Goal: Information Seeking & Learning: Check status

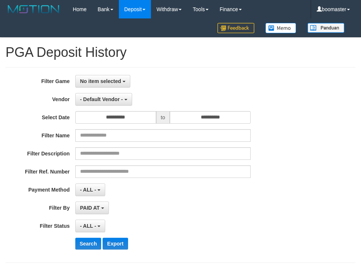
select select "**********"
select select "*"
select select "**"
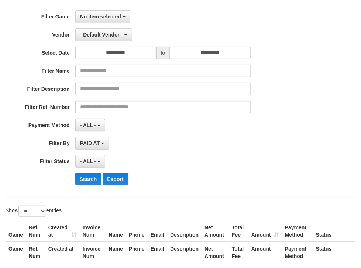
scroll to position [64, 0]
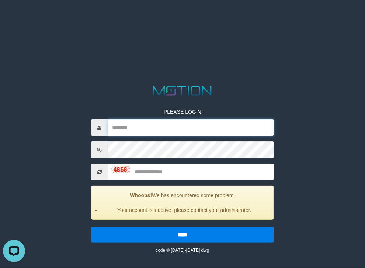
type input "*********"
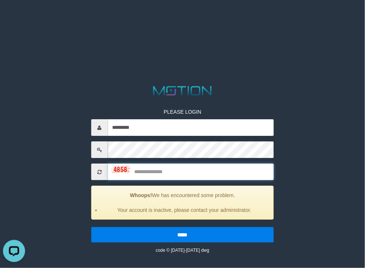
click at [159, 167] on input "text" at bounding box center [191, 172] width 166 height 17
type input "****"
click at [91, 227] on input "*****" at bounding box center [182, 235] width 183 height 16
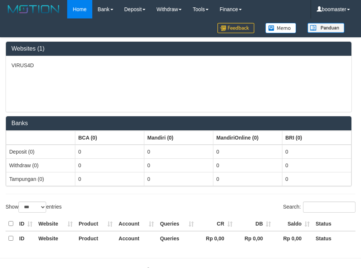
select select "***"
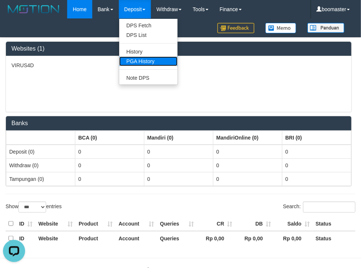
click at [150, 56] on link "PGA History" at bounding box center [148, 61] width 58 height 10
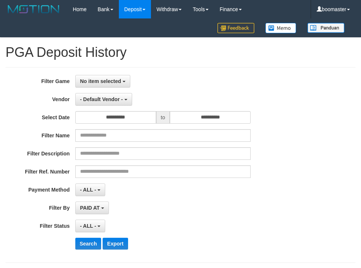
select select
select select "**"
click at [98, 80] on span "No item selected" at bounding box center [100, 81] width 41 height 6
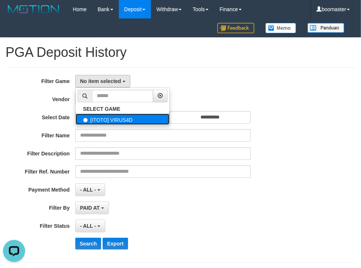
click at [105, 120] on label "[ITOTO] VIRUS4D" at bounding box center [123, 119] width 94 height 11
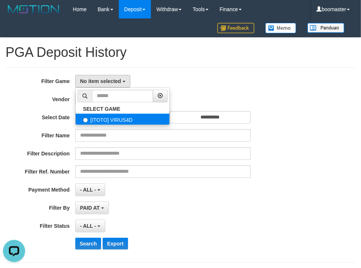
select select "****"
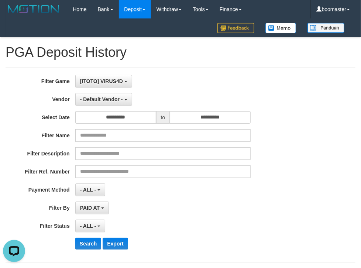
scroll to position [6, 0]
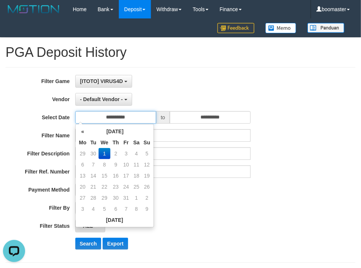
click at [128, 113] on input "**********" at bounding box center [115, 117] width 81 height 13
drag, startPoint x: 82, startPoint y: 124, endPoint x: 82, endPoint y: 130, distance: 6.3
click at [82, 126] on div "« October 2025 » Mo Tu We Th Fr Sa Su 29 30 1 2 3 4 5 6 7 8 9 10 11 12 13 14 15…" at bounding box center [114, 175] width 79 height 103
click at [82, 130] on th "«" at bounding box center [82, 131] width 11 height 11
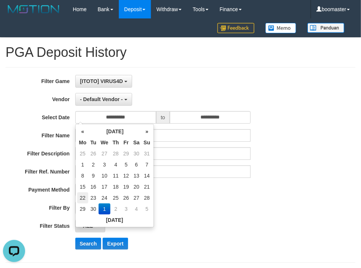
click at [80, 196] on td "22" at bounding box center [82, 197] width 11 height 11
type input "**********"
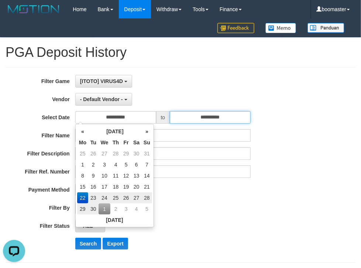
click at [193, 120] on input "**********" at bounding box center [210, 117] width 81 height 13
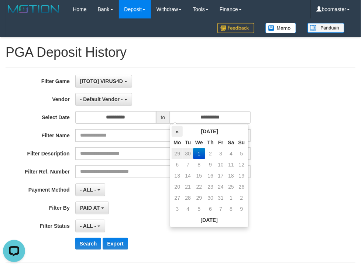
click at [178, 128] on th "«" at bounding box center [177, 131] width 11 height 11
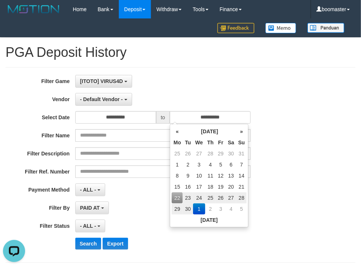
click at [242, 196] on td "28" at bounding box center [241, 197] width 10 height 11
type input "**********"
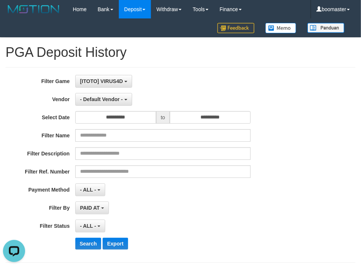
click at [244, 80] on div "[ITOTO] VIRUS4D SELECT GAME [ITOTO] VIRUS4D" at bounding box center [162, 81] width 175 height 13
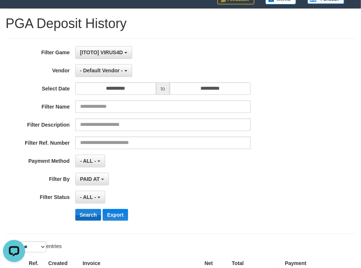
scroll to position [39, 0]
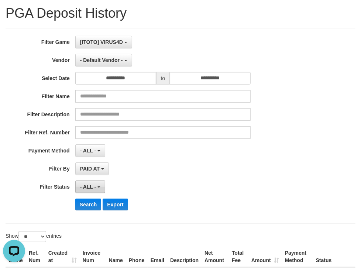
click at [93, 188] on span "- ALL -" at bounding box center [88, 187] width 16 height 6
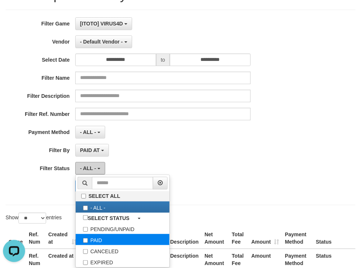
scroll to position [59, 0]
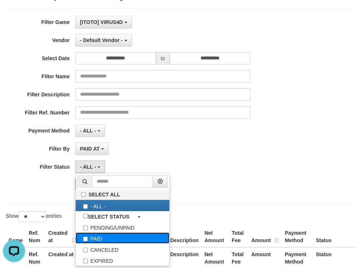
click at [97, 238] on label "PAID" at bounding box center [123, 238] width 94 height 11
select select "*"
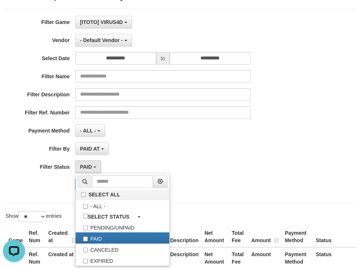
click at [151, 143] on div "PAID AT PAID AT CREATED AT" at bounding box center [162, 149] width 175 height 13
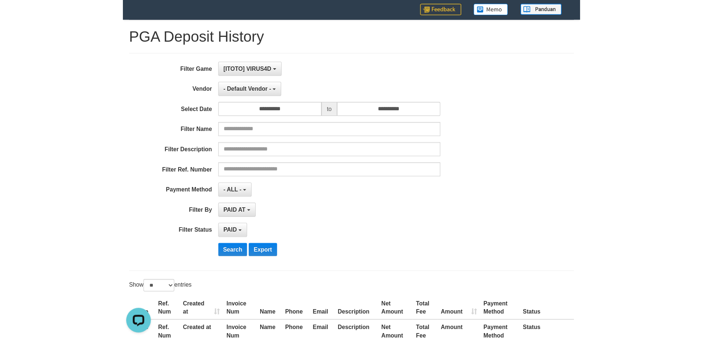
scroll to position [6, 0]
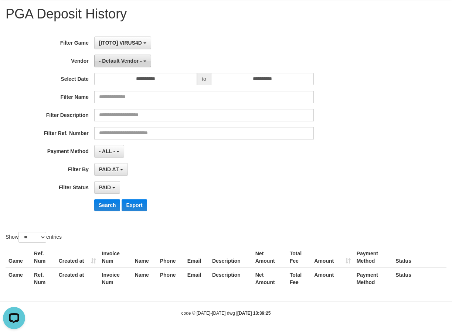
click at [144, 59] on button "- Default Vendor -" at bounding box center [122, 61] width 57 height 13
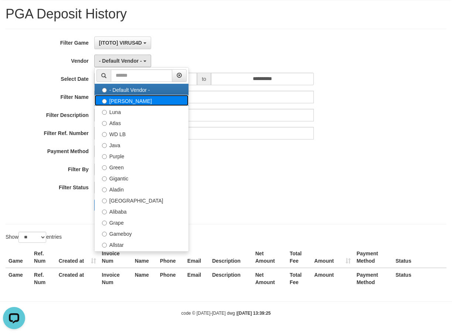
click at [118, 98] on label "Lucy" at bounding box center [142, 100] width 94 height 11
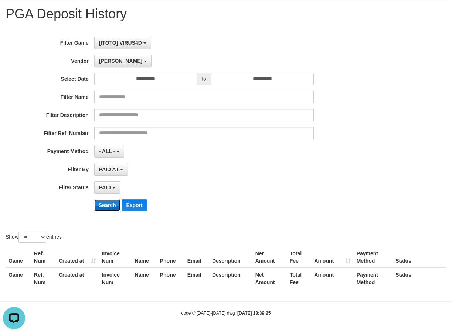
click at [111, 209] on button "Search" at bounding box center [107, 205] width 26 height 12
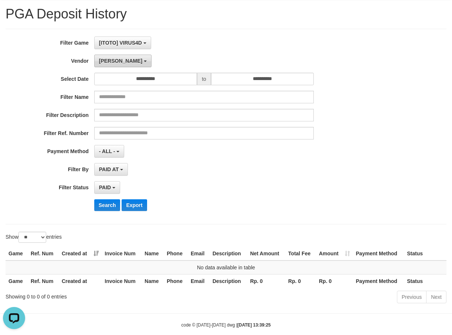
click at [144, 61] on b "button" at bounding box center [145, 61] width 3 height 1
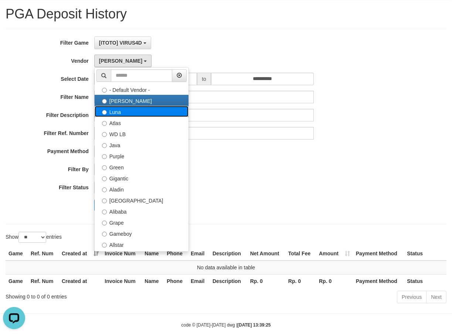
click at [114, 111] on label "Luna" at bounding box center [142, 111] width 94 height 11
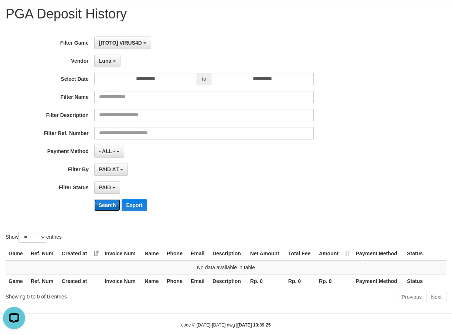
click at [110, 202] on button "Search" at bounding box center [107, 205] width 26 height 12
click at [109, 62] on span "Luna" at bounding box center [105, 61] width 12 height 6
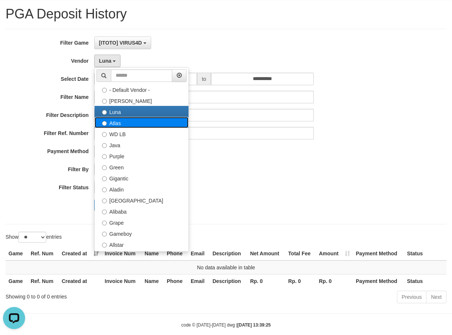
click at [114, 126] on label "Atlas" at bounding box center [142, 122] width 94 height 11
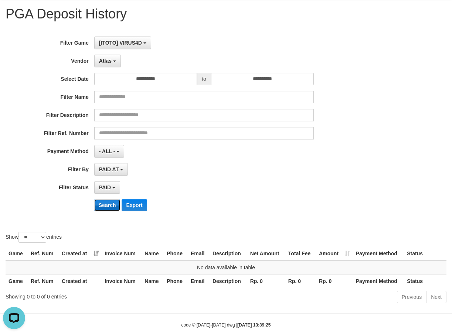
click at [109, 200] on button "Search" at bounding box center [107, 205] width 26 height 12
click at [109, 66] on button "Atlas" at bounding box center [107, 61] width 27 height 13
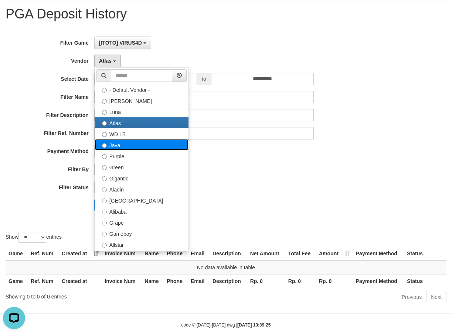
click at [107, 148] on label "Java" at bounding box center [142, 144] width 94 height 11
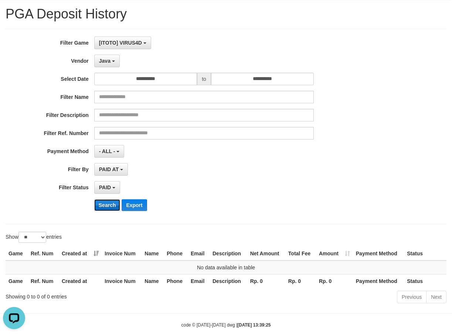
click at [113, 207] on button "Search" at bounding box center [107, 205] width 26 height 12
click at [105, 58] on span "Java" at bounding box center [104, 61] width 11 height 6
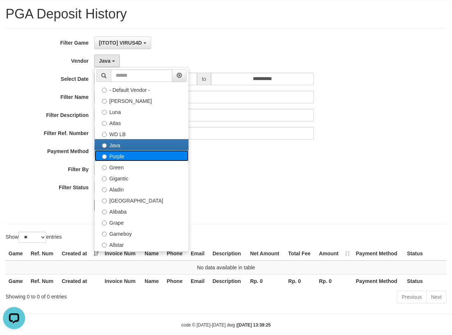
click at [122, 154] on label "Purple" at bounding box center [142, 155] width 94 height 11
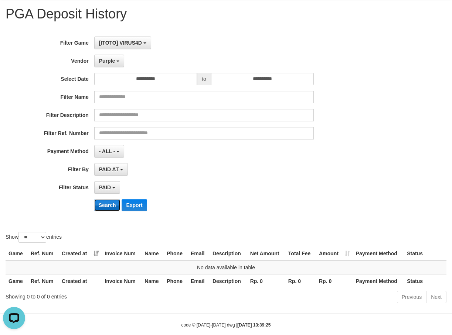
click at [115, 207] on button "Search" at bounding box center [107, 205] width 26 height 12
click at [104, 58] on span "Purple" at bounding box center [107, 61] width 16 height 6
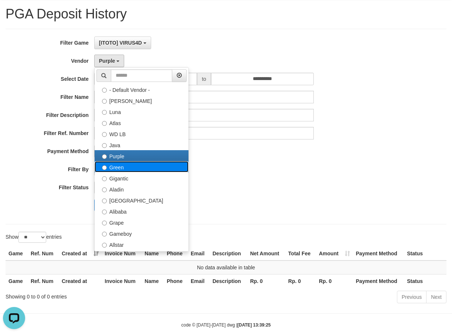
click at [111, 166] on label "Green" at bounding box center [142, 166] width 94 height 11
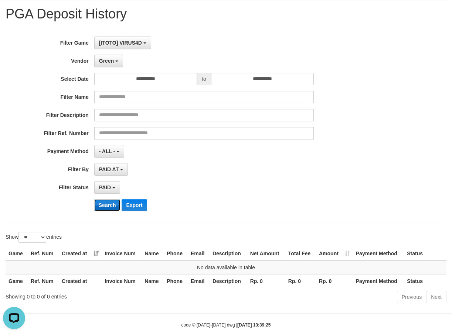
click at [105, 206] on button "Search" at bounding box center [107, 205] width 26 height 12
click at [113, 60] on span "Green" at bounding box center [106, 61] width 15 height 6
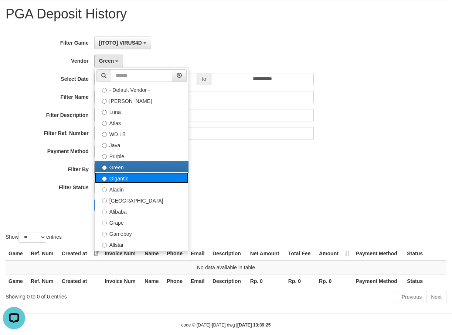
click at [116, 181] on label "Gigantic" at bounding box center [142, 177] width 94 height 11
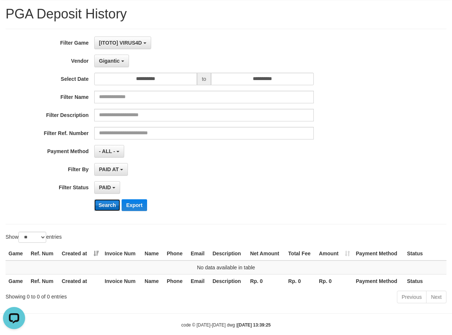
click at [107, 203] on button "Search" at bounding box center [107, 205] width 26 height 12
click at [115, 63] on span "Gigantic" at bounding box center [109, 61] width 21 height 6
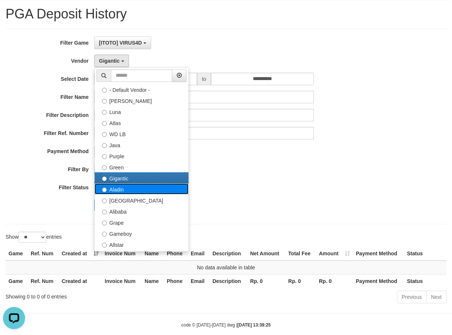
click at [120, 192] on label "Aladin" at bounding box center [142, 188] width 94 height 11
select select "**********"
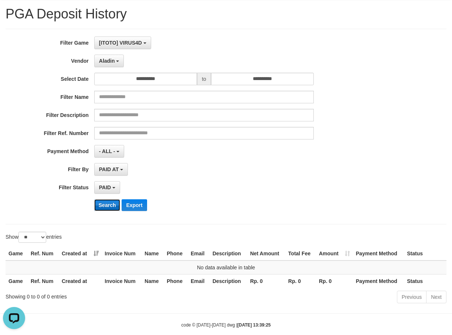
click at [104, 203] on button "Search" at bounding box center [107, 205] width 26 height 12
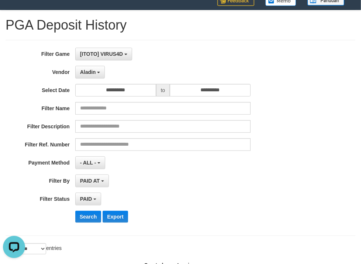
scroll to position [67, 0]
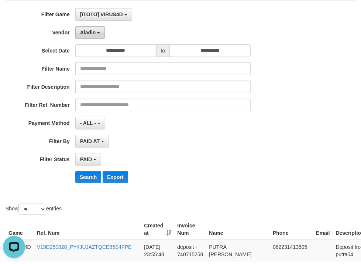
click at [85, 30] on span "Aladin" at bounding box center [88, 33] width 16 height 6
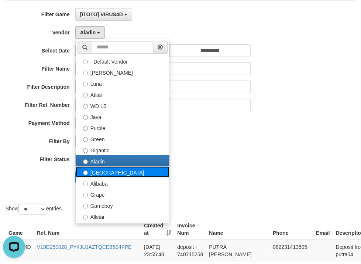
drag, startPoint x: 96, startPoint y: 172, endPoint x: 92, endPoint y: 171, distance: 4.5
click at [96, 172] on label "[GEOGRAPHIC_DATA]" at bounding box center [123, 171] width 94 height 11
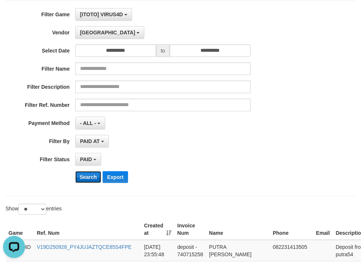
click at [87, 179] on button "Search" at bounding box center [88, 177] width 26 height 12
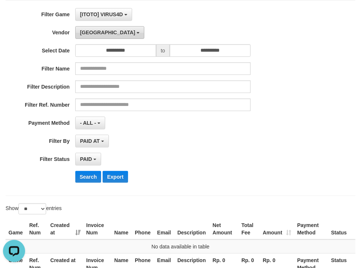
click at [93, 36] on button "[GEOGRAPHIC_DATA]" at bounding box center [109, 32] width 69 height 13
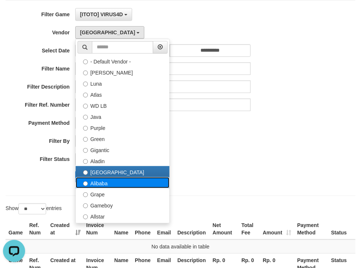
click at [98, 185] on label "Alibaba" at bounding box center [123, 182] width 94 height 11
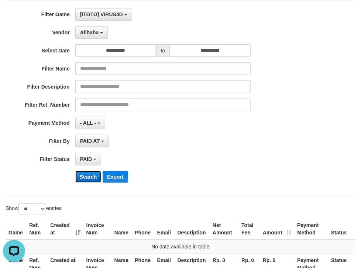
click at [90, 174] on button "Search" at bounding box center [88, 177] width 26 height 12
click at [92, 34] on span "Alibaba" at bounding box center [89, 33] width 19 height 6
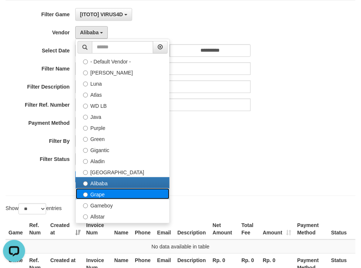
click at [93, 195] on label "Grape" at bounding box center [123, 193] width 94 height 11
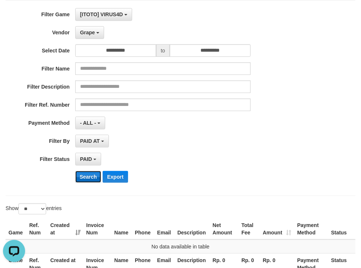
click at [91, 178] on button "Search" at bounding box center [88, 177] width 26 height 12
click at [94, 36] on button "Grape" at bounding box center [89, 32] width 29 height 13
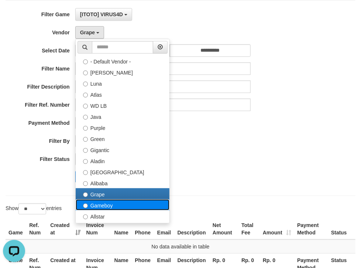
click at [102, 207] on label "Gameboy" at bounding box center [123, 204] width 94 height 11
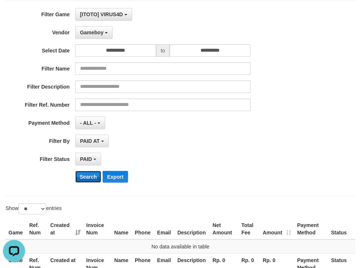
click at [85, 179] on button "Search" at bounding box center [88, 177] width 26 height 12
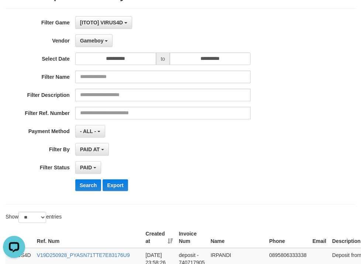
scroll to position [0, 0]
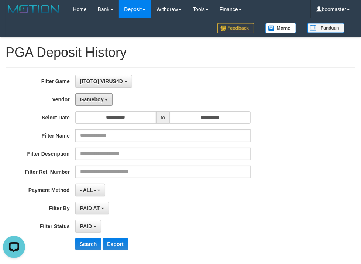
drag, startPoint x: 99, startPoint y: 100, endPoint x: 100, endPoint y: 108, distance: 8.3
click at [99, 100] on span "Gameboy" at bounding box center [92, 99] width 24 height 6
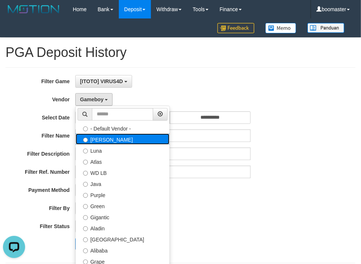
click at [93, 139] on label "[PERSON_NAME]" at bounding box center [123, 138] width 94 height 11
select select "**********"
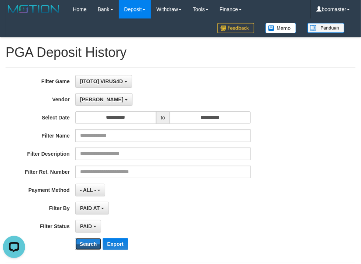
drag, startPoint x: 87, startPoint y: 241, endPoint x: 142, endPoint y: 162, distance: 96.3
click at [88, 240] on button "Search" at bounding box center [88, 244] width 26 height 12
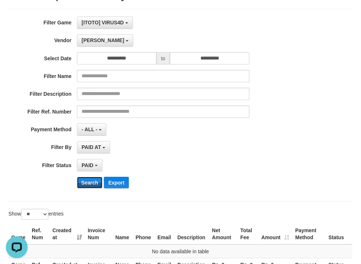
scroll to position [59, 0]
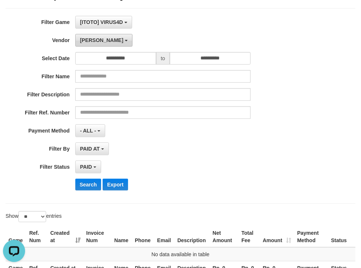
click at [92, 41] on button "[PERSON_NAME]" at bounding box center [103, 40] width 57 height 13
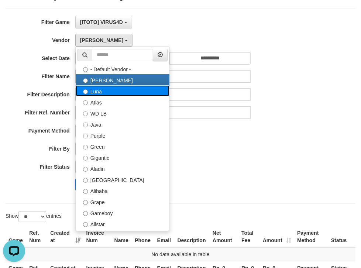
click at [94, 90] on label "Luna" at bounding box center [123, 90] width 94 height 11
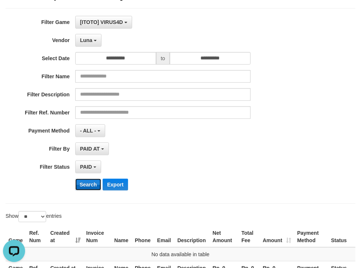
click at [88, 182] on button "Search" at bounding box center [88, 185] width 26 height 12
click at [83, 44] on button "Luna" at bounding box center [88, 40] width 26 height 13
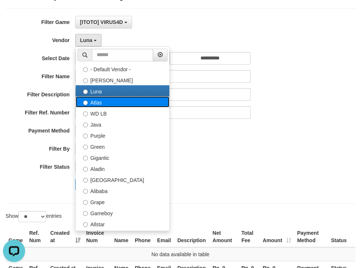
click at [87, 99] on label "Atlas" at bounding box center [123, 101] width 94 height 11
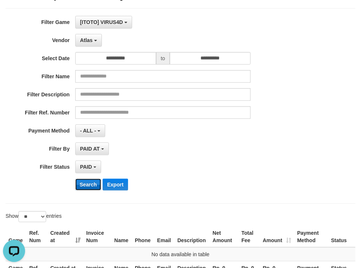
click at [89, 180] on button "Search" at bounding box center [88, 185] width 26 height 12
click at [86, 42] on span "Atlas" at bounding box center [86, 40] width 13 height 6
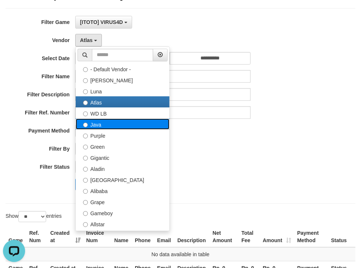
click at [94, 123] on label "Java" at bounding box center [123, 124] width 94 height 11
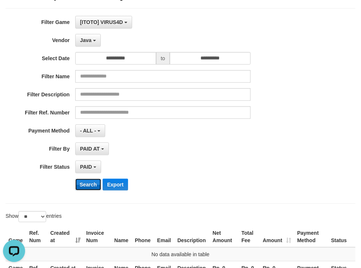
click at [92, 179] on button "Search" at bounding box center [88, 185] width 26 height 12
click at [89, 41] on span "Java" at bounding box center [85, 40] width 11 height 6
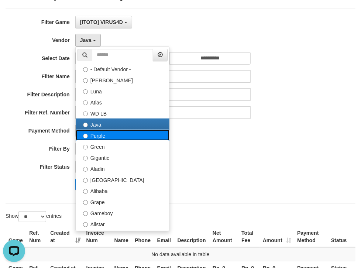
click at [96, 136] on label "Purple" at bounding box center [123, 135] width 94 height 11
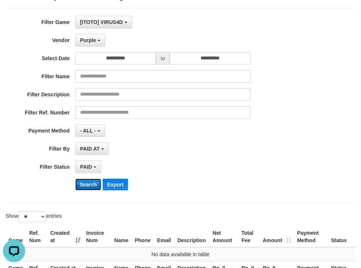
click at [96, 184] on button "Search" at bounding box center [88, 185] width 26 height 12
click at [95, 42] on span "Purple" at bounding box center [88, 40] width 16 height 6
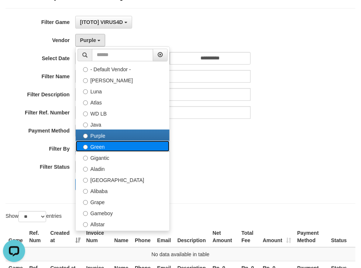
click at [97, 147] on label "Green" at bounding box center [123, 146] width 94 height 11
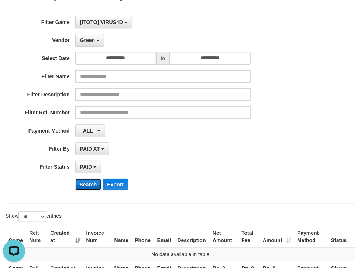
click at [90, 183] on button "Search" at bounding box center [88, 185] width 26 height 12
click at [91, 43] on button "Green" at bounding box center [89, 40] width 29 height 13
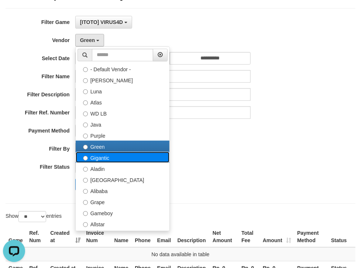
click at [97, 158] on label "Gigantic" at bounding box center [123, 157] width 94 height 11
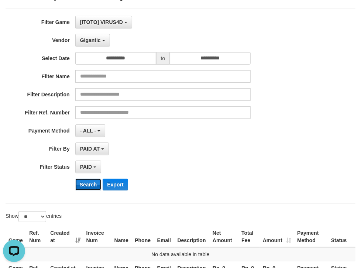
click at [86, 185] on button "Search" at bounding box center [88, 185] width 26 height 12
click at [86, 41] on span "Gigantic" at bounding box center [90, 40] width 21 height 6
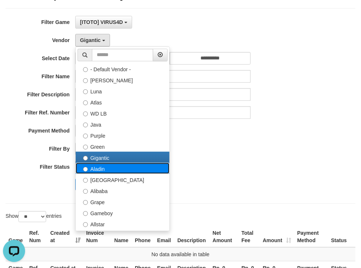
click at [93, 171] on label "Aladin" at bounding box center [123, 168] width 94 height 11
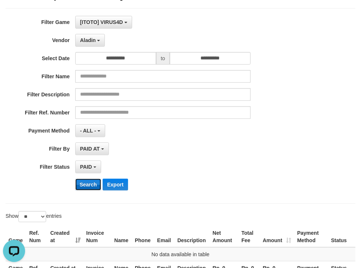
click at [92, 185] on button "Search" at bounding box center [88, 185] width 26 height 12
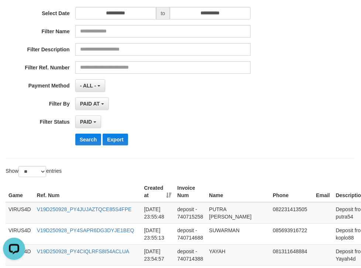
scroll to position [47, 0]
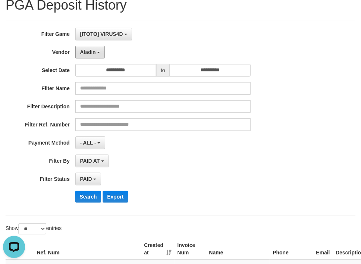
drag, startPoint x: 95, startPoint y: 52, endPoint x: 94, endPoint y: 65, distance: 12.6
click at [95, 52] on span "Aladin" at bounding box center [88, 52] width 16 height 6
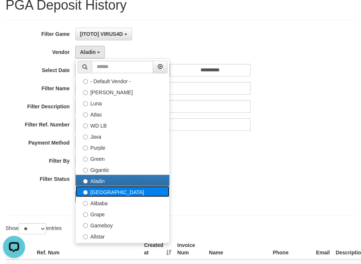
click at [95, 190] on label "[GEOGRAPHIC_DATA]" at bounding box center [123, 191] width 94 height 11
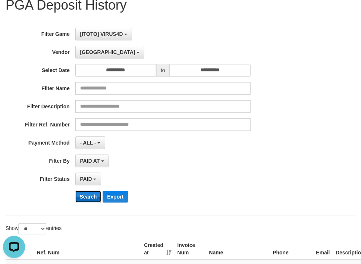
click at [89, 195] on button "Search" at bounding box center [88, 196] width 26 height 12
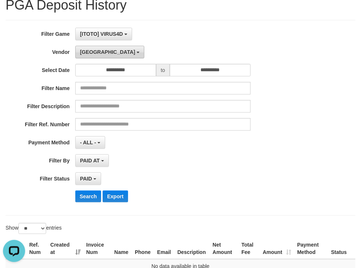
click at [95, 52] on button "[GEOGRAPHIC_DATA]" at bounding box center [109, 52] width 69 height 13
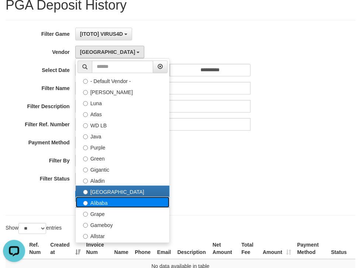
click at [97, 200] on label "Alibaba" at bounding box center [123, 202] width 94 height 11
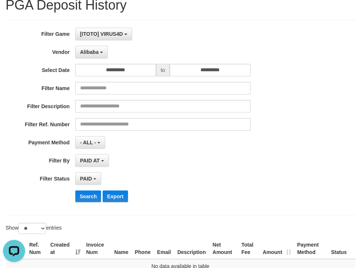
click at [92, 189] on div "**********" at bounding box center [150, 118] width 301 height 180
click at [90, 193] on button "Search" at bounding box center [88, 196] width 26 height 12
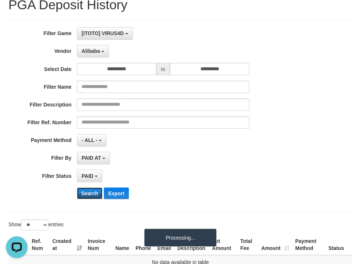
scroll to position [67, 0]
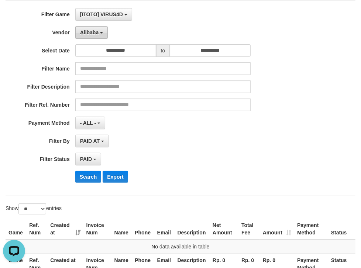
click at [94, 30] on span "Alibaba" at bounding box center [89, 33] width 19 height 6
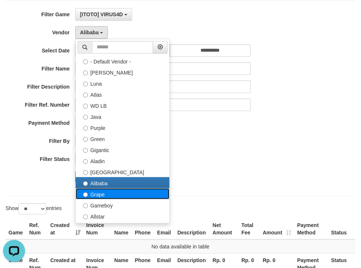
click at [99, 192] on label "Grape" at bounding box center [123, 193] width 94 height 11
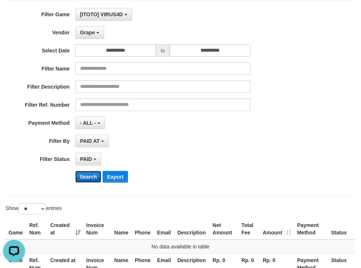
click at [89, 173] on button "Search" at bounding box center [88, 177] width 26 height 12
click at [95, 32] on span "Grape" at bounding box center [87, 33] width 15 height 6
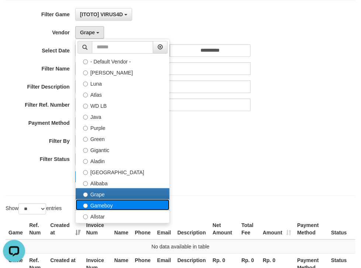
click at [94, 205] on label "Gameboy" at bounding box center [123, 204] width 94 height 11
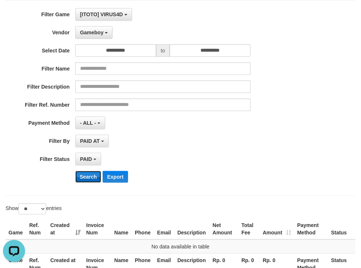
click at [90, 172] on button "Search" at bounding box center [88, 177] width 26 height 12
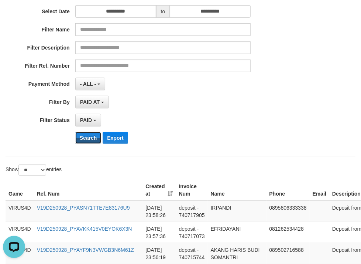
scroll to position [55, 0]
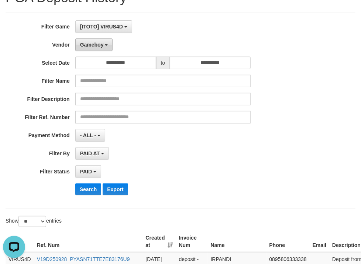
click at [91, 46] on span "Gameboy" at bounding box center [92, 45] width 24 height 6
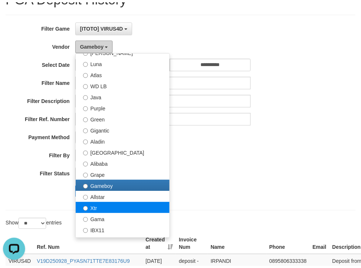
scroll to position [79, 0]
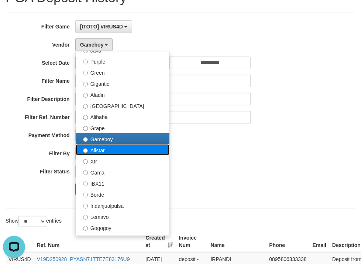
click at [97, 149] on label "Allstar" at bounding box center [123, 149] width 94 height 11
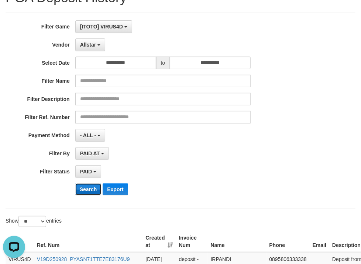
click at [88, 185] on button "Search" at bounding box center [88, 189] width 26 height 12
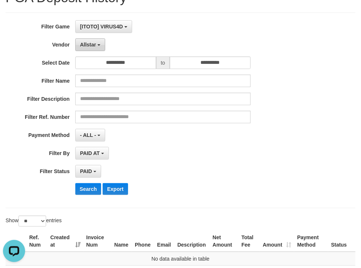
click at [87, 46] on span "Allstar" at bounding box center [88, 45] width 16 height 6
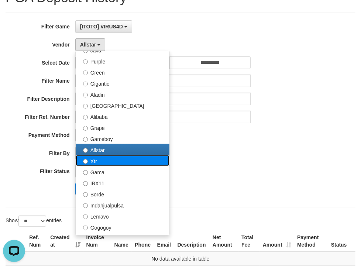
click at [94, 161] on label "Xtr" at bounding box center [123, 160] width 94 height 11
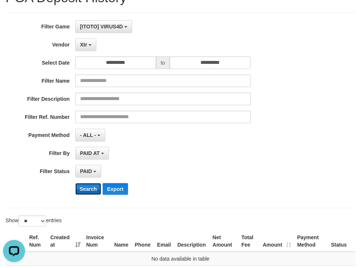
click at [93, 189] on button "Search" at bounding box center [88, 189] width 26 height 12
click at [87, 42] on button "Xtr" at bounding box center [85, 44] width 21 height 13
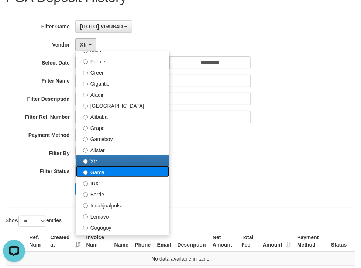
click at [96, 170] on label "Gama" at bounding box center [123, 171] width 94 height 11
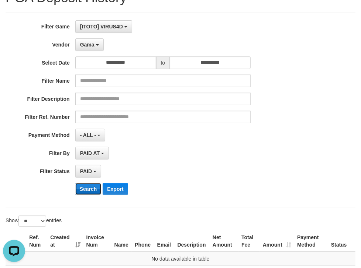
click at [87, 190] on button "Search" at bounding box center [88, 189] width 26 height 12
click at [87, 45] on span "Gama" at bounding box center [87, 45] width 14 height 6
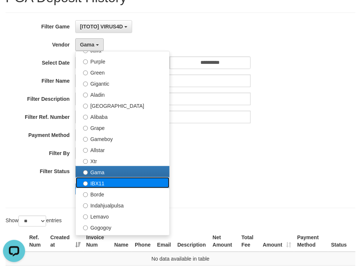
click at [98, 182] on label "IBX11" at bounding box center [123, 182] width 94 height 11
select select "**********"
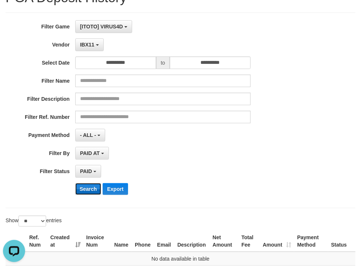
click at [88, 186] on button "Search" at bounding box center [88, 189] width 26 height 12
click at [86, 44] on span "IBX11" at bounding box center [87, 45] width 14 height 6
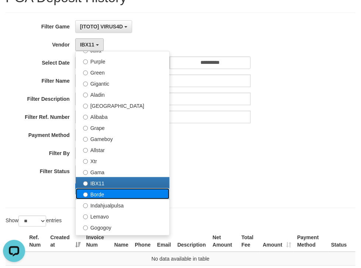
click at [95, 192] on label "Borde" at bounding box center [123, 193] width 94 height 11
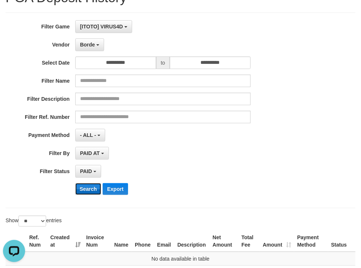
click at [87, 185] on button "Search" at bounding box center [88, 189] width 26 height 12
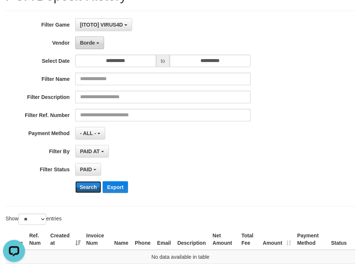
scroll to position [52, 0]
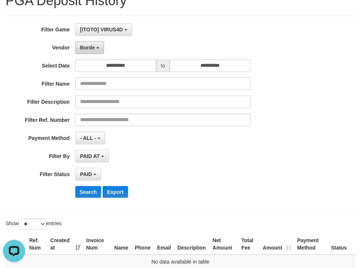
click at [92, 50] on button "Borde" at bounding box center [89, 47] width 29 height 13
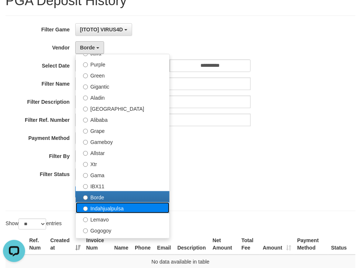
click at [91, 208] on label "Indahjualpulsa" at bounding box center [123, 207] width 94 height 11
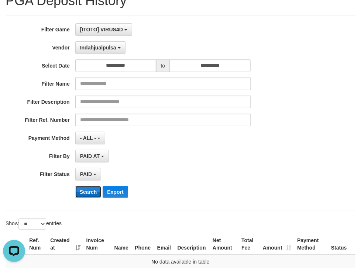
click at [87, 191] on button "Search" at bounding box center [88, 192] width 26 height 12
drag, startPoint x: 93, startPoint y: 48, endPoint x: 99, endPoint y: 103, distance: 55.7
click at [93, 48] on span "Indahjualpulsa" at bounding box center [98, 48] width 36 height 6
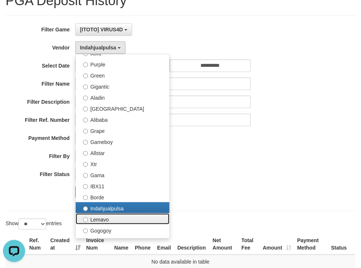
drag, startPoint x: 95, startPoint y: 216, endPoint x: 91, endPoint y: 212, distance: 5.5
click at [95, 216] on label "Lemavo" at bounding box center [123, 218] width 94 height 11
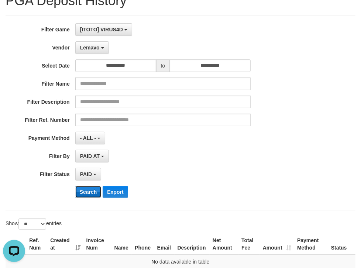
click at [86, 188] on button "Search" at bounding box center [88, 192] width 26 height 12
click at [87, 54] on div "**********" at bounding box center [150, 113] width 301 height 180
click at [92, 49] on span "Lemavo" at bounding box center [90, 48] width 20 height 6
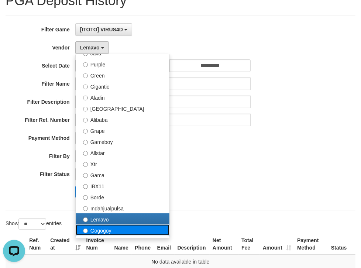
click at [100, 230] on label "Gogogoy" at bounding box center [123, 229] width 94 height 11
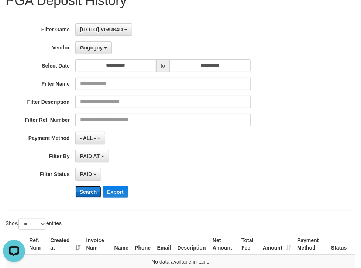
click at [90, 190] on button "Search" at bounding box center [88, 192] width 26 height 12
click at [92, 49] on span "Gogogoy" at bounding box center [91, 48] width 23 height 6
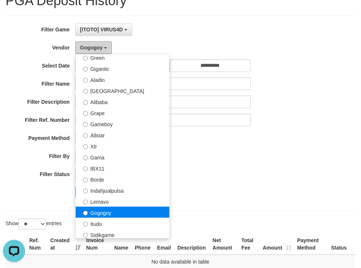
scroll to position [118, 0]
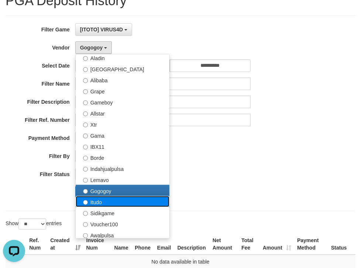
click at [98, 201] on label "Itudo" at bounding box center [123, 201] width 94 height 11
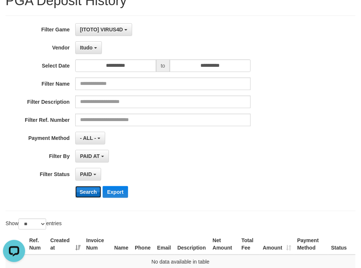
click at [92, 190] on button "Search" at bounding box center [88, 192] width 26 height 12
click at [88, 47] on span "Itudo" at bounding box center [86, 48] width 13 height 6
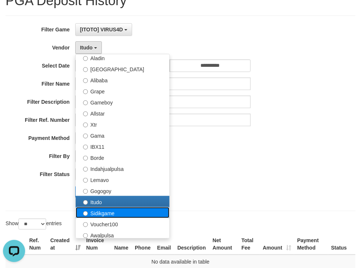
click at [108, 210] on label "Sidikgame" at bounding box center [123, 212] width 94 height 11
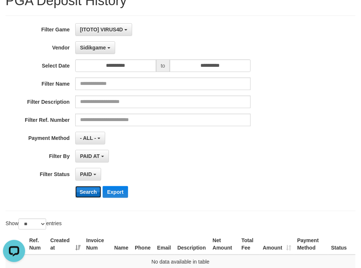
click at [86, 186] on button "Search" at bounding box center [88, 192] width 26 height 12
click at [89, 46] on span "Sidikgame" at bounding box center [93, 48] width 26 height 6
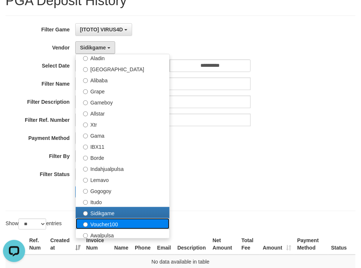
click at [104, 219] on label "Voucher100" at bounding box center [123, 223] width 94 height 11
select select "**********"
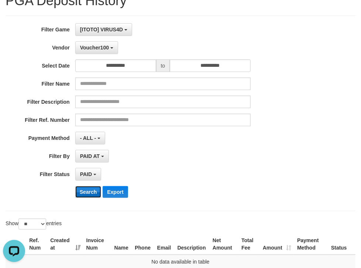
click at [88, 186] on button "Search" at bounding box center [88, 192] width 26 height 12
click at [94, 49] on span "Voucher100" at bounding box center [94, 48] width 29 height 6
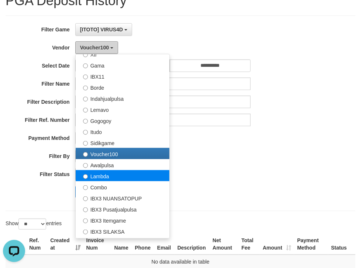
scroll to position [197, 0]
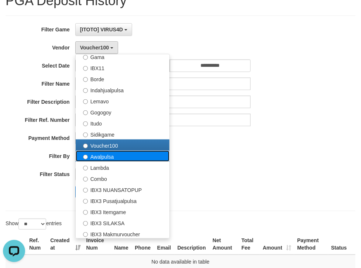
click at [104, 157] on label "Awalpulsa" at bounding box center [123, 156] width 94 height 11
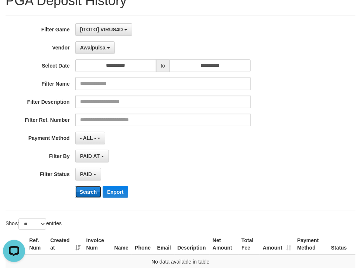
click at [87, 190] on button "Search" at bounding box center [88, 192] width 26 height 12
click at [98, 45] on span "Awalpulsa" at bounding box center [92, 48] width 25 height 6
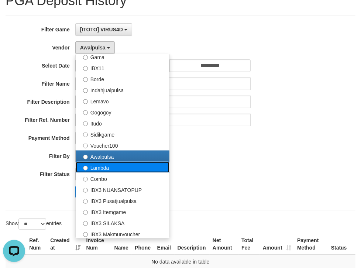
click at [95, 165] on label "Lambda" at bounding box center [123, 167] width 94 height 11
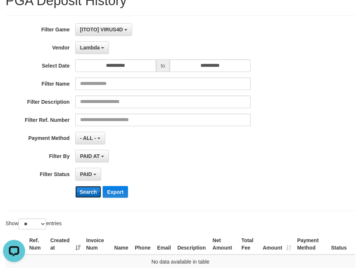
click at [87, 189] on button "Search" at bounding box center [88, 192] width 26 height 12
click at [97, 49] on span "Lambda" at bounding box center [90, 48] width 20 height 6
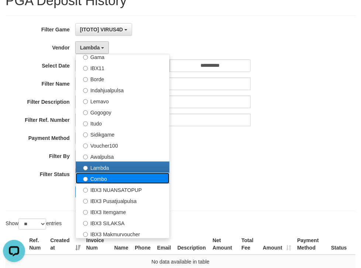
click at [97, 181] on label "Combo" at bounding box center [123, 178] width 94 height 11
select select "**********"
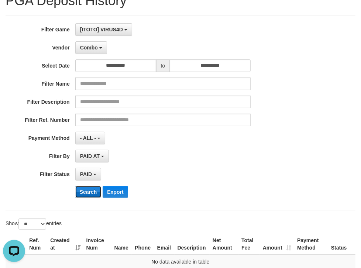
click at [89, 194] on button "Search" at bounding box center [88, 192] width 26 height 12
click at [90, 47] on span "Combo" at bounding box center [89, 48] width 18 height 6
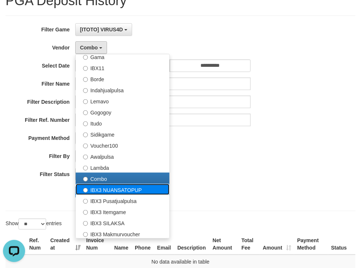
click at [106, 190] on label "IBX3 NUANSATOPUP" at bounding box center [123, 189] width 94 height 11
select select "**********"
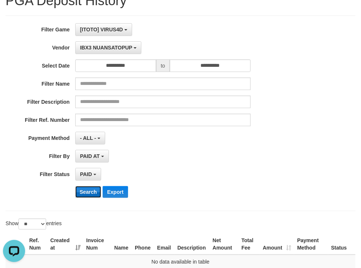
click at [89, 188] on button "Search" at bounding box center [88, 192] width 26 height 12
click at [103, 49] on span "IBX3 NUANSATOPUP" at bounding box center [106, 48] width 52 height 6
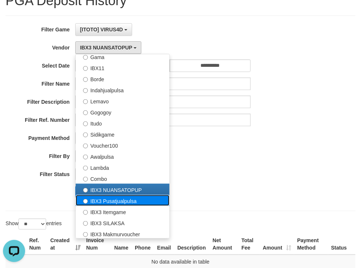
click at [111, 198] on label "IBX3 Pusatjualpulsa" at bounding box center [123, 200] width 94 height 11
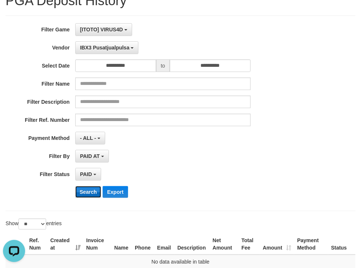
click at [89, 193] on button "Search" at bounding box center [88, 192] width 26 height 12
click at [97, 52] on button "IBX3 Pusatjualpulsa" at bounding box center [106, 47] width 63 height 13
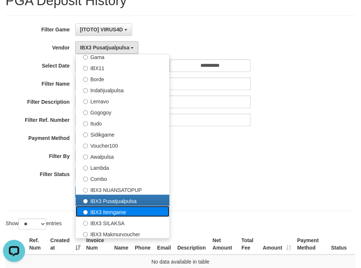
click at [99, 206] on label "IBX3 Itemgame" at bounding box center [123, 211] width 94 height 11
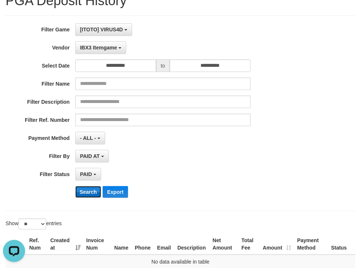
click at [88, 193] on button "Search" at bounding box center [88, 192] width 26 height 12
click at [98, 48] on span "IBX3 Itemgame" at bounding box center [98, 48] width 37 height 6
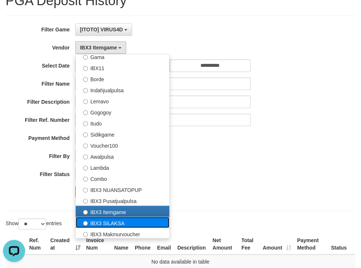
click at [97, 219] on label "IBX3 SILAKSA" at bounding box center [123, 222] width 94 height 11
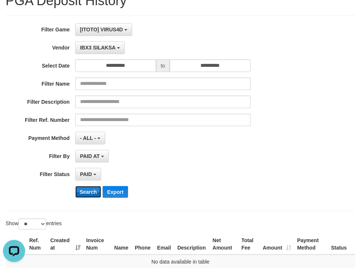
click at [93, 187] on button "Search" at bounding box center [88, 192] width 26 height 12
click at [94, 47] on span "IBX3 SILAKSA" at bounding box center [97, 48] width 35 height 6
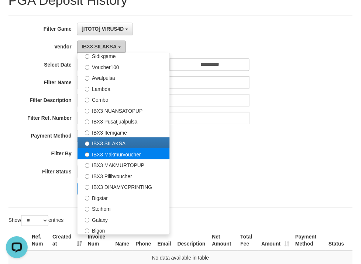
scroll to position [275, 0]
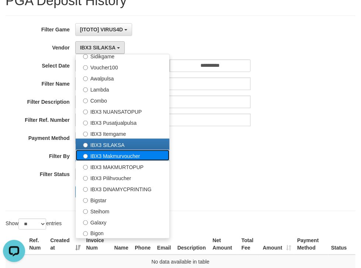
click at [103, 155] on label "IBX3 Makmurvoucher" at bounding box center [123, 155] width 94 height 11
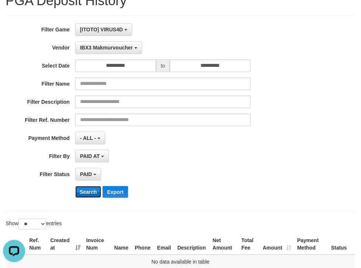
click at [88, 187] on button "Search" at bounding box center [88, 192] width 26 height 12
click at [101, 47] on span "IBX3 Makmurvoucher" at bounding box center [106, 48] width 53 height 6
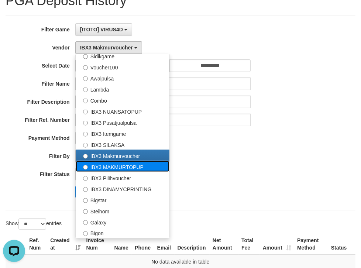
click at [102, 166] on label "IBX3 MAKMURTOPUP" at bounding box center [123, 166] width 94 height 11
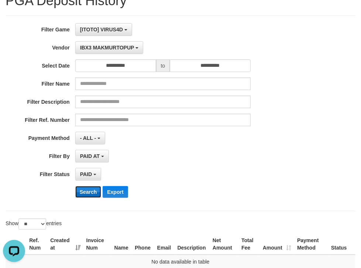
click at [90, 191] on button "Search" at bounding box center [88, 192] width 26 height 12
click at [104, 46] on span "IBX3 MAKMURTOPUP" at bounding box center [107, 48] width 54 height 6
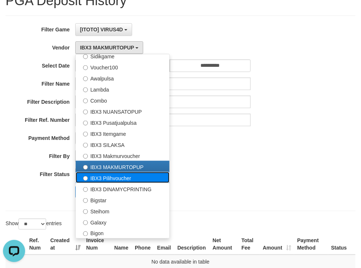
click at [99, 174] on label "IBX3 Pilihvoucher" at bounding box center [123, 177] width 94 height 11
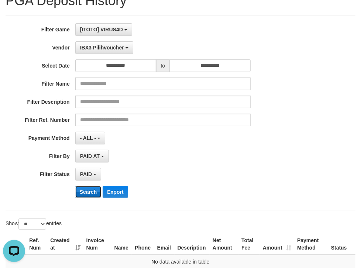
click at [88, 188] on button "Search" at bounding box center [88, 192] width 26 height 12
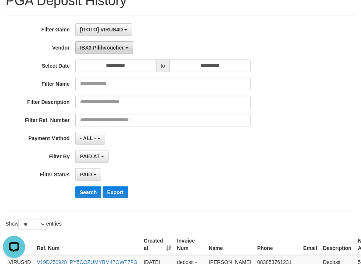
click at [99, 49] on span "IBX3 Pilihvoucher" at bounding box center [102, 48] width 44 height 6
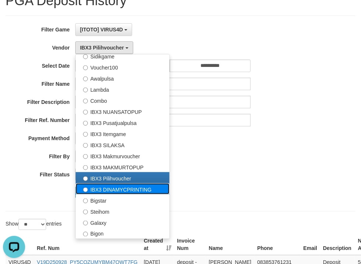
click at [103, 186] on label "IBX3 DINAMYCPRINTING" at bounding box center [123, 188] width 94 height 11
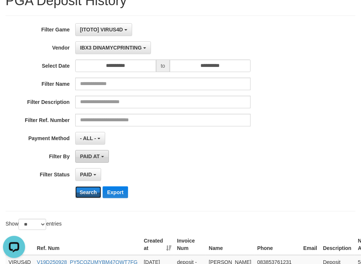
drag, startPoint x: 86, startPoint y: 191, endPoint x: 89, endPoint y: 160, distance: 31.6
click at [85, 192] on button "Search" at bounding box center [88, 192] width 26 height 12
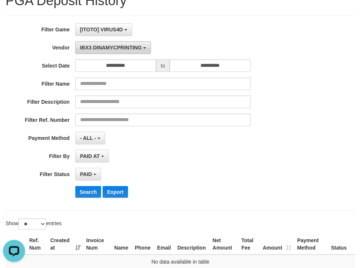
click at [130, 47] on span "IBX3 DINAMYCPRINTING" at bounding box center [111, 48] width 62 height 6
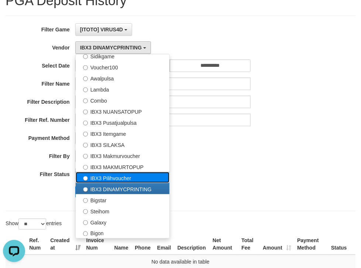
click at [103, 174] on label "IBX3 Pilihvoucher" at bounding box center [123, 177] width 94 height 11
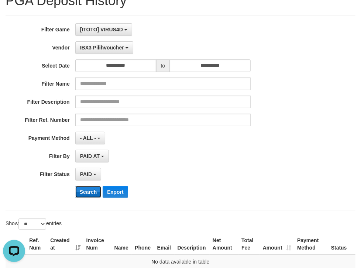
click at [89, 190] on button "Search" at bounding box center [88, 192] width 26 height 12
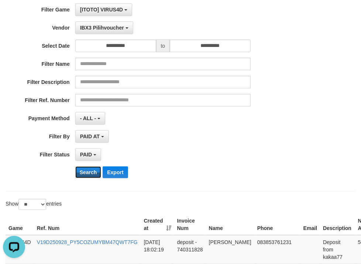
scroll to position [52, 0]
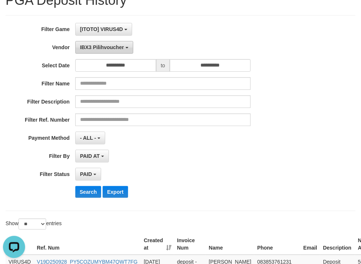
click at [99, 44] on span "IBX3 Pilihvoucher" at bounding box center [102, 47] width 44 height 6
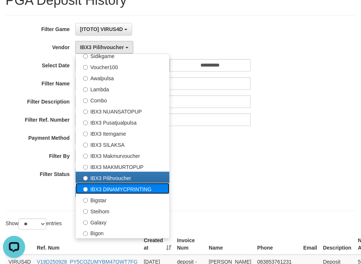
click at [95, 186] on label "IBX3 DINAMYCPRINTING" at bounding box center [123, 188] width 94 height 11
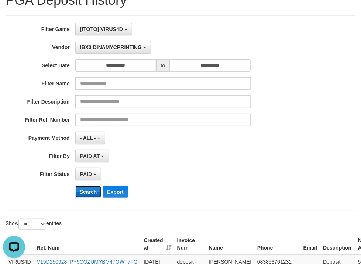
click at [92, 189] on button "Search" at bounding box center [88, 192] width 26 height 12
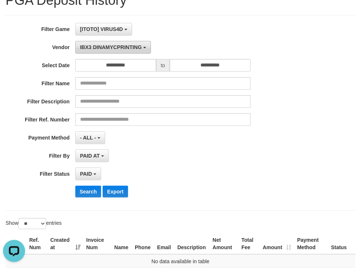
click at [100, 41] on button "IBX3 DINAMYCPRINTING" at bounding box center [113, 47] width 76 height 13
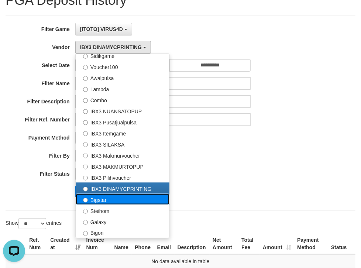
click at [104, 202] on label "Bigstar" at bounding box center [123, 199] width 94 height 11
select select "**********"
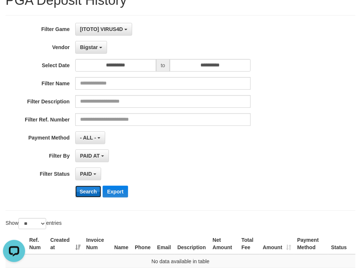
click at [85, 192] on button "Search" at bounding box center [88, 192] width 26 height 12
drag, startPoint x: 101, startPoint y: 49, endPoint x: 123, endPoint y: 144, distance: 97.3
click at [101, 49] on button "Bigstar" at bounding box center [91, 47] width 32 height 13
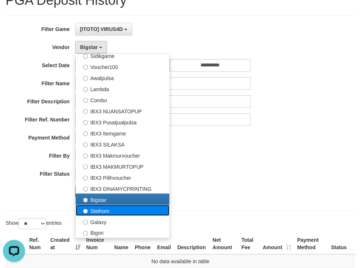
click at [104, 208] on label "Steihom" at bounding box center [123, 210] width 94 height 11
select select "**********"
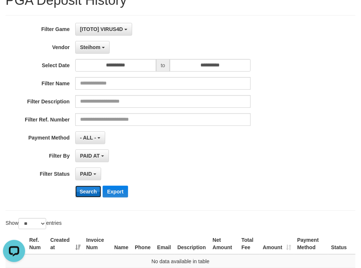
click at [93, 188] on button "Search" at bounding box center [88, 192] width 26 height 12
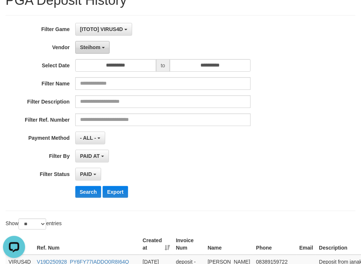
click at [92, 52] on button "Steihom" at bounding box center [92, 47] width 34 height 13
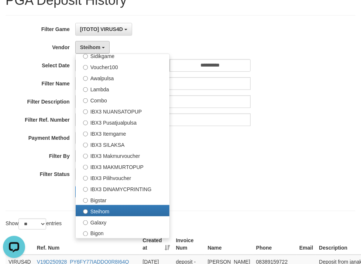
click at [244, 158] on div "PAID AT PAID AT CREATED AT" at bounding box center [162, 156] width 175 height 13
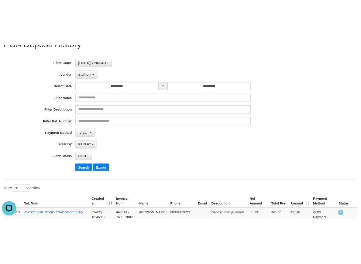
scroll to position [0, 0]
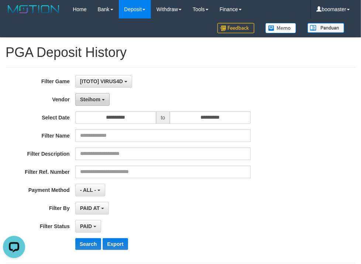
click at [87, 99] on span "Steihom" at bounding box center [90, 99] width 20 height 6
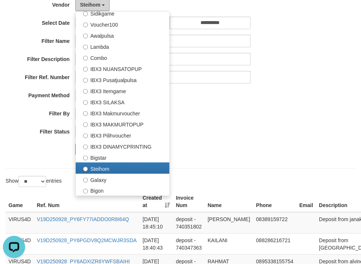
scroll to position [98, 0]
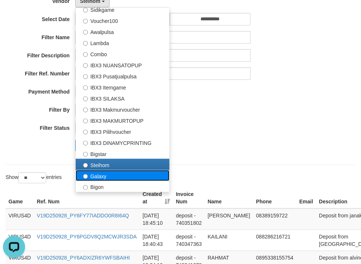
click at [102, 175] on label "Galaxy" at bounding box center [123, 175] width 94 height 11
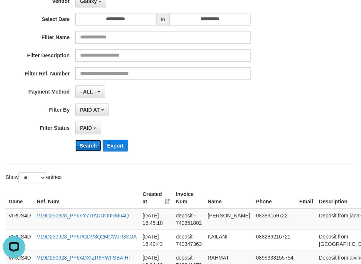
click at [93, 149] on button "Search" at bounding box center [88, 146] width 26 height 12
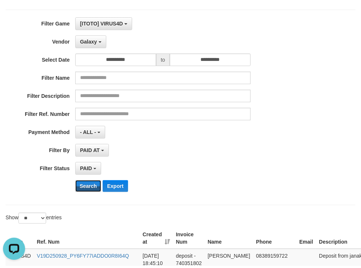
scroll to position [59, 0]
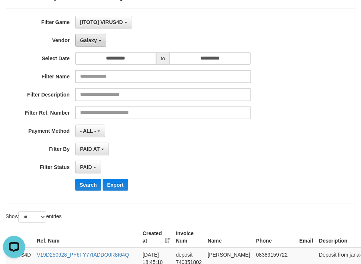
click at [95, 42] on span "Galaxy" at bounding box center [88, 40] width 17 height 6
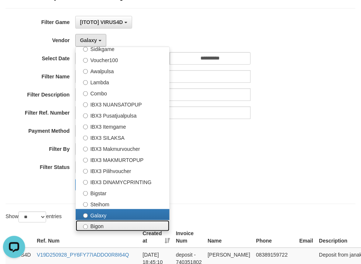
click at [94, 223] on label "Bigon" at bounding box center [123, 225] width 94 height 11
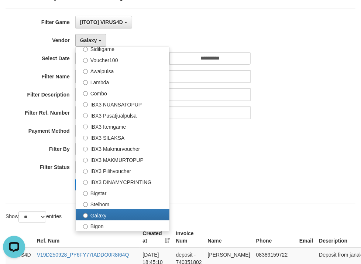
select select "**********"
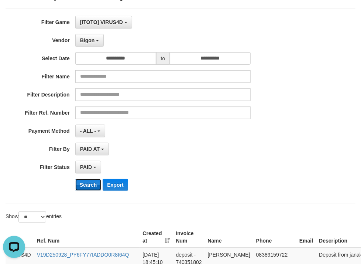
click at [87, 183] on button "Search" at bounding box center [88, 185] width 26 height 12
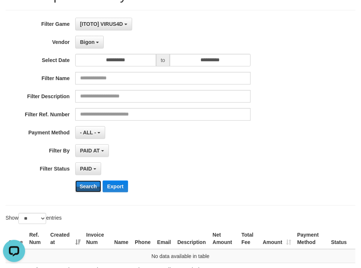
scroll to position [20, 0]
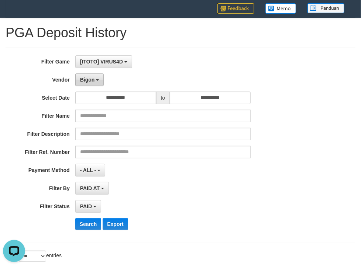
click at [97, 79] on b "button" at bounding box center [97, 79] width 3 height 1
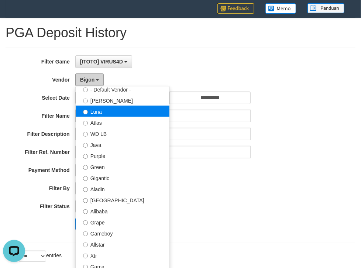
scroll to position [0, 0]
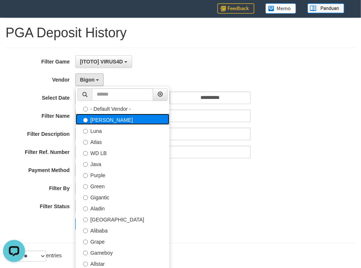
click at [98, 120] on label "[PERSON_NAME]" at bounding box center [123, 119] width 94 height 11
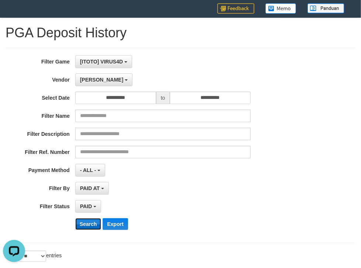
click at [85, 221] on button "Search" at bounding box center [88, 224] width 26 height 12
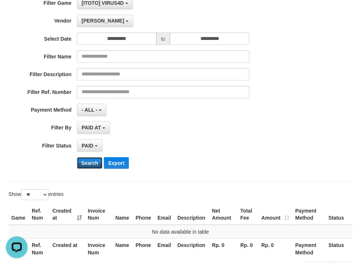
scroll to position [79, 0]
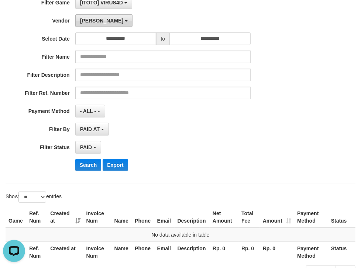
click at [92, 20] on span "[PERSON_NAME]" at bounding box center [101, 21] width 43 height 6
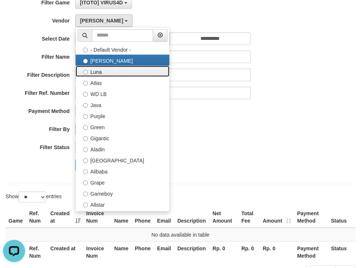
drag, startPoint x: 95, startPoint y: 70, endPoint x: 90, endPoint y: 133, distance: 62.9
click at [95, 71] on label "Luna" at bounding box center [123, 71] width 94 height 11
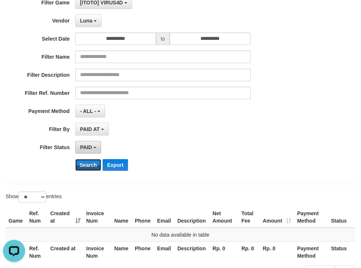
click at [84, 164] on button "Search" at bounding box center [88, 165] width 26 height 12
click at [90, 21] on span "Luna" at bounding box center [86, 21] width 12 height 6
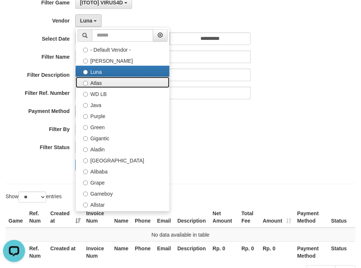
drag, startPoint x: 102, startPoint y: 83, endPoint x: 100, endPoint y: 114, distance: 31.8
click at [102, 83] on label "Atlas" at bounding box center [123, 82] width 94 height 11
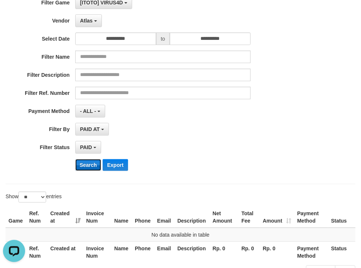
click at [91, 164] on button "Search" at bounding box center [88, 165] width 26 height 12
click at [84, 23] on span "Atlas" at bounding box center [86, 21] width 13 height 6
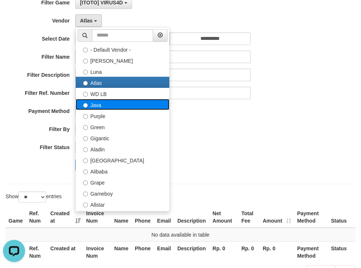
click at [95, 100] on label "Java" at bounding box center [123, 104] width 94 height 11
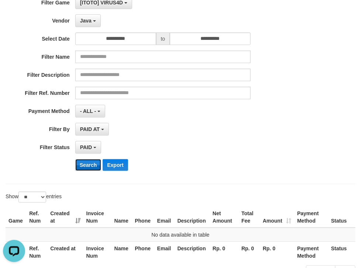
click at [89, 164] on button "Search" at bounding box center [88, 165] width 26 height 12
click at [89, 23] on button "Java" at bounding box center [87, 20] width 25 height 13
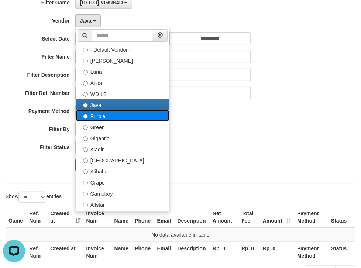
click at [101, 114] on label "Purple" at bounding box center [123, 115] width 94 height 11
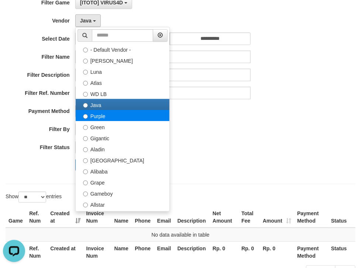
select select "**********"
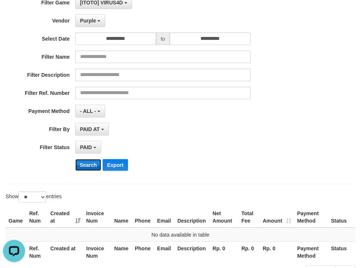
click at [91, 164] on button "Search" at bounding box center [88, 165] width 26 height 12
drag, startPoint x: 86, startPoint y: 18, endPoint x: 85, endPoint y: 25, distance: 6.7
click at [86, 20] on span "Purple" at bounding box center [88, 21] width 16 height 6
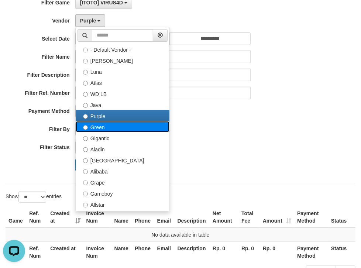
click at [90, 126] on label "Green" at bounding box center [123, 126] width 94 height 11
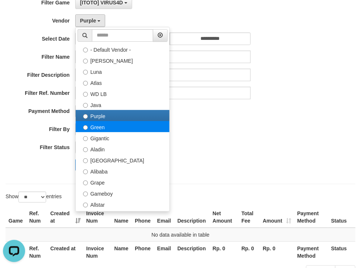
select select "**********"
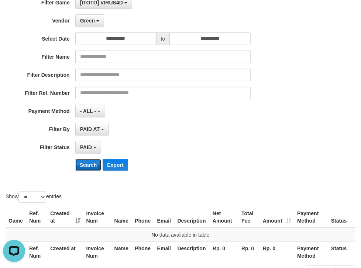
click at [89, 168] on button "Search" at bounding box center [88, 165] width 26 height 12
click at [90, 25] on button "Green" at bounding box center [89, 20] width 29 height 13
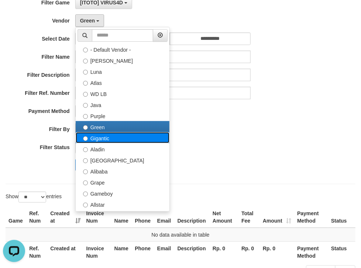
click at [101, 139] on label "Gigantic" at bounding box center [123, 137] width 94 height 11
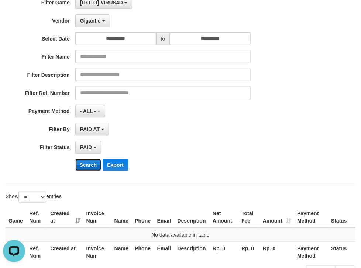
click at [90, 168] on button "Search" at bounding box center [88, 165] width 26 height 12
drag, startPoint x: 92, startPoint y: 20, endPoint x: 93, endPoint y: 71, distance: 51.0
click at [92, 21] on span "Gigantic" at bounding box center [90, 21] width 21 height 6
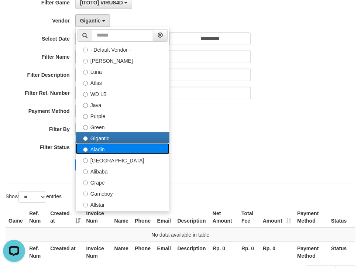
click at [96, 145] on label "Aladin" at bounding box center [123, 148] width 94 height 11
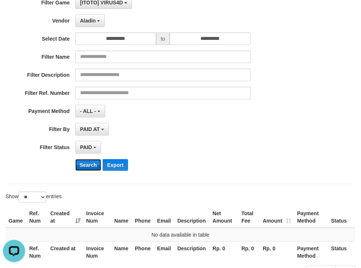
click at [85, 166] on button "Search" at bounding box center [88, 165] width 26 height 12
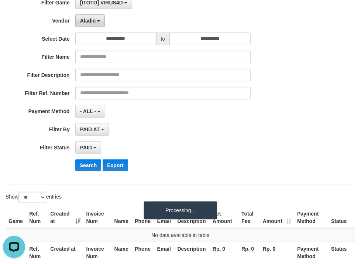
click at [95, 24] on button "Aladin" at bounding box center [90, 20] width 30 height 13
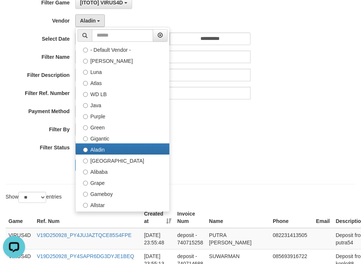
click at [265, 138] on div "**********" at bounding box center [150, 86] width 301 height 180
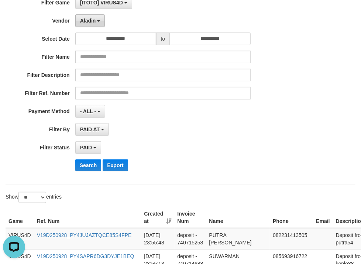
drag, startPoint x: 93, startPoint y: 21, endPoint x: 93, endPoint y: 25, distance: 4.4
click at [93, 21] on span "Aladin" at bounding box center [88, 21] width 16 height 6
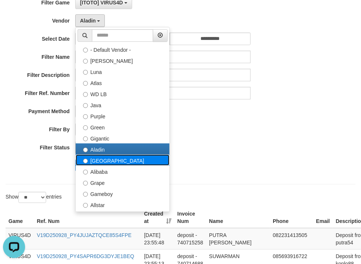
click at [103, 159] on label "[GEOGRAPHIC_DATA]" at bounding box center [123, 159] width 94 height 11
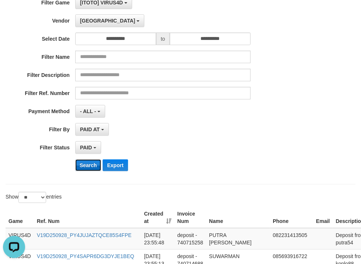
click at [83, 162] on button "Search" at bounding box center [88, 165] width 26 height 12
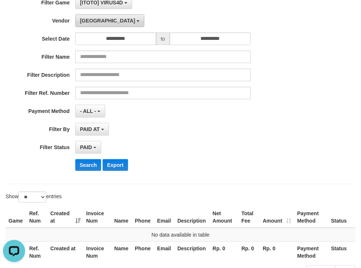
click at [86, 20] on span "[GEOGRAPHIC_DATA]" at bounding box center [107, 21] width 55 height 6
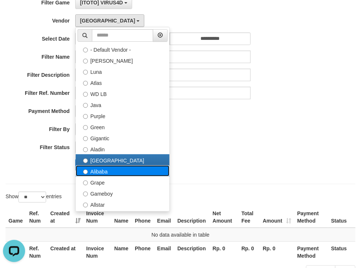
click at [101, 169] on label "Alibaba" at bounding box center [123, 170] width 94 height 11
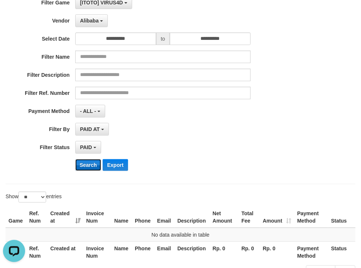
click at [85, 161] on button "Search" at bounding box center [88, 165] width 26 height 12
click at [89, 21] on span "Alibaba" at bounding box center [89, 21] width 19 height 6
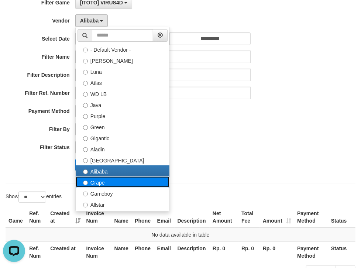
click at [98, 182] on label "Grape" at bounding box center [123, 181] width 94 height 11
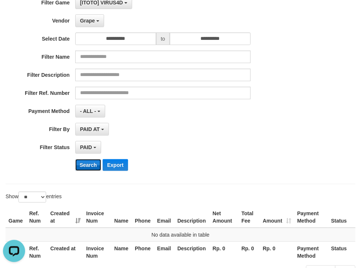
click at [92, 166] on button "Search" at bounding box center [88, 165] width 26 height 12
click at [90, 20] on span "Grape" at bounding box center [87, 21] width 15 height 6
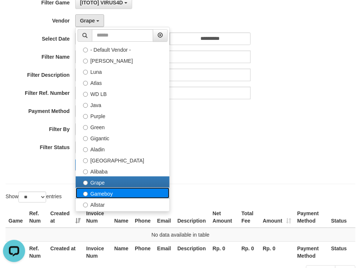
click at [97, 193] on label "Gameboy" at bounding box center [123, 193] width 94 height 11
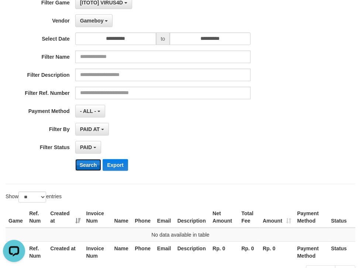
click at [90, 159] on button "Search" at bounding box center [88, 165] width 26 height 12
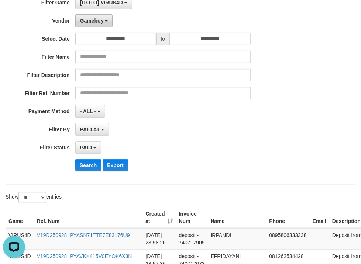
click at [91, 22] on span "Gameboy" at bounding box center [92, 21] width 24 height 6
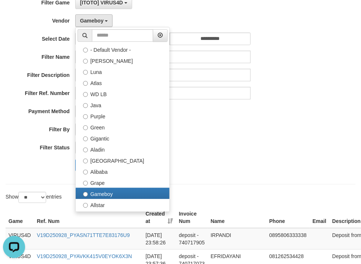
click at [234, 149] on div "PAID SELECT ALL - ALL - SELECT STATUS PENDING/UNPAID PAID CANCELED EXPIRED" at bounding box center [162, 147] width 175 height 13
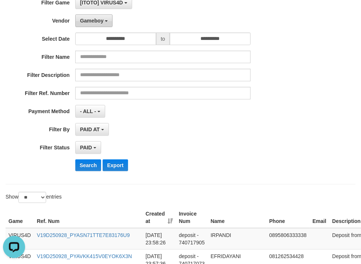
click at [86, 19] on span "Gameboy" at bounding box center [92, 21] width 24 height 6
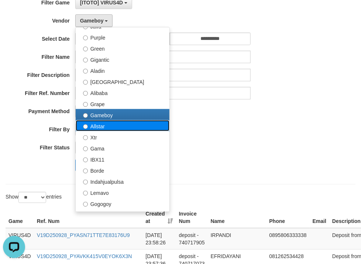
click at [100, 124] on label "Allstar" at bounding box center [123, 125] width 94 height 11
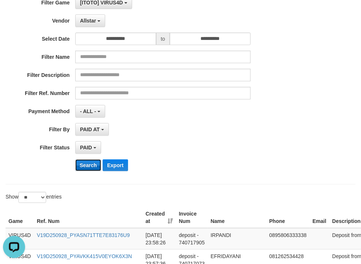
click at [95, 169] on button "Search" at bounding box center [88, 165] width 26 height 12
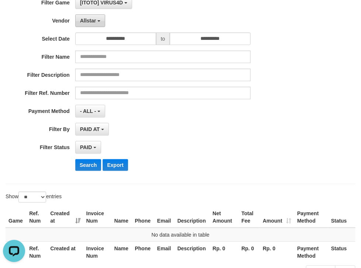
click at [90, 20] on span "Allstar" at bounding box center [88, 21] width 16 height 6
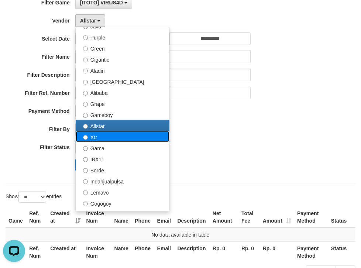
click at [95, 135] on label "Xtr" at bounding box center [123, 136] width 94 height 11
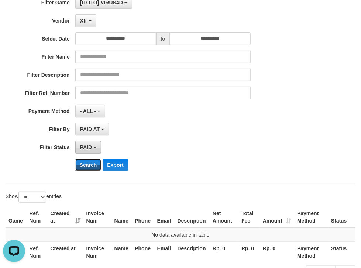
drag, startPoint x: 93, startPoint y: 159, endPoint x: 89, endPoint y: 150, distance: 9.7
click at [93, 159] on button "Search" at bounding box center [88, 165] width 26 height 12
click at [91, 20] on b "button" at bounding box center [90, 20] width 3 height 1
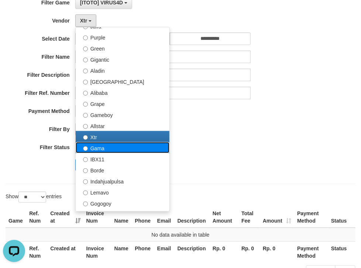
click at [101, 151] on label "Gama" at bounding box center [123, 147] width 94 height 11
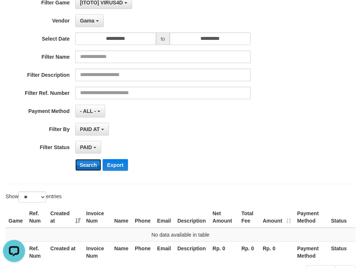
click at [90, 163] on button "Search" at bounding box center [88, 165] width 26 height 12
click at [90, 21] on span "Gama" at bounding box center [87, 21] width 14 height 6
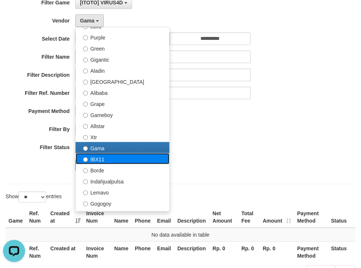
click at [99, 159] on label "IBX11" at bounding box center [123, 158] width 94 height 11
select select "**********"
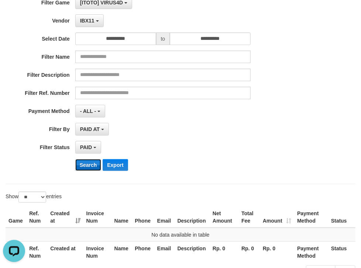
click at [93, 162] on button "Search" at bounding box center [88, 165] width 26 height 12
click at [84, 18] on span "IBX11" at bounding box center [87, 21] width 14 height 6
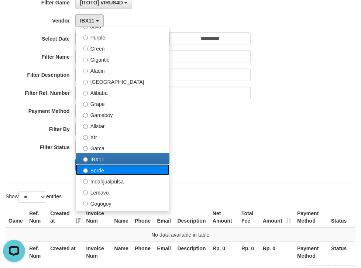
click at [102, 171] on label "Borde" at bounding box center [123, 169] width 94 height 11
select select "**********"
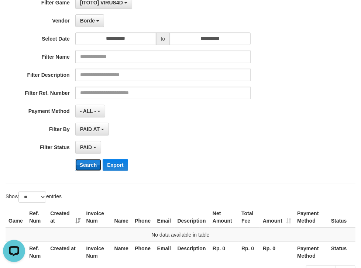
click at [95, 159] on button "Search" at bounding box center [88, 165] width 26 height 12
click at [94, 16] on button "Borde" at bounding box center [89, 20] width 29 height 13
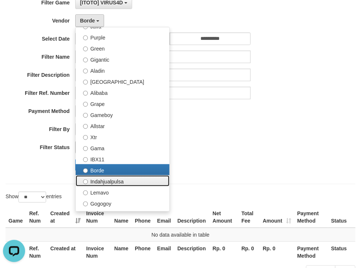
drag, startPoint x: 100, startPoint y: 182, endPoint x: 86, endPoint y: 147, distance: 37.1
click at [100, 181] on label "Indahjualpulsa" at bounding box center [123, 180] width 94 height 11
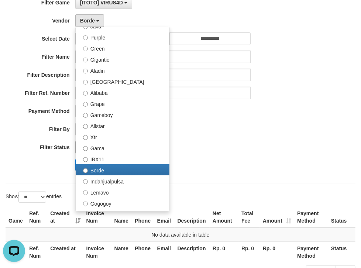
select select "**********"
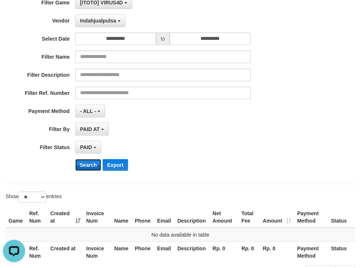
click at [87, 166] on button "Search" at bounding box center [88, 165] width 26 height 12
click at [95, 20] on span "Indahjualpulsa" at bounding box center [98, 21] width 36 height 6
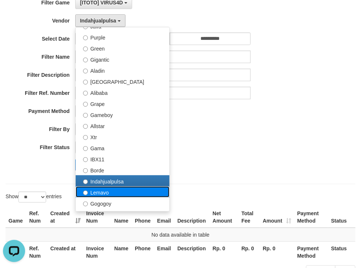
click at [104, 190] on label "Lemavo" at bounding box center [123, 191] width 94 height 11
select select "**********"
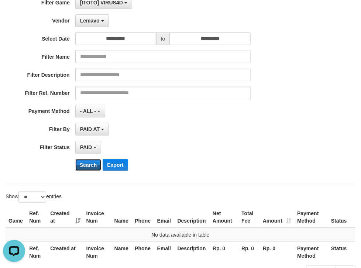
drag, startPoint x: 93, startPoint y: 168, endPoint x: 100, endPoint y: 177, distance: 11.6
click at [95, 168] on button "Search" at bounding box center [88, 165] width 26 height 12
drag, startPoint x: 87, startPoint y: 20, endPoint x: 76, endPoint y: 91, distance: 72.1
click at [87, 21] on span "Lemavo" at bounding box center [90, 21] width 20 height 6
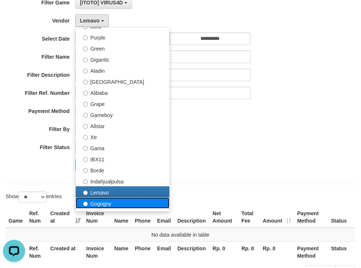
click at [89, 202] on label "Gogogoy" at bounding box center [123, 203] width 94 height 11
select select "**********"
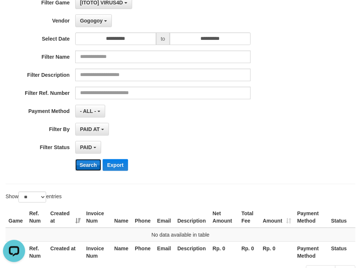
click at [85, 165] on button "Search" at bounding box center [88, 165] width 26 height 12
click at [92, 23] on button "Gogogoy" at bounding box center [93, 20] width 37 height 13
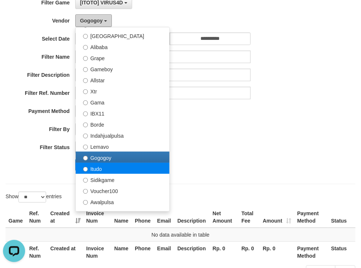
scroll to position [138, 0]
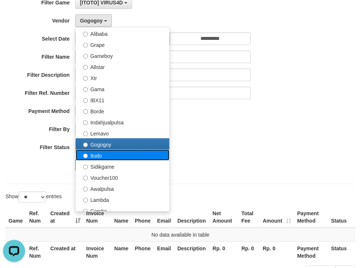
click at [98, 157] on label "Itudo" at bounding box center [123, 155] width 94 height 11
select select "**********"
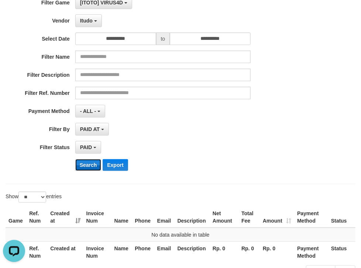
click at [89, 165] on button "Search" at bounding box center [88, 165] width 26 height 12
click at [83, 16] on button "Itudo" at bounding box center [88, 20] width 27 height 13
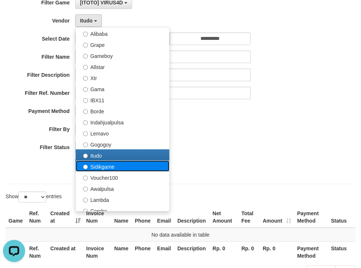
click at [99, 162] on label "Sidikgame" at bounding box center [123, 166] width 94 height 11
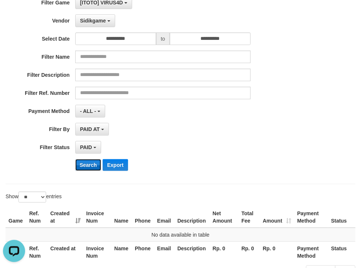
click at [96, 160] on button "Search" at bounding box center [88, 165] width 26 height 12
click at [102, 16] on button "Sidikgame" at bounding box center [95, 20] width 40 height 13
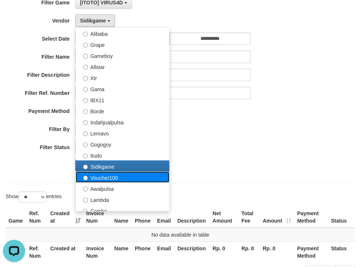
click at [106, 173] on label "Voucher100" at bounding box center [123, 177] width 94 height 11
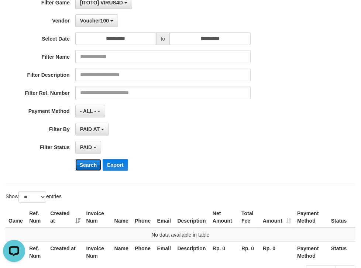
drag, startPoint x: 90, startPoint y: 161, endPoint x: 86, endPoint y: 150, distance: 11.6
click at [90, 160] on button "Search" at bounding box center [88, 165] width 26 height 12
click at [90, 20] on span "Voucher100" at bounding box center [94, 21] width 29 height 6
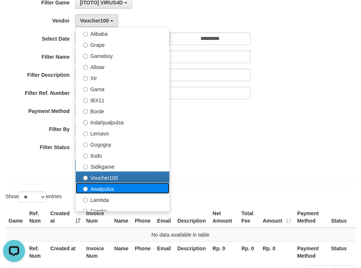
click at [99, 186] on label "Awalpulsa" at bounding box center [123, 188] width 94 height 11
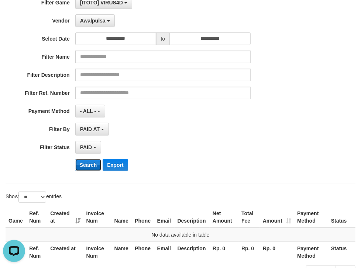
click at [86, 161] on button "Search" at bounding box center [88, 165] width 26 height 12
click at [87, 20] on span "Awalpulsa" at bounding box center [92, 21] width 25 height 6
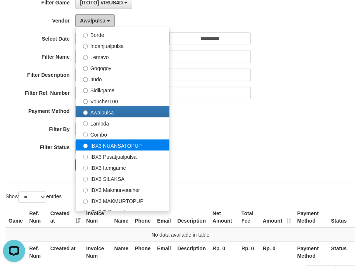
scroll to position [217, 0]
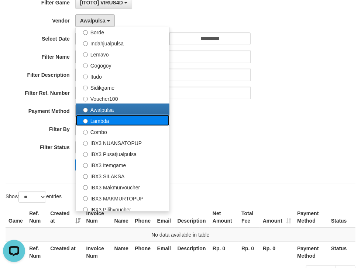
click at [100, 120] on label "Lambda" at bounding box center [123, 120] width 94 height 11
select select "**********"
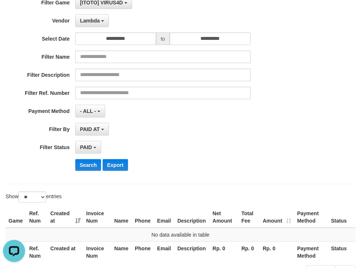
drag, startPoint x: 86, startPoint y: 170, endPoint x: 84, endPoint y: 165, distance: 5.0
click at [85, 171] on div "**********" at bounding box center [150, 86] width 301 height 180
click at [84, 164] on button "Search" at bounding box center [88, 165] width 26 height 12
click at [95, 24] on button "Lambda" at bounding box center [92, 20] width 34 height 13
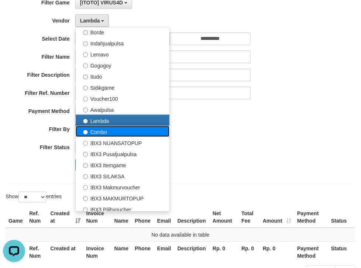
click at [85, 128] on label "Combo" at bounding box center [123, 131] width 94 height 11
select select "**********"
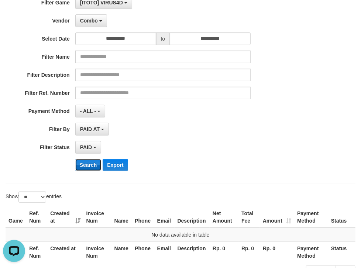
click at [95, 165] on button "Search" at bounding box center [88, 165] width 26 height 12
click at [84, 25] on button "Combo" at bounding box center [91, 20] width 32 height 13
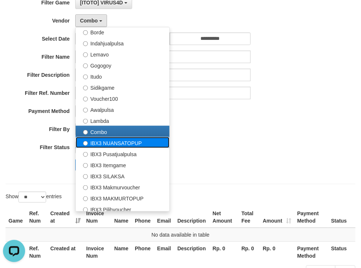
click at [108, 139] on label "IBX3 NUANSATOPUP" at bounding box center [123, 142] width 94 height 11
select select "**********"
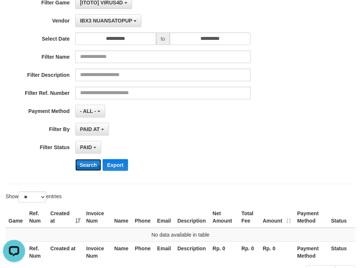
click at [89, 164] on button "Search" at bounding box center [88, 165] width 26 height 12
click at [105, 24] on button "IBX3 NUANSATOPUP" at bounding box center [108, 20] width 66 height 13
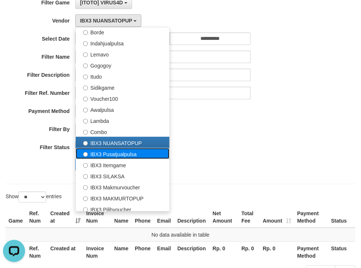
click at [104, 151] on label "IBX3 Pusatjualpulsa" at bounding box center [123, 153] width 94 height 11
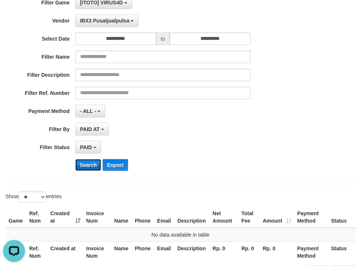
click at [85, 160] on button "Search" at bounding box center [88, 165] width 26 height 12
click at [94, 16] on button "IBX3 Pusatjualpulsa" at bounding box center [106, 20] width 63 height 13
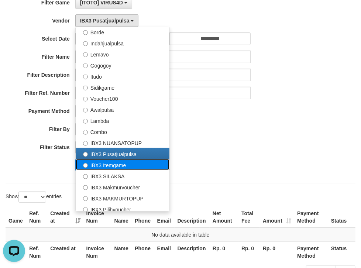
click at [104, 165] on label "IBX3 Itemgame" at bounding box center [123, 164] width 94 height 11
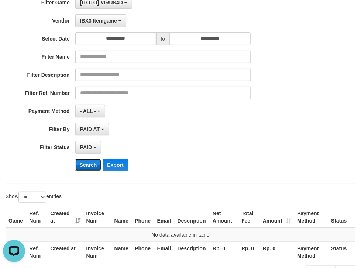
click at [88, 164] on button "Search" at bounding box center [88, 165] width 26 height 12
click at [102, 20] on span "IBX3 Itemgame" at bounding box center [98, 21] width 37 height 6
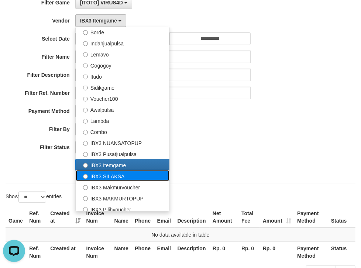
click at [111, 175] on label "IBX3 SILAKSA" at bounding box center [123, 175] width 94 height 11
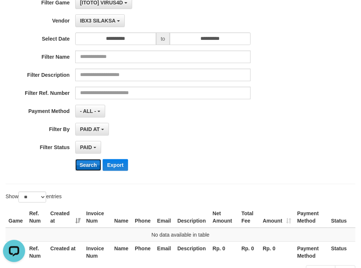
click at [91, 162] on button "Search" at bounding box center [88, 165] width 26 height 12
click at [106, 20] on span "IBX3 SILAKSA" at bounding box center [97, 21] width 35 height 6
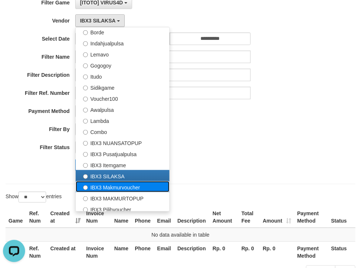
drag, startPoint x: 103, startPoint y: 183, endPoint x: 96, endPoint y: 179, distance: 8.6
click at [103, 183] on label "IBX3 Makmurvoucher" at bounding box center [123, 186] width 94 height 11
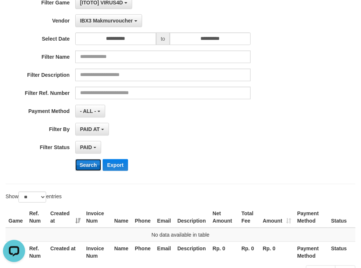
click at [85, 159] on button "Search" at bounding box center [88, 165] width 26 height 12
click at [103, 25] on button "IBX3 Makmurvoucher" at bounding box center [108, 20] width 67 height 13
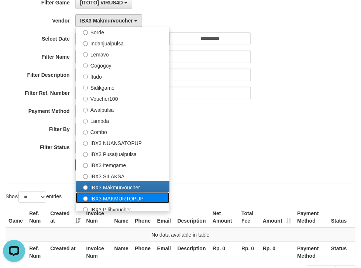
click at [103, 194] on label "IBX3 MAKMURTOPUP" at bounding box center [123, 197] width 94 height 11
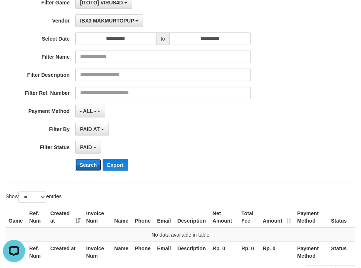
click at [89, 165] on button "Search" at bounding box center [88, 165] width 26 height 12
click at [88, 164] on button "Search" at bounding box center [88, 165] width 26 height 12
click at [109, 21] on span "IBX3 MAKMURTOPUP" at bounding box center [107, 21] width 54 height 6
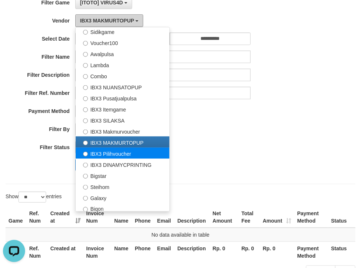
scroll to position [275, 0]
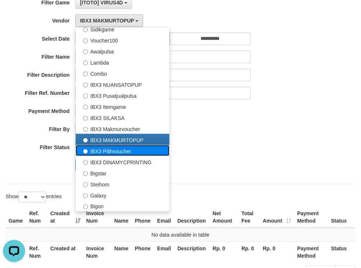
click at [103, 149] on label "IBX3 Pilihvoucher" at bounding box center [123, 150] width 94 height 11
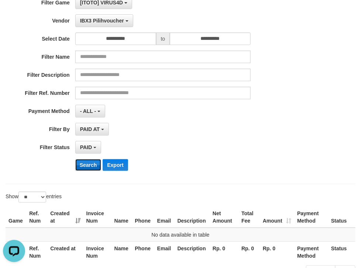
click at [85, 161] on button "Search" at bounding box center [88, 165] width 26 height 12
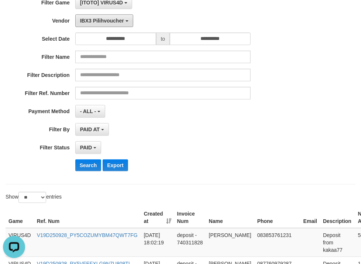
drag, startPoint x: 95, startPoint y: 23, endPoint x: 93, endPoint y: 33, distance: 9.7
click at [95, 23] on button "IBX3 Pilihvoucher" at bounding box center [104, 20] width 58 height 13
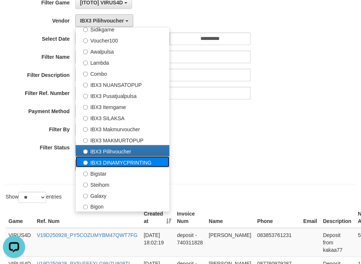
click at [96, 158] on label "IBX3 DINAMYCPRINTING" at bounding box center [123, 161] width 94 height 11
select select "**********"
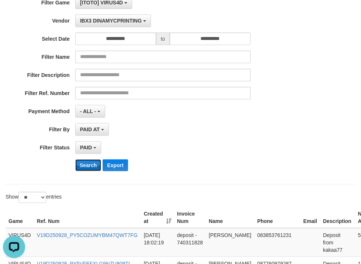
click at [88, 159] on button "Search" at bounding box center [88, 165] width 26 height 12
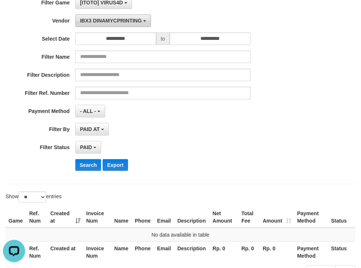
click at [117, 21] on span "IBX3 DINAMYCPRINTING" at bounding box center [111, 21] width 62 height 6
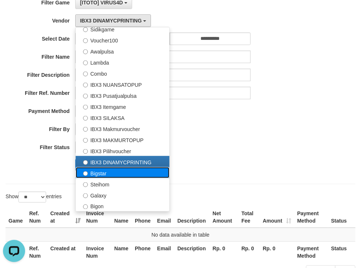
click at [91, 171] on label "Bigstar" at bounding box center [123, 172] width 94 height 11
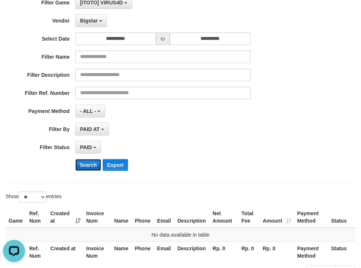
click at [90, 164] on button "Search" at bounding box center [88, 165] width 26 height 12
click at [93, 24] on button "Bigstar" at bounding box center [91, 20] width 32 height 13
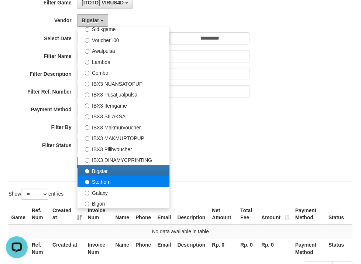
scroll to position [98, 0]
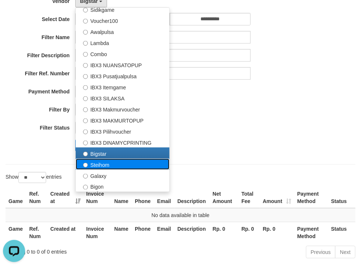
click at [95, 161] on label "Steihom" at bounding box center [123, 164] width 94 height 11
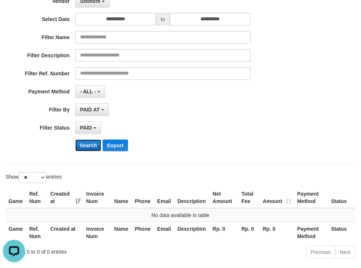
click at [89, 145] on button "Search" at bounding box center [88, 146] width 26 height 12
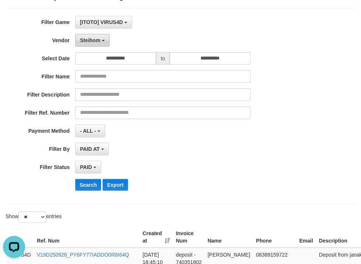
click at [96, 42] on span "Steihom" at bounding box center [90, 40] width 20 height 6
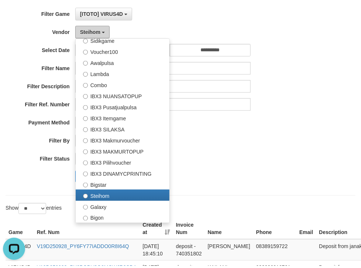
scroll to position [79, 0]
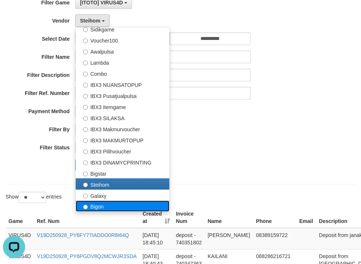
click at [96, 205] on label "Bigon" at bounding box center [123, 205] width 94 height 11
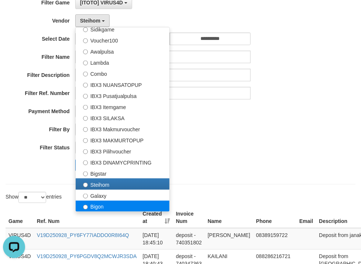
select select "**********"
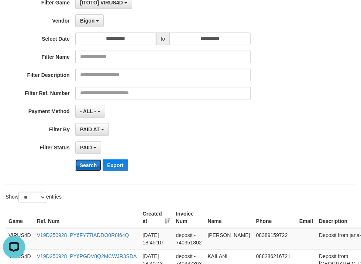
click at [90, 162] on button "Search" at bounding box center [88, 165] width 26 height 12
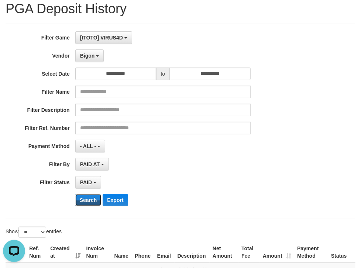
scroll to position [0, 0]
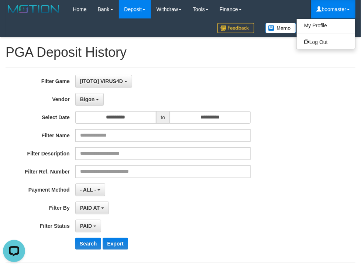
click at [325, 4] on link "boomaster" at bounding box center [333, 9] width 44 height 18
click at [320, 40] on link "Log Out" at bounding box center [326, 42] width 58 height 10
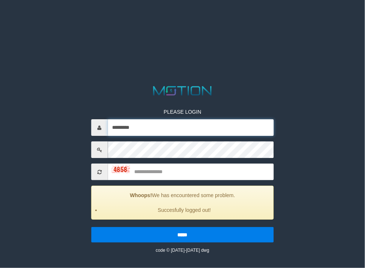
click at [193, 121] on input "*********" at bounding box center [191, 127] width 166 height 17
type input "*********"
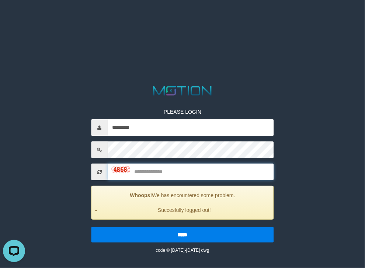
click at [162, 176] on input "text" at bounding box center [191, 172] width 166 height 17
type input "****"
click at [91, 227] on input "*****" at bounding box center [182, 235] width 183 height 16
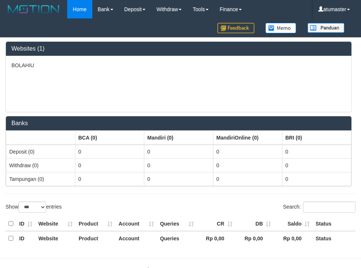
select select "***"
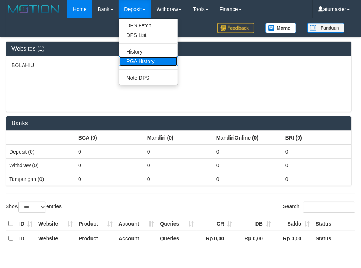
click at [138, 61] on link "PGA History" at bounding box center [148, 61] width 58 height 10
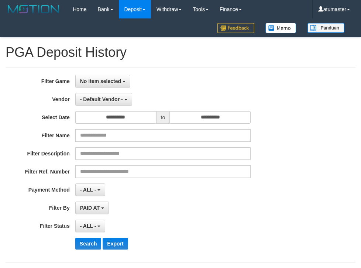
select select
select select "**"
click at [114, 84] on button "No item selected" at bounding box center [102, 81] width 55 height 13
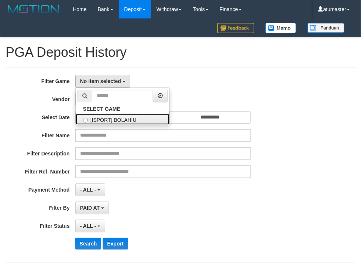
click at [107, 120] on label "[ISPORT] BOLAHIU" at bounding box center [123, 119] width 94 height 11
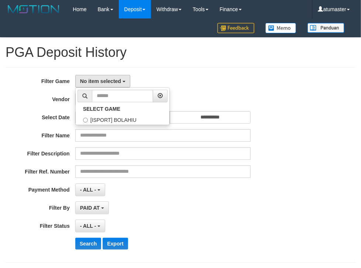
select select "***"
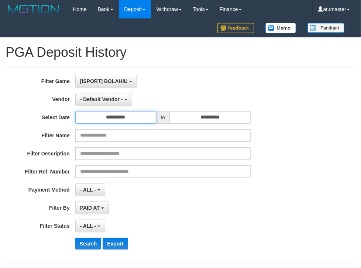
click at [111, 117] on input "**********" at bounding box center [115, 117] width 81 height 13
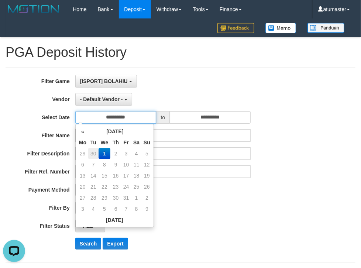
scroll to position [0, 0]
click at [85, 130] on th "«" at bounding box center [82, 131] width 11 height 11
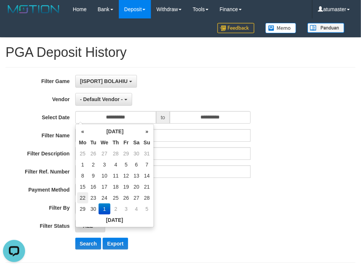
click at [83, 198] on td "22" at bounding box center [82, 197] width 11 height 11
type input "**********"
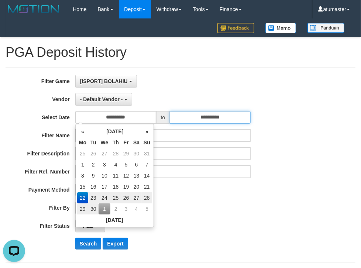
click at [192, 115] on input "**********" at bounding box center [210, 117] width 81 height 13
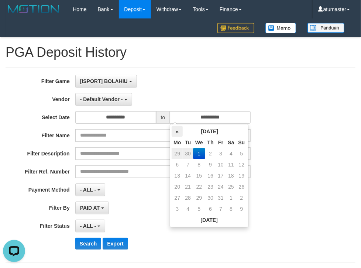
click at [173, 130] on th "«" at bounding box center [177, 131] width 11 height 11
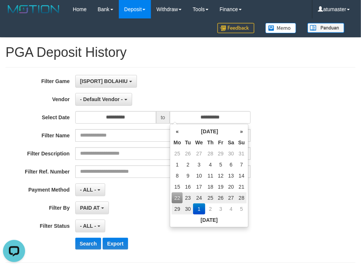
click at [238, 197] on td "28" at bounding box center [241, 197] width 10 height 11
type input "**********"
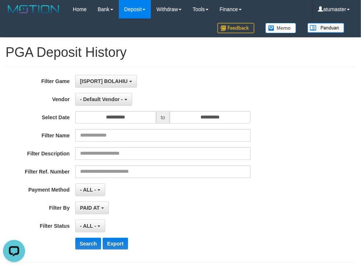
click at [227, 102] on div "- Default Vendor - - Default Vendor - Lucy Luna Atlas WD LB Java Purple Green G…" at bounding box center [162, 99] width 175 height 13
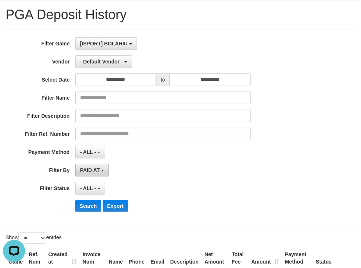
scroll to position [39, 0]
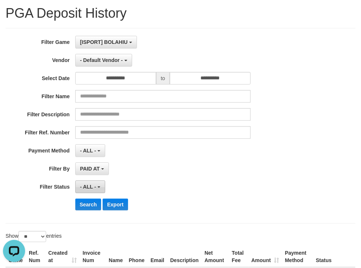
click at [90, 184] on span "- ALL -" at bounding box center [88, 187] width 16 height 6
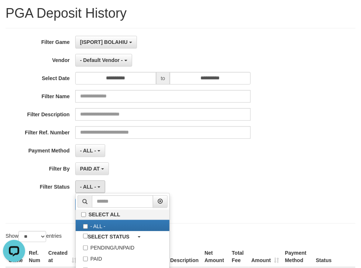
click at [152, 159] on div "**********" at bounding box center [150, 126] width 301 height 180
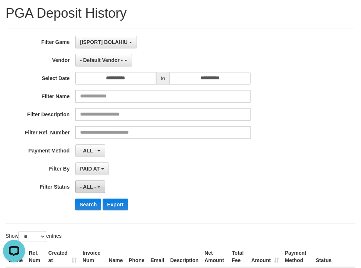
click at [87, 188] on span "- ALL -" at bounding box center [88, 187] width 16 height 6
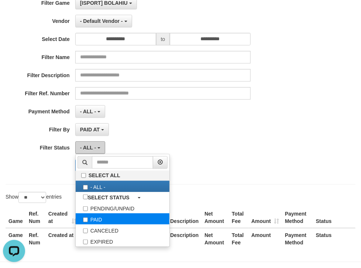
scroll to position [79, 0]
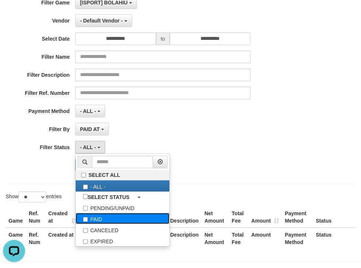
drag, startPoint x: 97, startPoint y: 219, endPoint x: 150, endPoint y: 127, distance: 106.0
click at [97, 218] on label "PAID" at bounding box center [123, 218] width 94 height 11
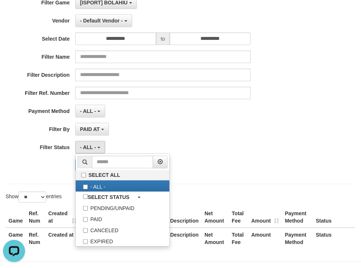
select select "*"
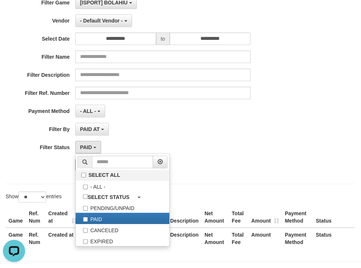
click at [152, 121] on div "**********" at bounding box center [150, 86] width 301 height 180
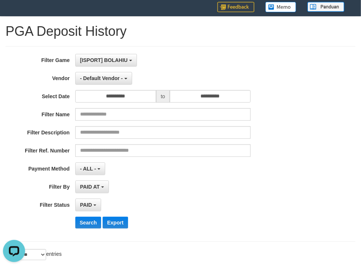
scroll to position [20, 0]
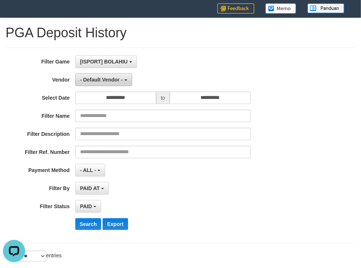
click at [98, 84] on button "- Default Vendor -" at bounding box center [103, 79] width 57 height 13
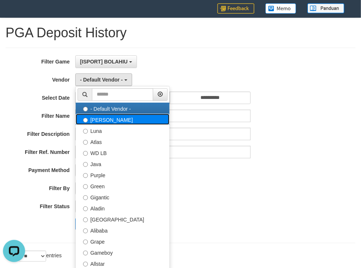
click at [95, 123] on label "[PERSON_NAME]" at bounding box center [123, 119] width 94 height 11
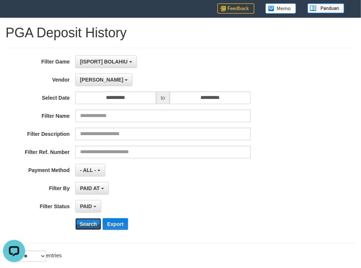
drag, startPoint x: 91, startPoint y: 224, endPoint x: 111, endPoint y: 204, distance: 28.7
click at [91, 224] on button "Search" at bounding box center [88, 224] width 26 height 12
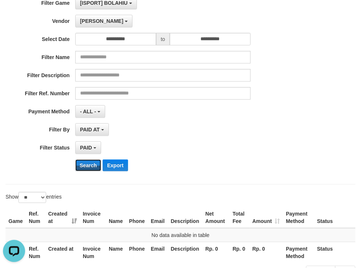
scroll to position [79, 0]
click at [94, 19] on button "[PERSON_NAME]" at bounding box center [103, 20] width 57 height 13
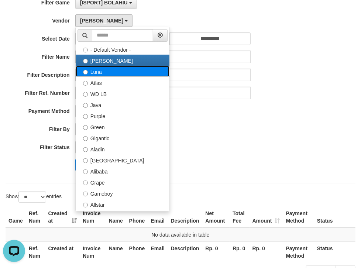
click at [97, 68] on label "Luna" at bounding box center [123, 71] width 94 height 11
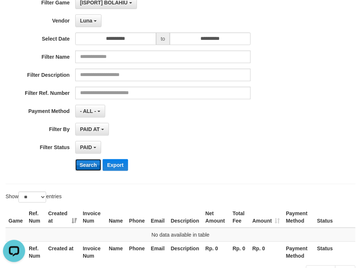
click at [84, 163] on button "Search" at bounding box center [88, 165] width 26 height 12
drag, startPoint x: 92, startPoint y: 21, endPoint x: 96, endPoint y: 72, distance: 51.9
click at [91, 21] on span "Luna" at bounding box center [86, 21] width 12 height 6
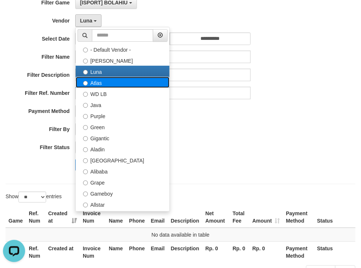
click at [97, 82] on label "Atlas" at bounding box center [123, 82] width 94 height 11
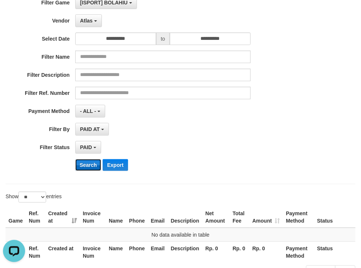
click at [89, 164] on button "Search" at bounding box center [88, 165] width 26 height 12
drag, startPoint x: 92, startPoint y: 23, endPoint x: 92, endPoint y: 30, distance: 7.0
click at [92, 23] on button "Atlas" at bounding box center [88, 20] width 27 height 13
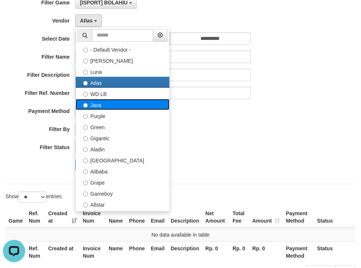
click at [95, 106] on label "Java" at bounding box center [123, 104] width 94 height 11
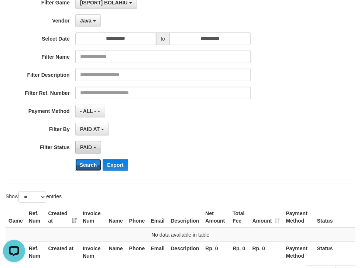
drag, startPoint x: 85, startPoint y: 164, endPoint x: 76, endPoint y: 142, distance: 23.4
click at [85, 164] on button "Search" at bounding box center [88, 165] width 26 height 12
click at [85, 21] on span "Java" at bounding box center [85, 21] width 11 height 6
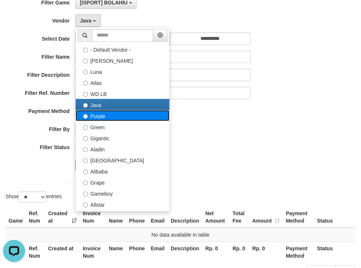
click at [92, 113] on label "Purple" at bounding box center [123, 115] width 94 height 11
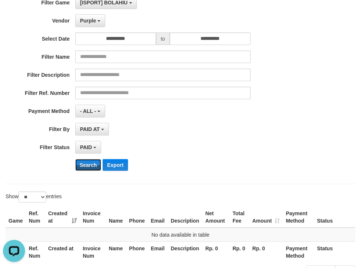
drag, startPoint x: 83, startPoint y: 164, endPoint x: 78, endPoint y: 135, distance: 29.5
click at [83, 164] on button "Search" at bounding box center [88, 165] width 26 height 12
click at [86, 24] on button "Purple" at bounding box center [90, 20] width 30 height 13
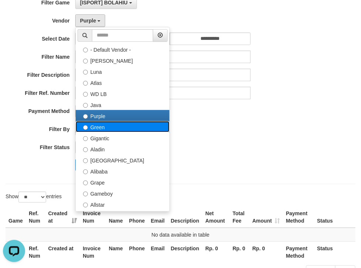
click at [93, 124] on label "Green" at bounding box center [123, 126] width 94 height 11
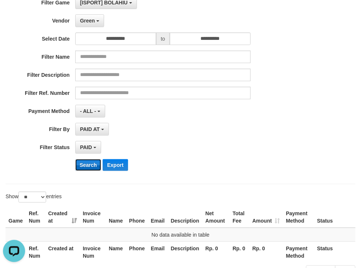
click at [85, 162] on button "Search" at bounding box center [88, 165] width 26 height 12
click at [96, 19] on button "Green" at bounding box center [89, 20] width 29 height 13
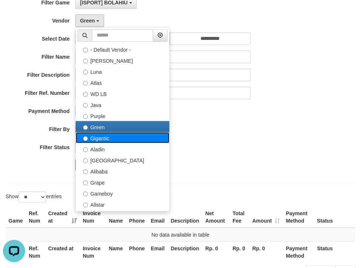
click at [102, 136] on label "Gigantic" at bounding box center [123, 137] width 94 height 11
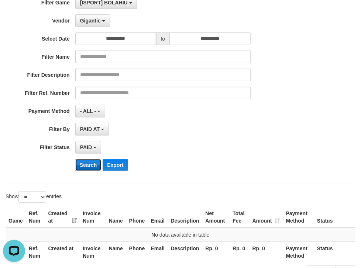
click at [89, 164] on button "Search" at bounding box center [88, 165] width 26 height 12
click at [92, 15] on button "Gigantic" at bounding box center [92, 20] width 35 height 13
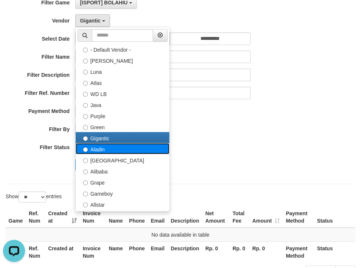
click at [100, 147] on label "Aladin" at bounding box center [123, 148] width 94 height 11
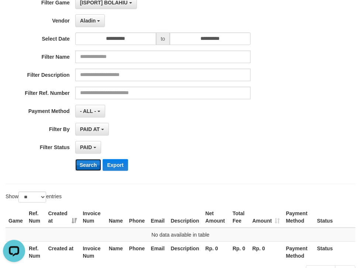
click at [91, 165] on button "Search" at bounding box center [88, 165] width 26 height 12
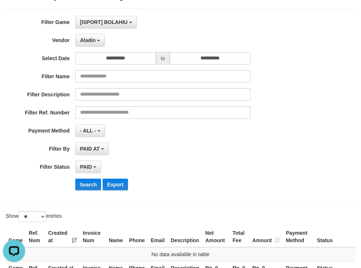
scroll to position [39, 0]
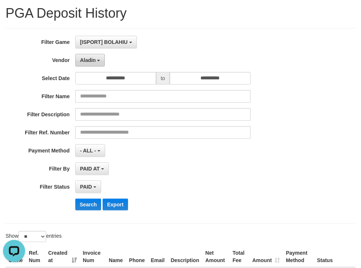
click at [86, 62] on span "Aladin" at bounding box center [88, 60] width 16 height 6
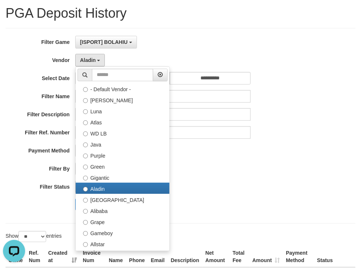
click at [170, 186] on ul "- Default Vendor - Lucy Luna Atlas WD LB Java Purple Green Gigantic Aladin Duba…" at bounding box center [122, 158] width 95 height 185
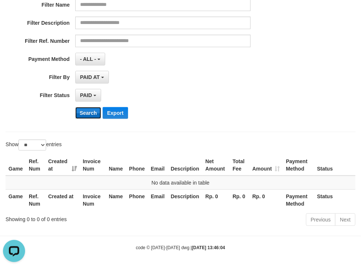
click at [83, 107] on button "Search" at bounding box center [88, 113] width 26 height 12
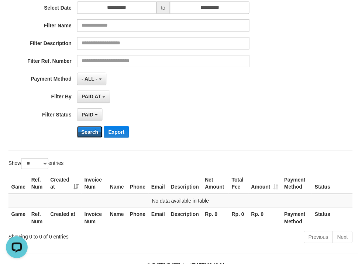
scroll to position [72, 0]
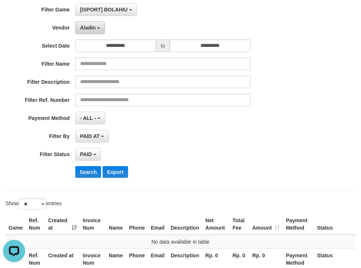
click at [89, 30] on span "Aladin" at bounding box center [88, 28] width 16 height 6
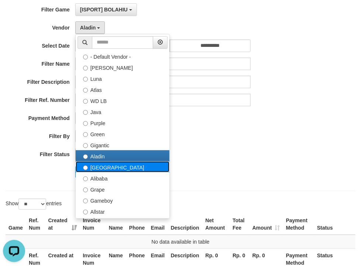
click at [99, 167] on label "[GEOGRAPHIC_DATA]" at bounding box center [123, 166] width 94 height 11
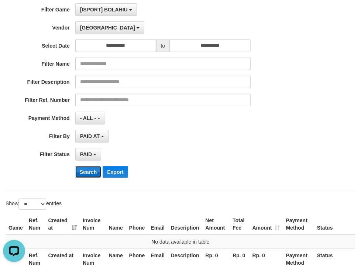
click at [91, 167] on button "Search" at bounding box center [88, 172] width 26 height 12
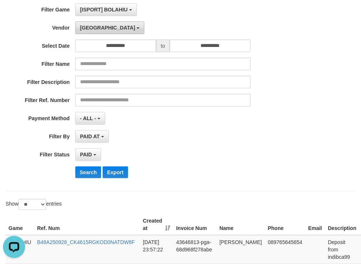
click at [86, 28] on span "[GEOGRAPHIC_DATA]" at bounding box center [107, 28] width 55 height 6
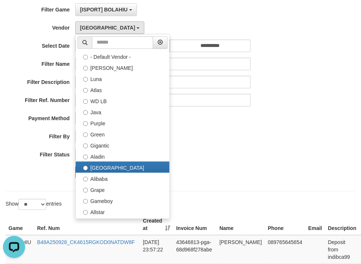
click at [268, 124] on div "**********" at bounding box center [150, 93] width 301 height 180
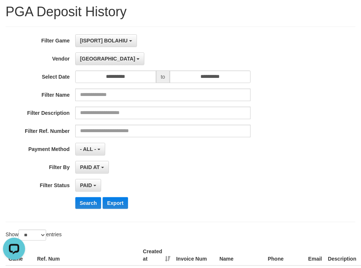
scroll to position [37, 0]
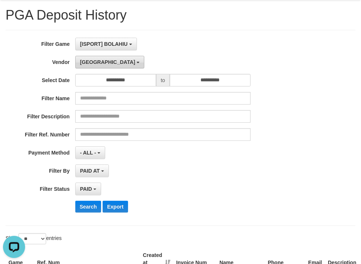
click at [86, 63] on span "[GEOGRAPHIC_DATA]" at bounding box center [107, 62] width 55 height 6
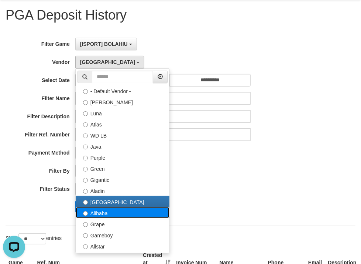
click at [99, 211] on label "Alibaba" at bounding box center [123, 212] width 94 height 11
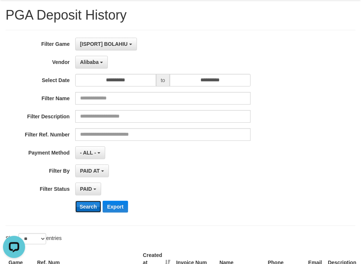
click at [85, 207] on button "Search" at bounding box center [88, 206] width 26 height 12
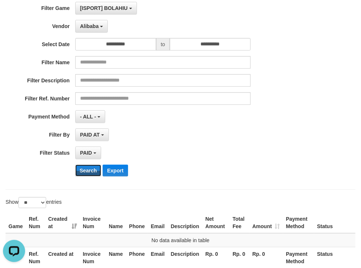
scroll to position [77, 0]
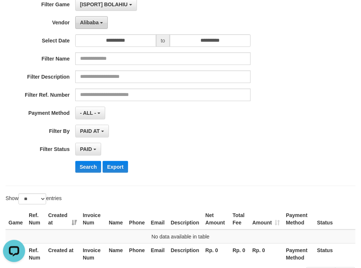
click at [81, 21] on span "Alibaba" at bounding box center [89, 23] width 19 height 6
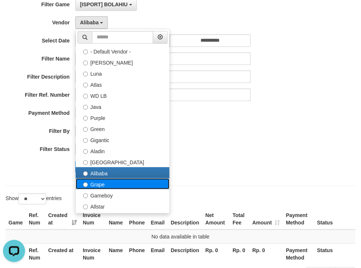
click at [94, 186] on label "Grape" at bounding box center [123, 183] width 94 height 11
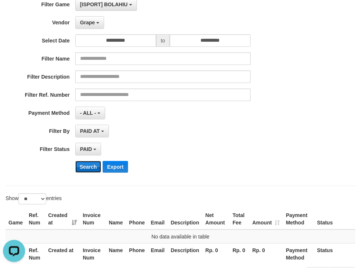
click at [92, 164] on button "Search" at bounding box center [88, 167] width 26 height 12
click at [91, 25] on button "Grape" at bounding box center [89, 22] width 29 height 13
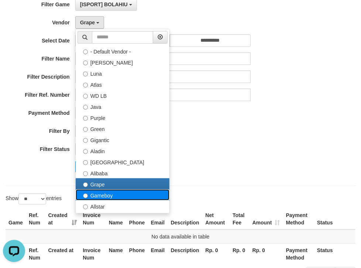
click at [100, 191] on label "Gameboy" at bounding box center [123, 194] width 94 height 11
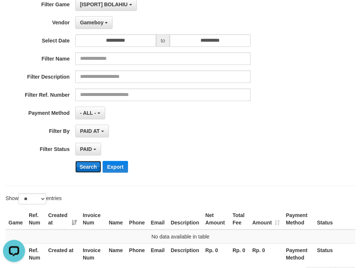
click at [90, 164] on button "Search" at bounding box center [88, 167] width 26 height 12
click at [102, 20] on span "Gameboy" at bounding box center [92, 23] width 24 height 6
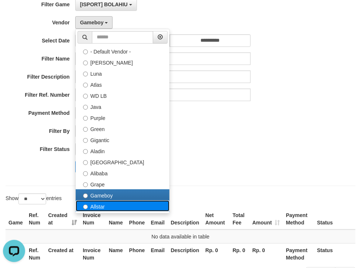
click at [96, 207] on label "Allstar" at bounding box center [123, 205] width 94 height 11
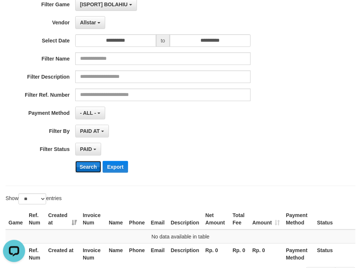
click at [92, 168] on button "Search" at bounding box center [88, 167] width 26 height 12
click at [95, 23] on span "Allstar" at bounding box center [88, 23] width 16 height 6
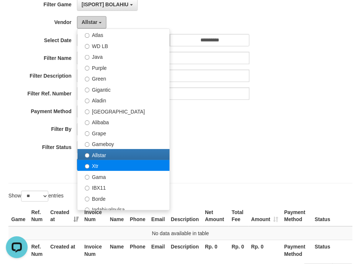
scroll to position [59, 0]
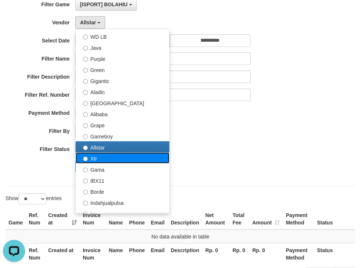
click at [96, 156] on label "Xtr" at bounding box center [123, 157] width 94 height 11
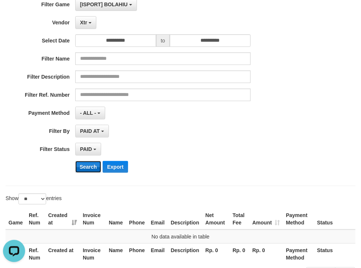
click at [91, 165] on button "Search" at bounding box center [88, 167] width 26 height 12
click at [86, 18] on button "Xtr" at bounding box center [85, 22] width 21 height 13
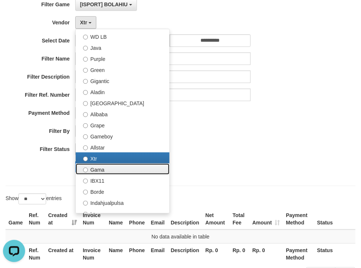
drag, startPoint x: 98, startPoint y: 166, endPoint x: 87, endPoint y: 169, distance: 11.6
click at [97, 167] on label "Gama" at bounding box center [123, 169] width 94 height 11
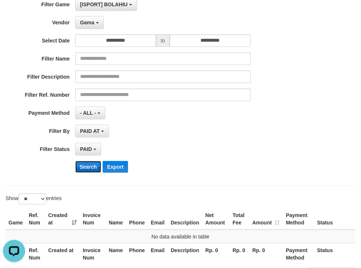
click at [87, 169] on button "Search" at bounding box center [88, 167] width 26 height 12
click at [86, 20] on span "Gama" at bounding box center [87, 23] width 14 height 6
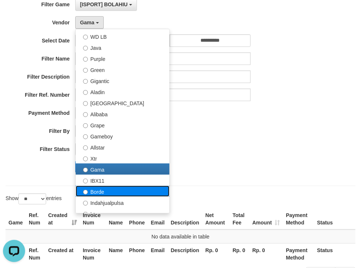
click at [97, 186] on label "Borde" at bounding box center [123, 191] width 94 height 11
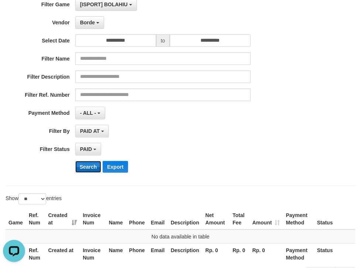
click at [90, 167] on button "Search" at bounding box center [88, 167] width 26 height 12
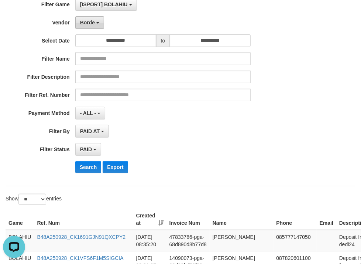
click at [89, 22] on span "Borde" at bounding box center [87, 23] width 15 height 6
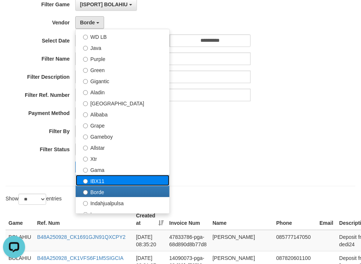
click at [97, 178] on label "IBX11" at bounding box center [123, 180] width 94 height 11
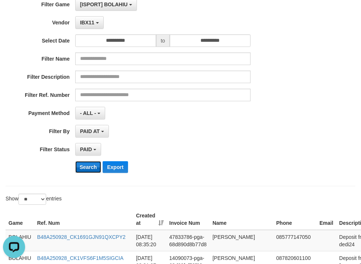
click at [90, 165] on button "Search" at bounding box center [88, 167] width 26 height 12
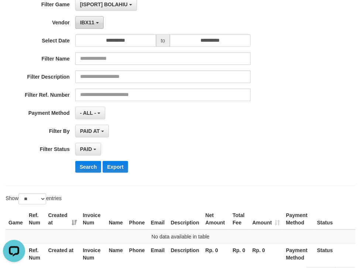
click at [91, 25] on button "IBX11" at bounding box center [89, 22] width 28 height 13
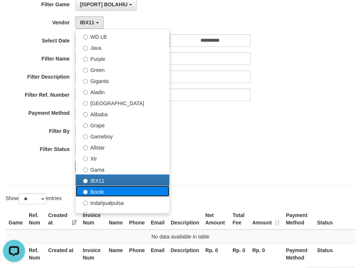
click at [96, 189] on label "Borde" at bounding box center [123, 191] width 94 height 11
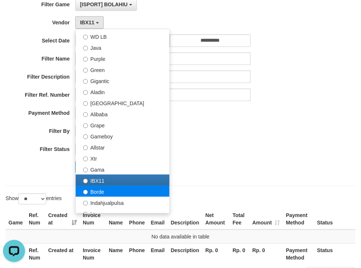
select select "**********"
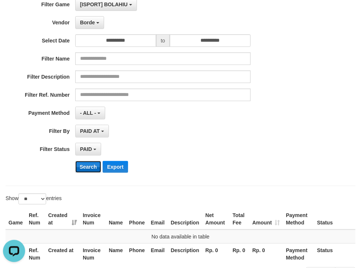
click at [87, 161] on button "Search" at bounding box center [88, 167] width 26 height 12
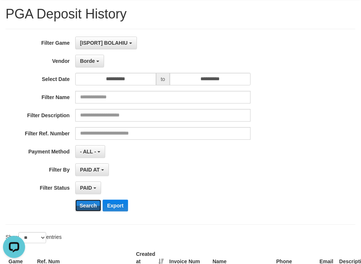
scroll to position [39, 0]
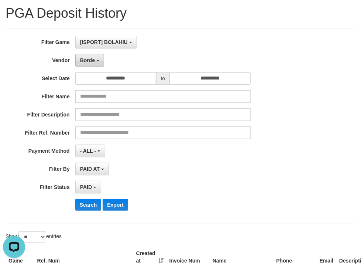
click at [88, 61] on span "Borde" at bounding box center [87, 60] width 15 height 6
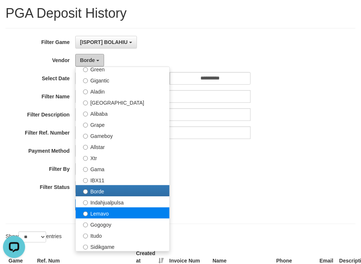
scroll to position [98, 0]
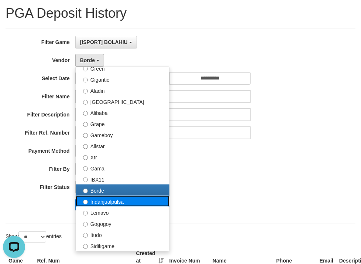
click at [101, 201] on label "Indahjualpulsa" at bounding box center [123, 200] width 94 height 11
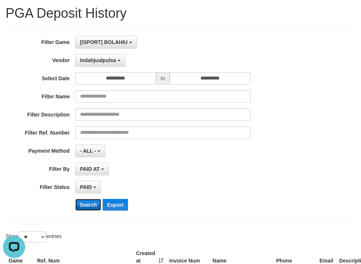
click at [87, 201] on button "Search" at bounding box center [88, 205] width 26 height 12
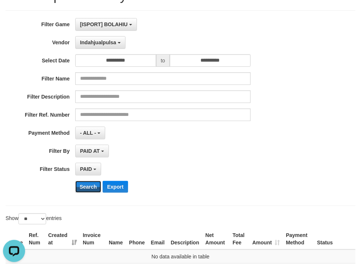
scroll to position [79, 0]
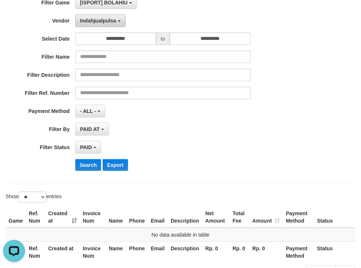
click at [93, 18] on span "Indahjualpulsa" at bounding box center [98, 21] width 36 height 6
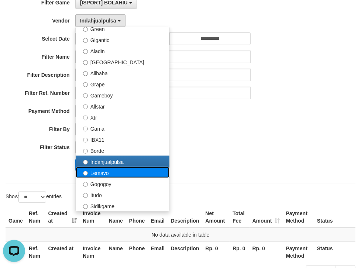
click at [105, 173] on label "Lemavo" at bounding box center [123, 172] width 94 height 11
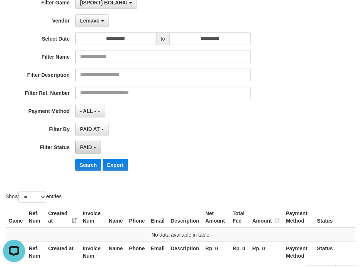
click at [87, 151] on button "PAID" at bounding box center [88, 147] width 26 height 13
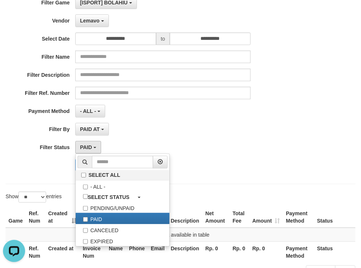
click at [90, 163] on span at bounding box center [85, 162] width 14 height 13
click at [128, 139] on div "**********" at bounding box center [150, 86] width 301 height 180
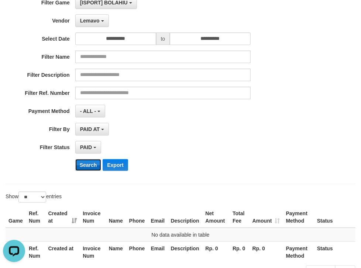
click at [92, 165] on button "Search" at bounding box center [88, 165] width 26 height 12
click at [97, 25] on button "Lemavo" at bounding box center [92, 20] width 34 height 13
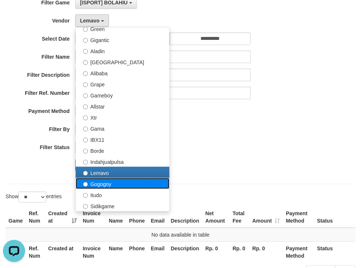
click at [103, 181] on label "Gogogoy" at bounding box center [123, 183] width 94 height 11
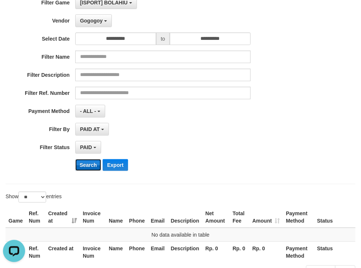
click at [89, 160] on button "Search" at bounding box center [88, 165] width 26 height 12
drag, startPoint x: 97, startPoint y: 24, endPoint x: 96, endPoint y: 30, distance: 6.5
click at [97, 24] on button "Gogogoy" at bounding box center [93, 20] width 37 height 13
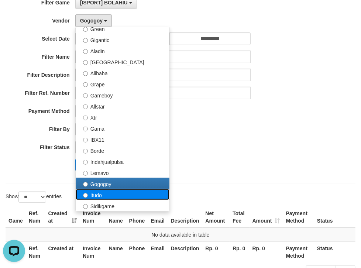
click at [100, 192] on label "Itudo" at bounding box center [123, 194] width 94 height 11
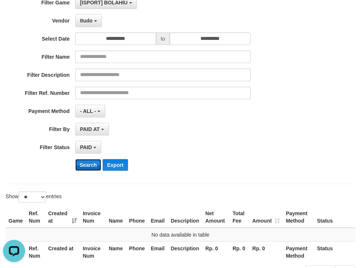
click at [89, 159] on button "Search" at bounding box center [88, 165] width 26 height 12
click at [85, 23] on button "Itudo" at bounding box center [88, 20] width 27 height 13
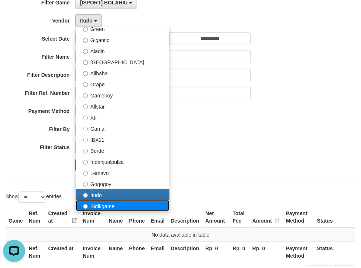
click at [93, 204] on label "Sidikgame" at bounding box center [123, 205] width 94 height 11
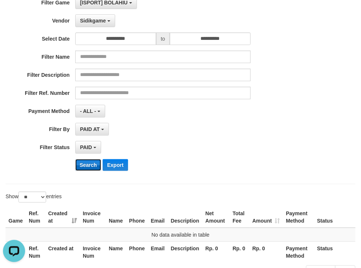
click at [89, 162] on button "Search" at bounding box center [88, 165] width 26 height 12
click at [89, 23] on button "Sidikgame" at bounding box center [95, 20] width 40 height 13
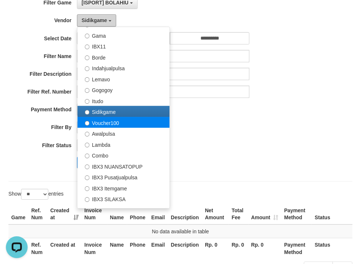
scroll to position [196, 0]
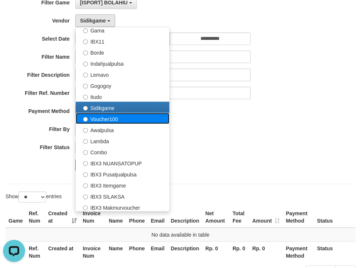
click at [101, 117] on label "Voucher100" at bounding box center [123, 118] width 94 height 11
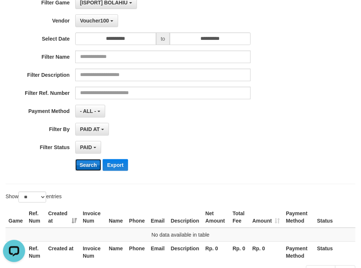
click at [91, 165] on button "Search" at bounding box center [88, 165] width 26 height 12
click at [85, 21] on span "Voucher100" at bounding box center [94, 21] width 29 height 6
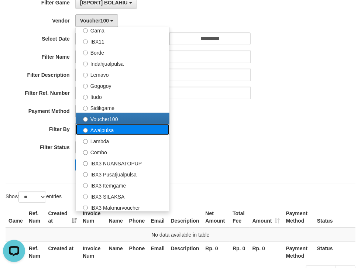
click at [100, 131] on label "Awalpulsa" at bounding box center [123, 129] width 94 height 11
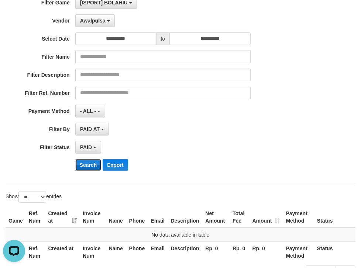
click at [90, 165] on button "Search" at bounding box center [88, 165] width 26 height 12
click at [88, 18] on span "Awalpulsa" at bounding box center [92, 21] width 25 height 6
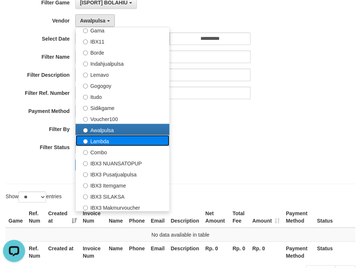
click at [97, 138] on label "Lambda" at bounding box center [123, 140] width 94 height 11
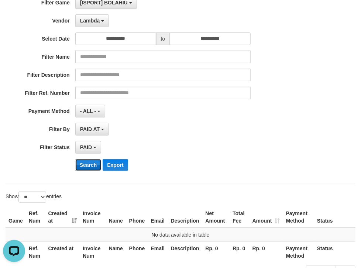
click at [86, 161] on button "Search" at bounding box center [88, 165] width 26 height 12
click at [95, 19] on span "Lambda" at bounding box center [90, 21] width 20 height 6
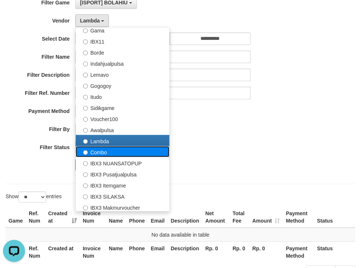
drag, startPoint x: 96, startPoint y: 151, endPoint x: 96, endPoint y: 157, distance: 5.9
click at [96, 151] on label "Combo" at bounding box center [123, 151] width 94 height 11
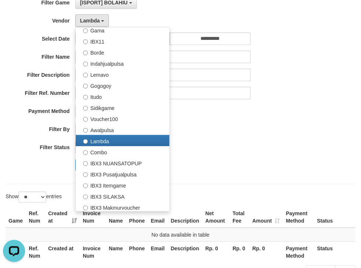
select select "**********"
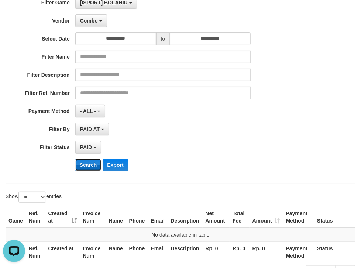
drag, startPoint x: 90, startPoint y: 167, endPoint x: 87, endPoint y: 157, distance: 10.7
click at [89, 167] on button "Search" at bounding box center [88, 165] width 26 height 12
click at [90, 18] on span "Combo" at bounding box center [89, 21] width 18 height 6
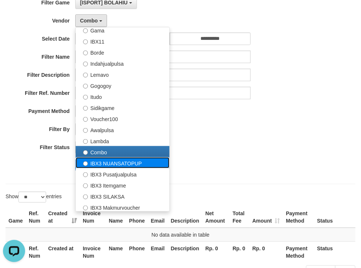
click at [113, 163] on label "IBX3 NUANSATOPUP" at bounding box center [123, 162] width 94 height 11
select select "**********"
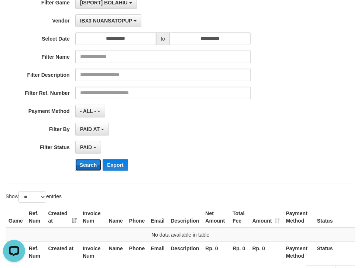
click at [92, 161] on button "Search" at bounding box center [88, 165] width 26 height 12
click at [108, 22] on span "IBX3 NUANSATOPUP" at bounding box center [106, 21] width 52 height 6
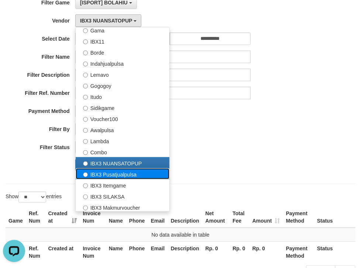
click at [101, 171] on label "IBX3 Pusatjualpulsa" at bounding box center [123, 173] width 94 height 11
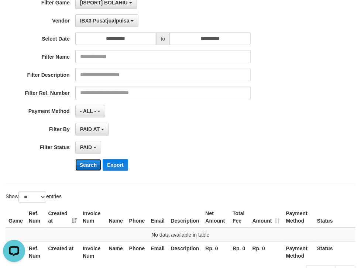
click at [89, 163] on button "Search" at bounding box center [88, 165] width 26 height 12
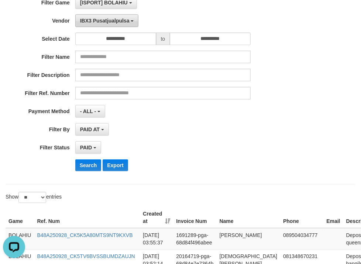
click at [103, 21] on span "IBX3 Pusatjualpulsa" at bounding box center [104, 21] width 49 height 6
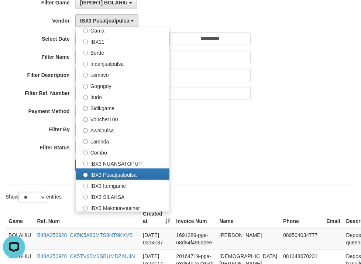
drag, startPoint x: 254, startPoint y: 145, endPoint x: 295, endPoint y: 11, distance: 140.4
click at [255, 144] on div "**********" at bounding box center [150, 147] width 301 height 13
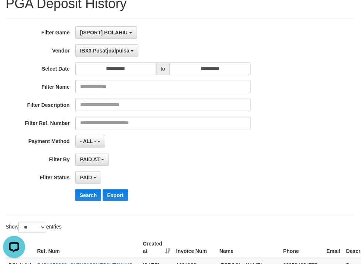
scroll to position [27, 0]
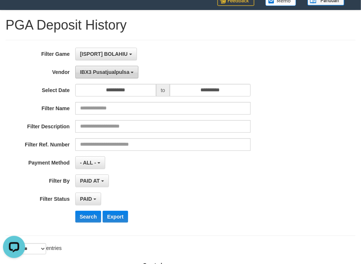
click at [114, 69] on span "IBX3 Pusatjualpulsa" at bounding box center [104, 72] width 49 height 6
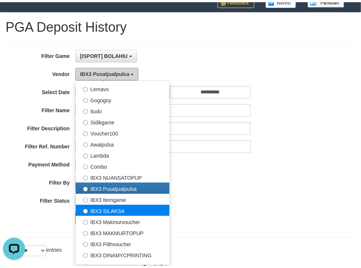
scroll to position [236, 0]
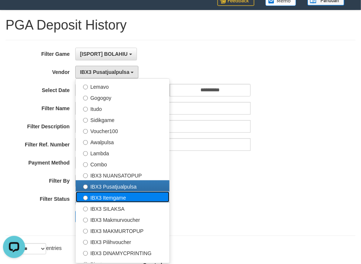
click at [109, 198] on label "IBX3 Itemgame" at bounding box center [123, 196] width 94 height 11
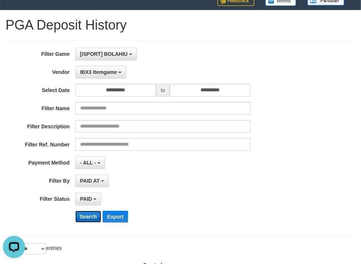
click at [85, 212] on button "Search" at bounding box center [88, 216] width 26 height 12
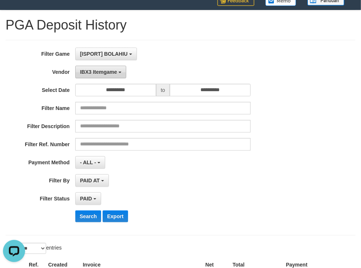
click at [97, 68] on button "IBX3 Itemgame" at bounding box center [100, 72] width 51 height 13
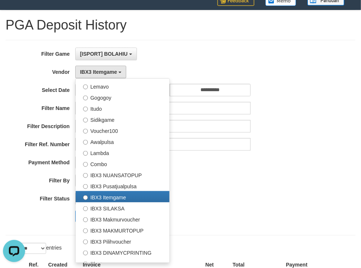
click at [220, 166] on div "- ALL - SELECT ALL - ALL - SELECT PAYMENT METHOD Mandiri BNI OVO CIMB BRI MAYBA…" at bounding box center [162, 162] width 175 height 13
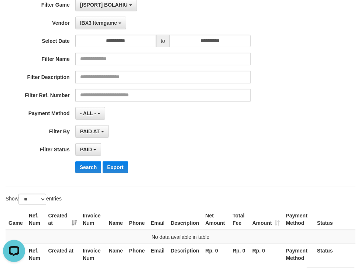
scroll to position [47, 0]
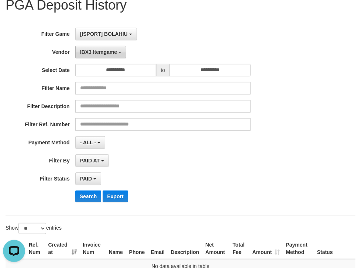
click at [96, 51] on span "IBX3 Itemgame" at bounding box center [98, 52] width 37 height 6
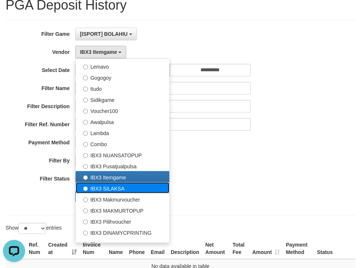
click at [107, 185] on label "IBX3 SILAKSA" at bounding box center [123, 187] width 94 height 11
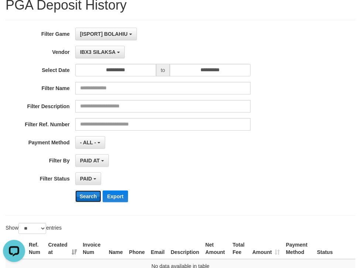
drag, startPoint x: 86, startPoint y: 194, endPoint x: 84, endPoint y: 189, distance: 5.6
click at [86, 195] on button "Search" at bounding box center [88, 196] width 26 height 12
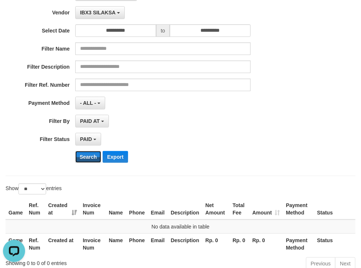
scroll to position [86, 0]
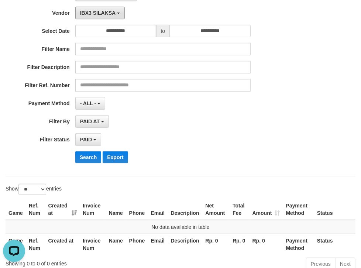
drag, startPoint x: 103, startPoint y: 18, endPoint x: 106, endPoint y: 57, distance: 39.7
click at [103, 18] on button "IBX3 SILAKSA" at bounding box center [99, 13] width 49 height 13
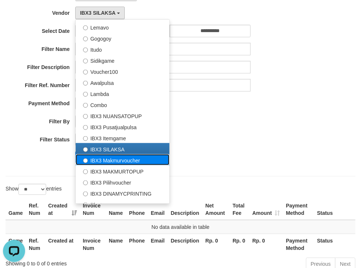
click at [110, 161] on label "IBX3 Makmurvoucher" at bounding box center [123, 159] width 94 height 11
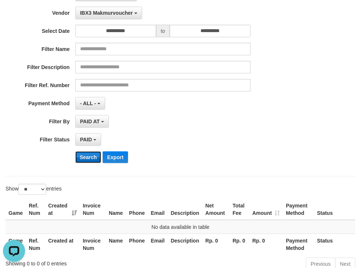
click at [93, 155] on button "Search" at bounding box center [88, 157] width 26 height 12
click at [114, 14] on span "IBX3 Makmurvoucher" at bounding box center [106, 13] width 53 height 6
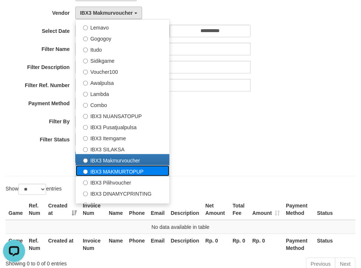
click at [117, 167] on label "IBX3 MAKMURTOPUP" at bounding box center [123, 170] width 94 height 11
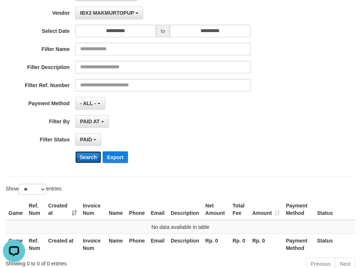
click at [86, 155] on button "Search" at bounding box center [88, 157] width 26 height 12
click at [106, 17] on button "IBX3 MAKMURTOPUP" at bounding box center [109, 13] width 68 height 13
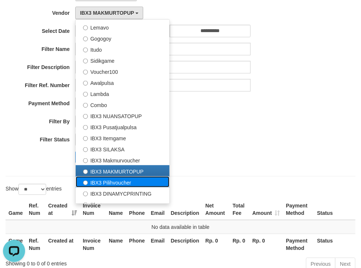
click at [112, 181] on label "IBX3 Pilihvoucher" at bounding box center [123, 181] width 94 height 11
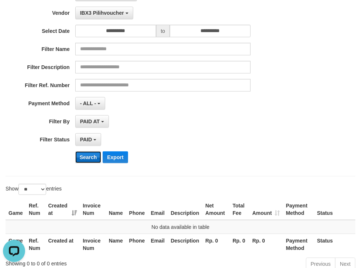
click at [94, 155] on button "Search" at bounding box center [88, 157] width 26 height 12
drag, startPoint x: 107, startPoint y: 6, endPoint x: 105, endPoint y: 14, distance: 7.7
click at [107, 7] on button "IBX3 Pilihvoucher" at bounding box center [104, 13] width 58 height 13
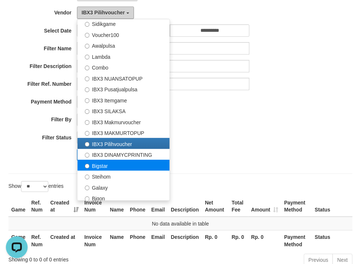
scroll to position [275, 0]
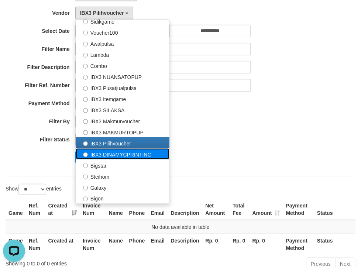
click at [106, 154] on label "IBX3 DINAMYCPRINTING" at bounding box center [123, 153] width 94 height 11
select select "**********"
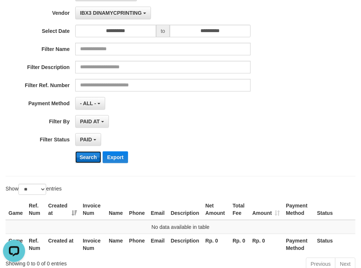
click at [91, 161] on button "Search" at bounding box center [88, 157] width 26 height 12
click at [103, 19] on div "**********" at bounding box center [150, 79] width 301 height 180
click at [98, 10] on span "IBX3 DINAMYCPRINTING" at bounding box center [111, 13] width 62 height 6
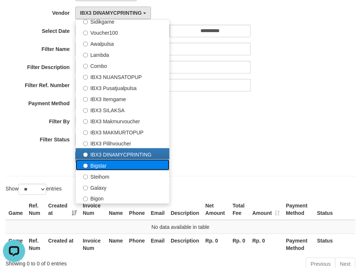
click at [95, 166] on label "Bigstar" at bounding box center [123, 164] width 94 height 11
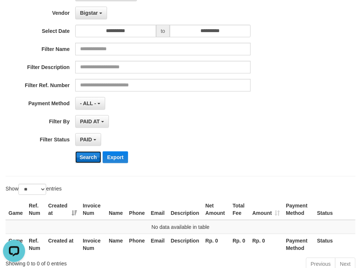
click at [90, 157] on button "Search" at bounding box center [88, 157] width 26 height 12
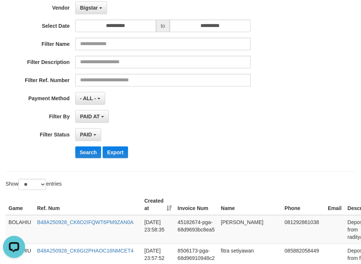
scroll to position [72, 0]
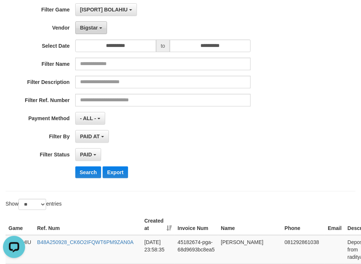
click at [94, 27] on span "Bigstar" at bounding box center [89, 28] width 18 height 6
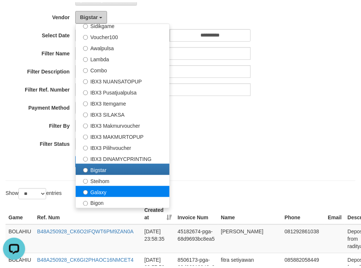
scroll to position [92, 0]
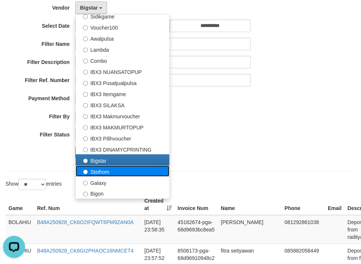
click at [97, 172] on label "Steihom" at bounding box center [123, 170] width 94 height 11
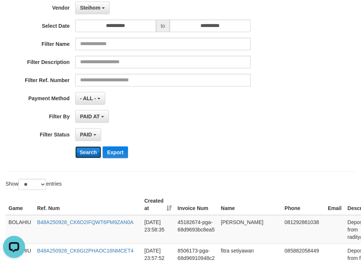
click at [88, 148] on button "Search" at bounding box center [88, 152] width 26 height 12
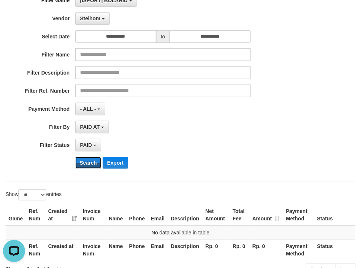
scroll to position [72, 0]
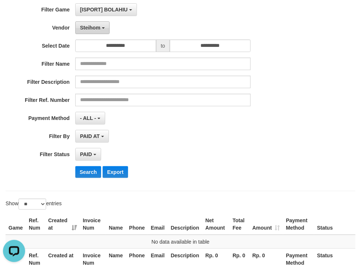
click at [89, 28] on span "Steihom" at bounding box center [90, 28] width 20 height 6
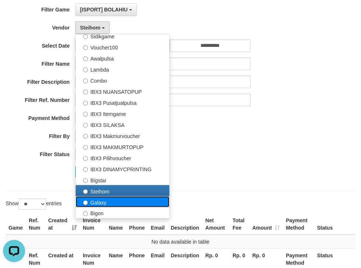
click at [95, 198] on label "Galaxy" at bounding box center [123, 201] width 94 height 11
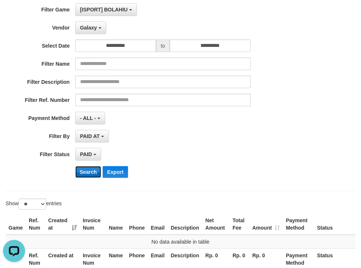
click at [95, 172] on button "Search" at bounding box center [88, 172] width 26 height 12
click at [99, 28] on b "button" at bounding box center [100, 27] width 3 height 1
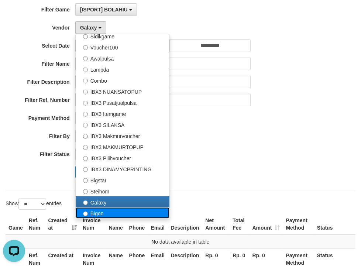
click at [94, 212] on label "Bigon" at bounding box center [123, 212] width 94 height 11
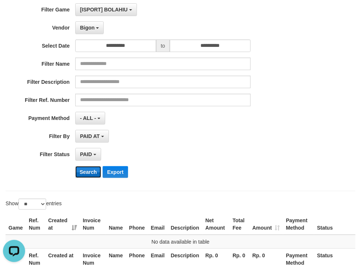
click at [89, 172] on button "Search" at bounding box center [88, 172] width 26 height 12
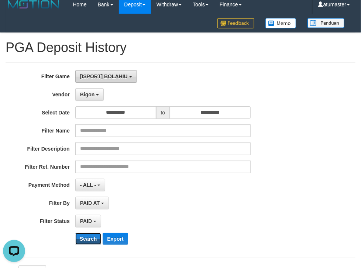
scroll to position [0, 0]
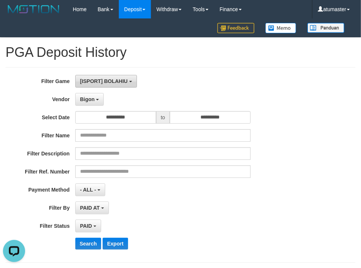
click at [104, 83] on span "[ISPORT] BOLAHIU" at bounding box center [104, 81] width 48 height 6
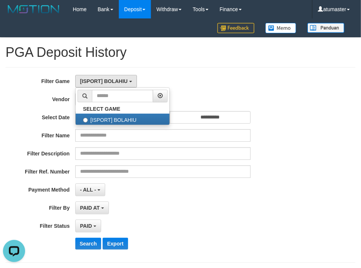
click at [191, 68] on div "**********" at bounding box center [181, 165] width 350 height 196
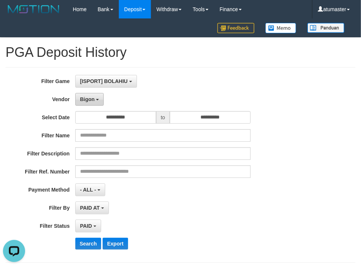
click at [90, 97] on span "Bigon" at bounding box center [87, 99] width 15 height 6
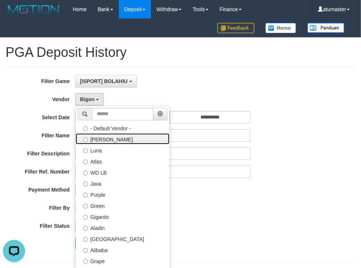
click at [97, 139] on label "[PERSON_NAME]" at bounding box center [123, 138] width 94 height 11
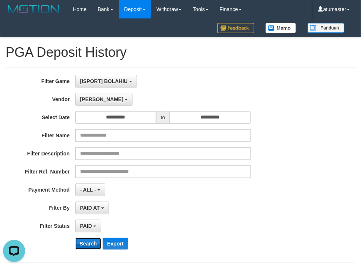
click at [91, 238] on button "Search" at bounding box center [88, 244] width 26 height 12
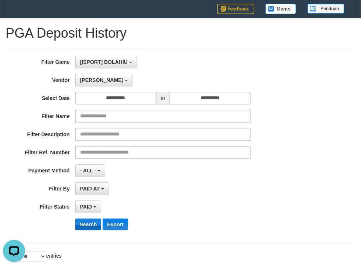
scroll to position [20, 0]
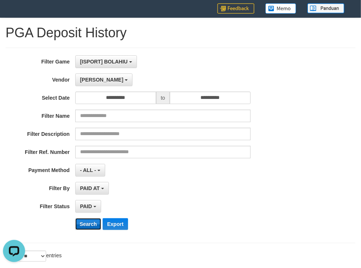
drag, startPoint x: 91, startPoint y: 222, endPoint x: 114, endPoint y: 213, distance: 24.3
click at [91, 221] on button "Search" at bounding box center [88, 224] width 26 height 12
click at [83, 221] on button "Search" at bounding box center [88, 224] width 26 height 12
click at [90, 77] on span "[PERSON_NAME]" at bounding box center [101, 80] width 43 height 6
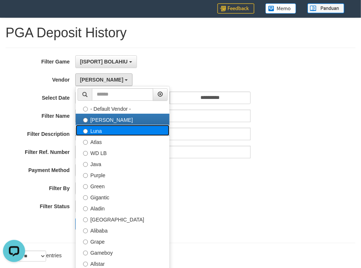
click at [102, 129] on label "Luna" at bounding box center [123, 130] width 94 height 11
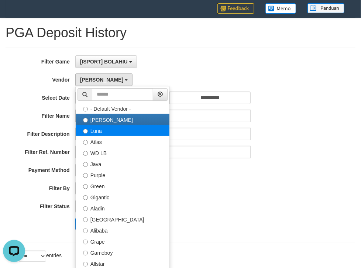
select select "**********"
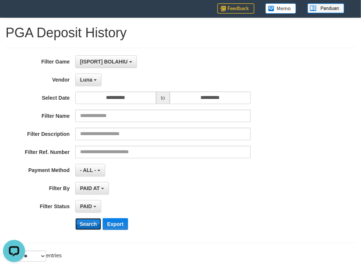
drag, startPoint x: 90, startPoint y: 223, endPoint x: 99, endPoint y: 66, distance: 157.1
click at [90, 223] on button "Search" at bounding box center [88, 224] width 26 height 12
click at [91, 80] on span "Luna" at bounding box center [86, 80] width 12 height 6
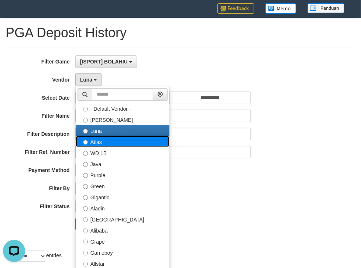
click at [97, 138] on label "Atlas" at bounding box center [123, 141] width 94 height 11
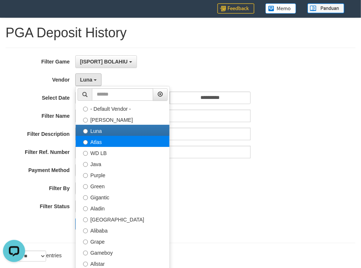
select select "**********"
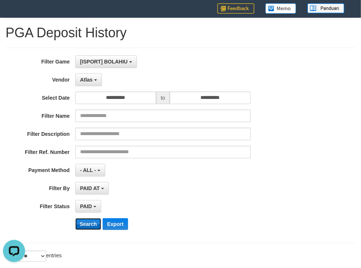
click at [89, 222] on button "Search" at bounding box center [88, 224] width 26 height 12
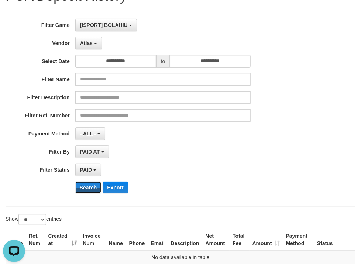
scroll to position [59, 0]
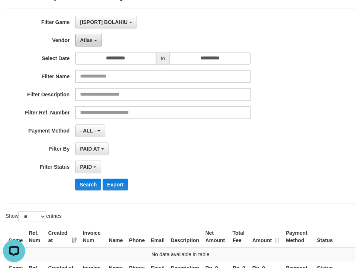
drag, startPoint x: 87, startPoint y: 34, endPoint x: 104, endPoint y: 112, distance: 80.1
click at [87, 34] on button "Atlas" at bounding box center [88, 40] width 27 height 13
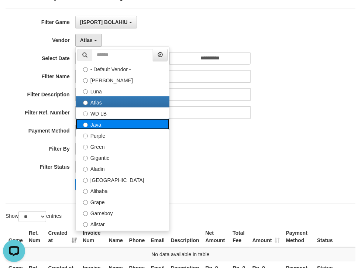
click at [97, 126] on label "Java" at bounding box center [123, 124] width 94 height 11
select select "**********"
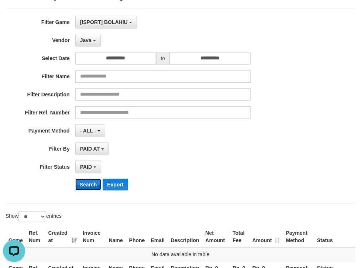
click at [90, 183] on button "Search" at bounding box center [88, 185] width 26 height 12
click at [89, 38] on span "Java" at bounding box center [85, 40] width 11 height 6
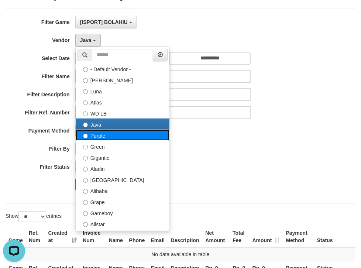
click at [96, 134] on label "Purple" at bounding box center [123, 135] width 94 height 11
select select "**********"
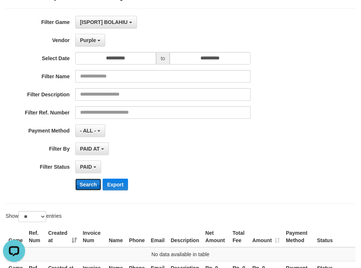
click at [92, 181] on button "Search" at bounding box center [88, 185] width 26 height 12
click at [92, 41] on span "Purple" at bounding box center [88, 40] width 16 height 6
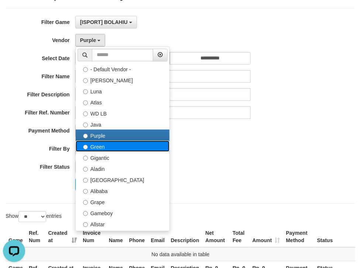
click at [90, 147] on label "Green" at bounding box center [123, 146] width 94 height 11
select select "**********"
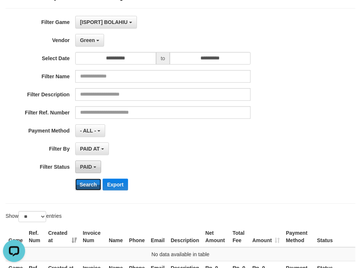
drag, startPoint x: 91, startPoint y: 185, endPoint x: 97, endPoint y: 160, distance: 25.5
click at [90, 185] on button "Search" at bounding box center [88, 185] width 26 height 12
click at [91, 40] on span "Green" at bounding box center [87, 40] width 15 height 6
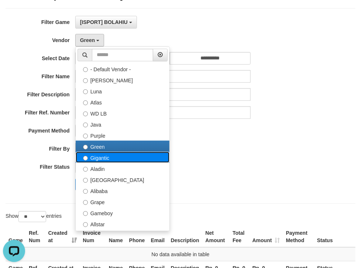
click at [96, 159] on label "Gigantic" at bounding box center [123, 157] width 94 height 11
select select "**********"
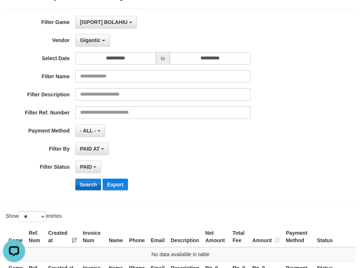
click at [91, 177] on div "**********" at bounding box center [150, 106] width 301 height 180
click at [91, 179] on button "Search" at bounding box center [88, 185] width 26 height 12
click at [87, 45] on button "Gigantic" at bounding box center [92, 40] width 35 height 13
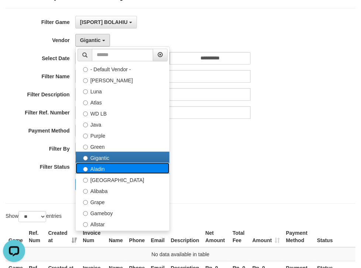
click at [98, 168] on label "Aladin" at bounding box center [123, 168] width 94 height 11
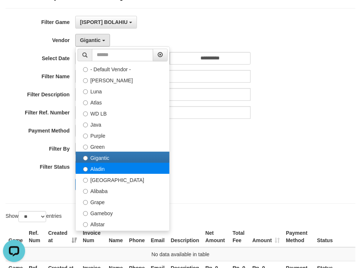
select select "**********"
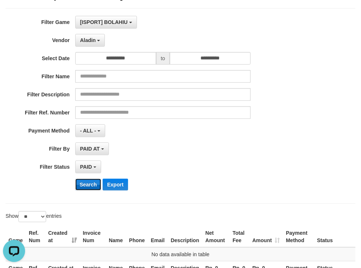
click at [89, 183] on button "Search" at bounding box center [88, 185] width 26 height 12
click at [92, 44] on button "Aladin" at bounding box center [90, 40] width 30 height 13
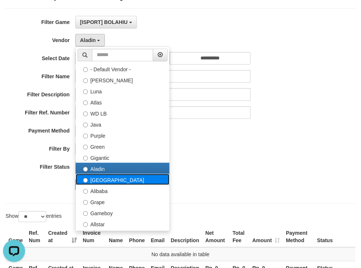
click at [96, 178] on label "[GEOGRAPHIC_DATA]" at bounding box center [123, 179] width 94 height 11
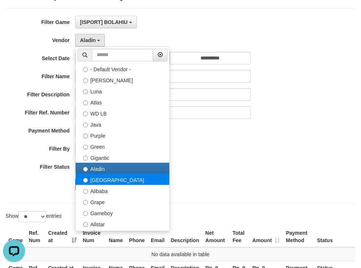
select select "**********"
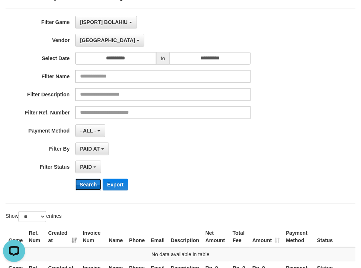
click at [93, 185] on button "Search" at bounding box center [88, 185] width 26 height 12
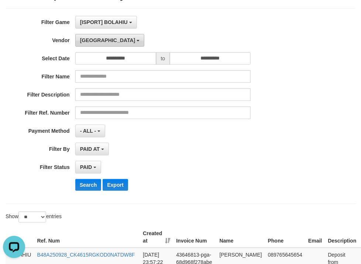
click at [87, 40] on span "[GEOGRAPHIC_DATA]" at bounding box center [107, 40] width 55 height 6
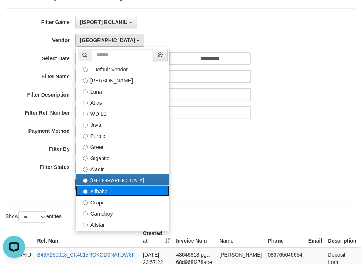
click at [92, 194] on label "Alibaba" at bounding box center [123, 190] width 94 height 11
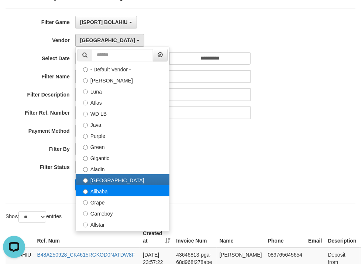
select select "**********"
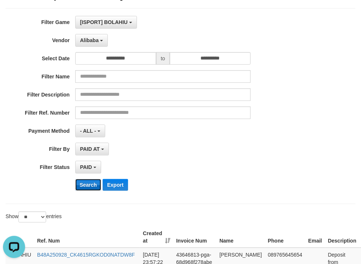
click at [91, 182] on button "Search" at bounding box center [88, 185] width 26 height 12
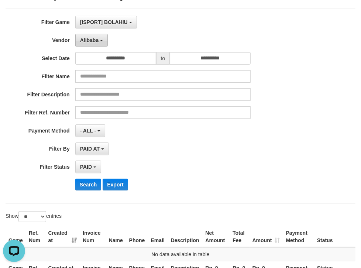
drag, startPoint x: 88, startPoint y: 41, endPoint x: 89, endPoint y: 51, distance: 10.0
click at [88, 41] on span "Alibaba" at bounding box center [89, 40] width 19 height 6
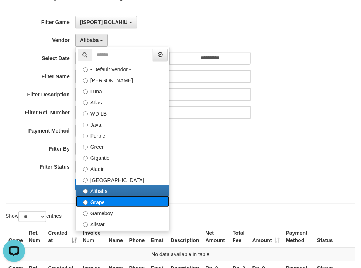
click at [101, 202] on label "Grape" at bounding box center [123, 201] width 94 height 11
select select "**********"
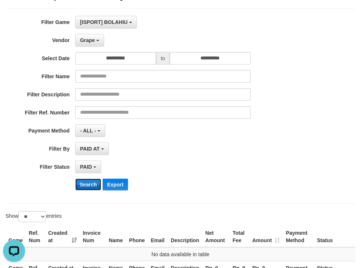
click at [89, 183] on button "Search" at bounding box center [88, 185] width 26 height 12
click at [94, 43] on button "Grape" at bounding box center [89, 40] width 29 height 13
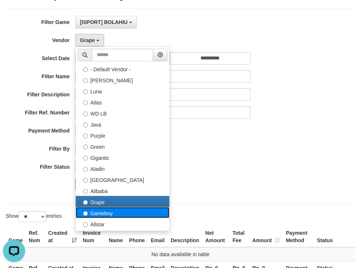
click at [100, 211] on label "Gameboy" at bounding box center [123, 212] width 94 height 11
select select "**********"
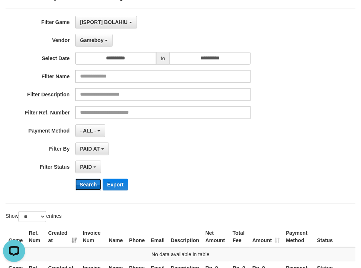
click at [88, 184] on button "Search" at bounding box center [88, 185] width 26 height 12
click at [91, 42] on span "Gameboy" at bounding box center [92, 40] width 24 height 6
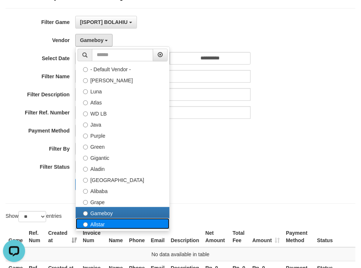
click at [102, 222] on label "Allstar" at bounding box center [123, 223] width 94 height 11
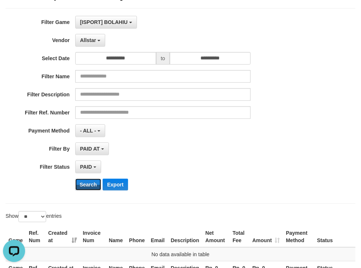
drag, startPoint x: 91, startPoint y: 183, endPoint x: 89, endPoint y: 154, distance: 29.3
click at [91, 183] on button "Search" at bounding box center [88, 185] width 26 height 12
click at [90, 43] on button "Allstar" at bounding box center [90, 40] width 30 height 13
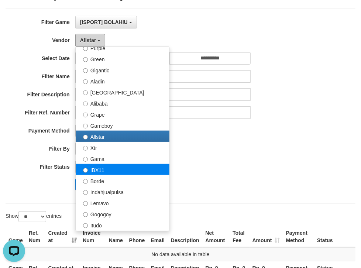
scroll to position [138, 0]
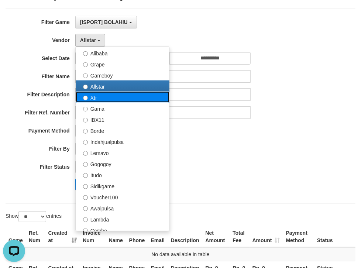
click at [93, 93] on label "Xtr" at bounding box center [123, 97] width 94 height 11
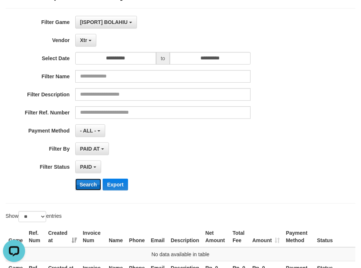
click at [96, 181] on button "Search" at bounding box center [88, 185] width 26 height 12
click at [89, 40] on b "button" at bounding box center [90, 40] width 3 height 1
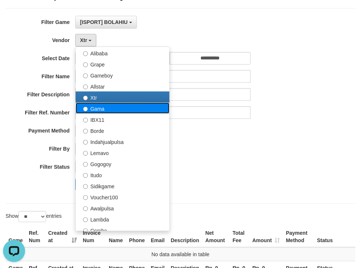
click at [97, 108] on label "Gama" at bounding box center [123, 108] width 94 height 11
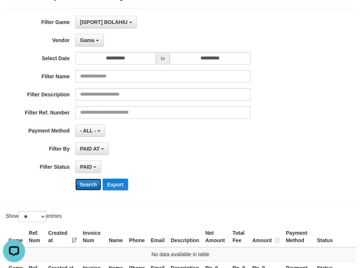
click at [86, 183] on button "Search" at bounding box center [88, 185] width 26 height 12
click at [84, 36] on button "Gama" at bounding box center [89, 40] width 28 height 13
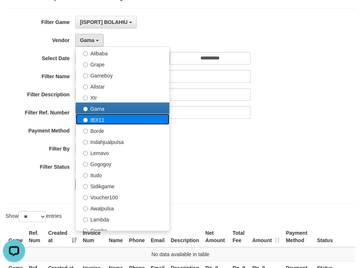
click at [98, 121] on label "IBX11" at bounding box center [123, 119] width 94 height 11
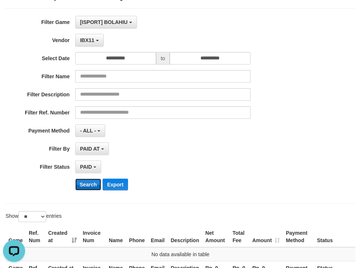
click at [88, 183] on button "Search" at bounding box center [88, 185] width 26 height 12
click at [87, 38] on span "IBX11" at bounding box center [87, 40] width 14 height 6
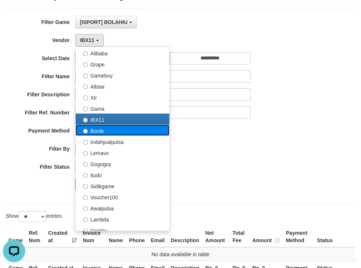
click at [96, 130] on label "Borde" at bounding box center [123, 130] width 94 height 11
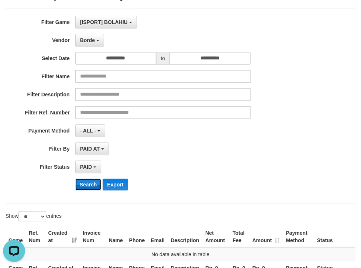
click at [90, 179] on button "Search" at bounding box center [88, 185] width 26 height 12
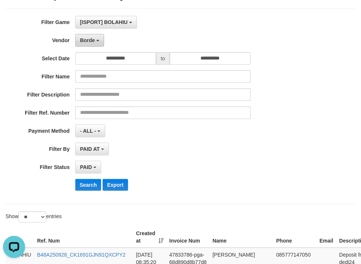
click at [92, 41] on span "Borde" at bounding box center [87, 40] width 15 height 6
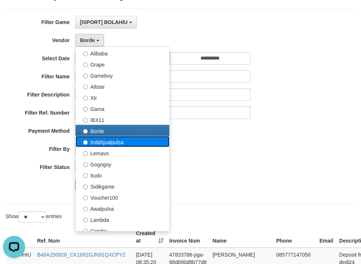
click at [104, 138] on label "Indahjualpulsa" at bounding box center [123, 141] width 94 height 11
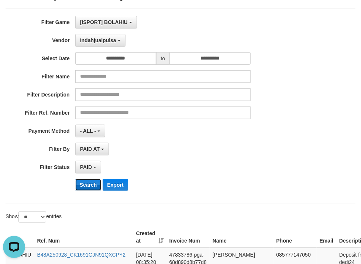
click at [83, 180] on button "Search" at bounding box center [88, 185] width 26 height 12
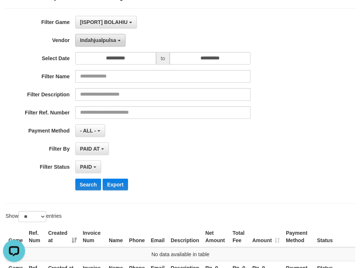
click at [100, 43] on button "Indahjualpulsa" at bounding box center [100, 40] width 50 height 13
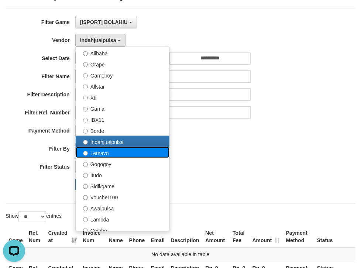
click at [99, 152] on label "Lemavo" at bounding box center [123, 152] width 94 height 11
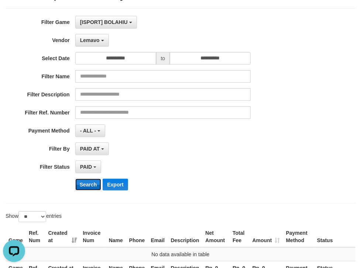
click at [97, 184] on button "Search" at bounding box center [88, 185] width 26 height 12
click at [92, 39] on span "Lemavo" at bounding box center [90, 40] width 20 height 6
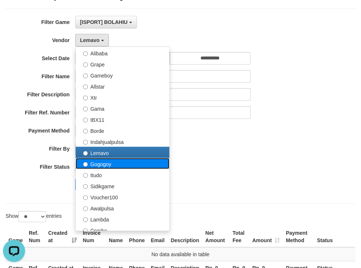
click at [97, 162] on label "Gogogoy" at bounding box center [123, 163] width 94 height 11
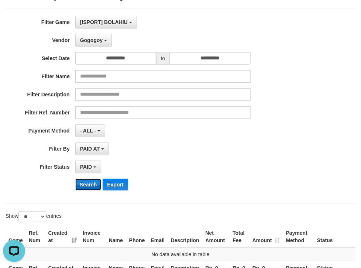
click at [90, 179] on button "Search" at bounding box center [88, 185] width 26 height 12
click at [93, 38] on span "Gogogoy" at bounding box center [91, 40] width 23 height 6
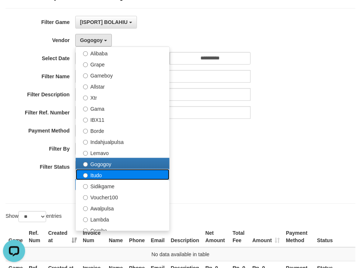
drag, startPoint x: 95, startPoint y: 175, endPoint x: 89, endPoint y: 186, distance: 12.6
click at [95, 175] on label "Itudo" at bounding box center [123, 174] width 94 height 11
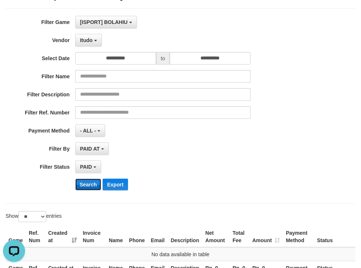
click at [87, 188] on button "Search" at bounding box center [88, 185] width 26 height 12
click at [87, 39] on span "Itudo" at bounding box center [86, 40] width 13 height 6
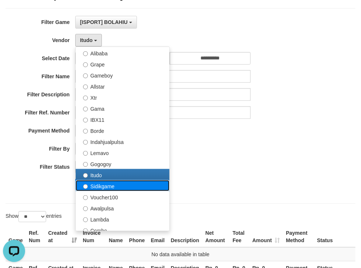
click at [106, 184] on label "Sidikgame" at bounding box center [123, 185] width 94 height 11
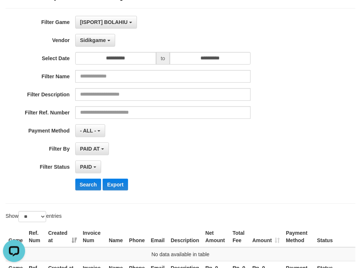
click at [89, 177] on div "**********" at bounding box center [150, 106] width 301 height 180
drag, startPoint x: 85, startPoint y: 182, endPoint x: 85, endPoint y: 174, distance: 8.2
click at [85, 183] on button "Search" at bounding box center [88, 185] width 26 height 12
click at [91, 40] on span "Sidikgame" at bounding box center [93, 40] width 26 height 6
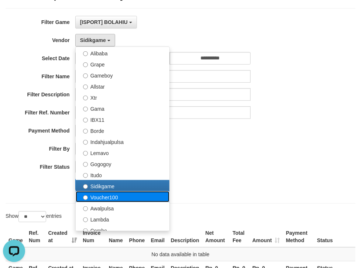
click at [96, 197] on label "Voucher100" at bounding box center [123, 196] width 94 height 11
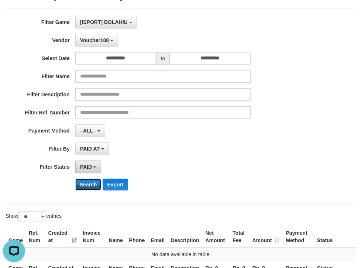
drag, startPoint x: 87, startPoint y: 180, endPoint x: 87, endPoint y: 161, distance: 18.8
click at [88, 180] on button "Search" at bounding box center [88, 185] width 26 height 12
click at [98, 40] on span "Voucher100" at bounding box center [94, 40] width 29 height 6
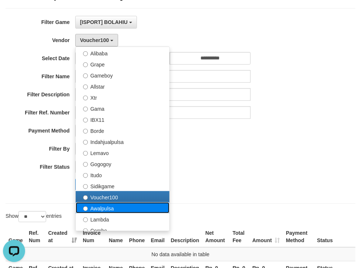
click at [99, 209] on label "Awalpulsa" at bounding box center [123, 207] width 94 height 11
select select "**********"
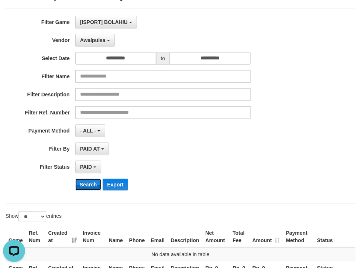
click at [90, 185] on button "Search" at bounding box center [88, 185] width 26 height 12
drag, startPoint x: 104, startPoint y: 42, endPoint x: 113, endPoint y: 102, distance: 60.9
click at [104, 41] on span "Awalpulsa" at bounding box center [92, 40] width 25 height 6
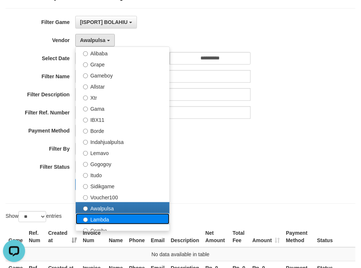
click at [96, 219] on label "Lambda" at bounding box center [123, 218] width 94 height 11
select select "**********"
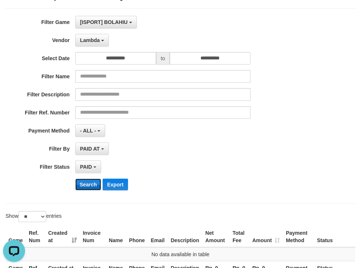
click at [82, 180] on button "Search" at bounding box center [88, 185] width 26 height 12
click at [89, 38] on span "Lambda" at bounding box center [90, 40] width 20 height 6
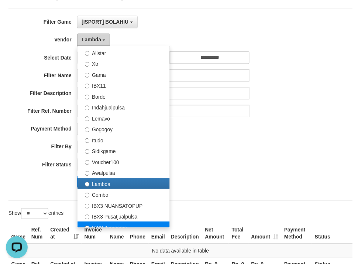
scroll to position [217, 0]
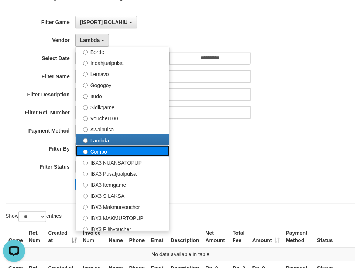
click at [98, 149] on label "Combo" at bounding box center [123, 150] width 94 height 11
select select "**********"
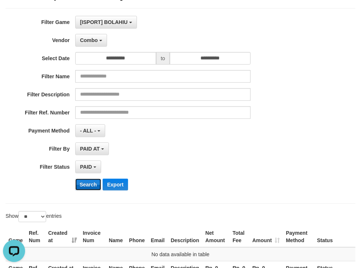
click at [88, 186] on button "Search" at bounding box center [88, 185] width 26 height 12
click at [85, 36] on button "Combo" at bounding box center [91, 40] width 32 height 13
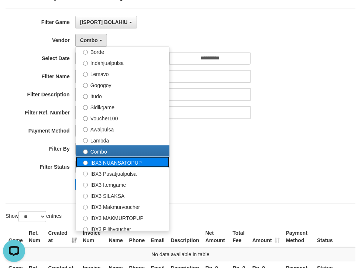
click at [117, 161] on label "IBX3 NUANSATOPUP" at bounding box center [123, 162] width 94 height 11
select select "**********"
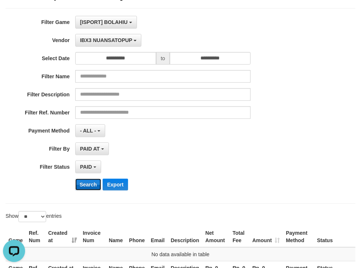
drag, startPoint x: 88, startPoint y: 181, endPoint x: 88, endPoint y: 110, distance: 70.1
click at [88, 179] on button "Search" at bounding box center [88, 185] width 26 height 12
click at [106, 35] on button "IBX3 NUANSATOPUP" at bounding box center [108, 40] width 66 height 13
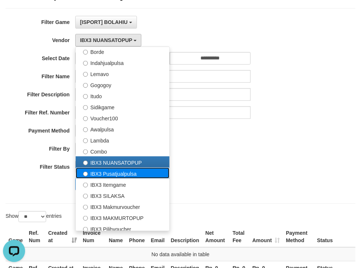
click at [116, 170] on label "IBX3 Pusatjualpulsa" at bounding box center [123, 173] width 94 height 11
select select "**********"
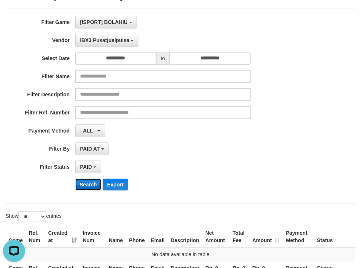
click at [92, 182] on button "Search" at bounding box center [88, 185] width 26 height 12
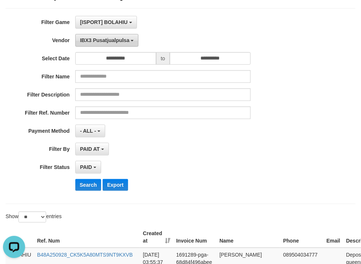
click at [102, 41] on span "IBX3 Pusatjualpulsa" at bounding box center [104, 40] width 49 height 6
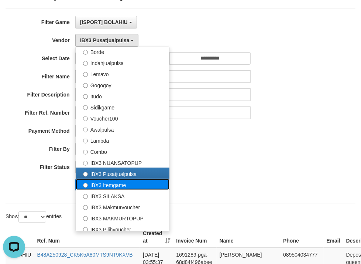
click at [97, 179] on label "IBX3 Itemgame" at bounding box center [123, 184] width 94 height 11
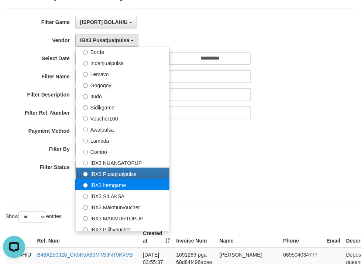
select select "**********"
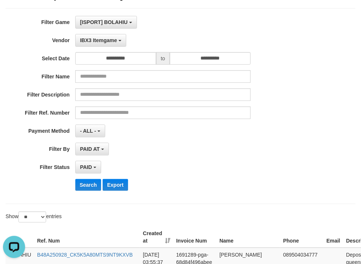
click at [79, 174] on div "**********" at bounding box center [150, 106] width 301 height 180
click at [84, 181] on button "Search" at bounding box center [88, 185] width 26 height 12
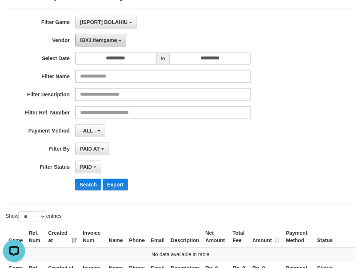
click at [111, 41] on span "IBX3 Itemgame" at bounding box center [98, 40] width 37 height 6
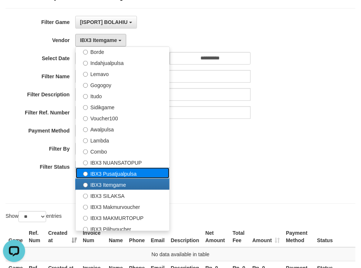
click at [126, 168] on label "IBX3 Pusatjualpulsa" at bounding box center [123, 173] width 94 height 11
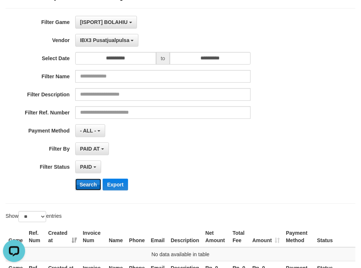
click at [87, 180] on button "Search" at bounding box center [88, 185] width 26 height 12
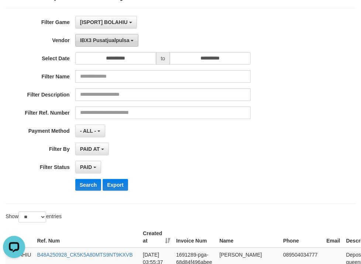
click at [90, 43] on button "IBX3 Pusatjualpulsa" at bounding box center [106, 40] width 63 height 13
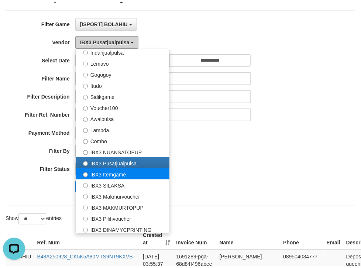
scroll to position [236, 0]
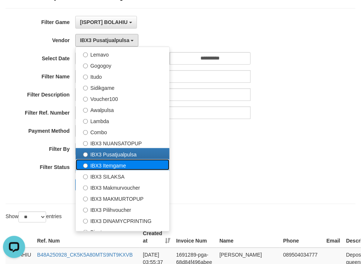
click at [104, 165] on label "IBX3 Itemgame" at bounding box center [123, 164] width 94 height 11
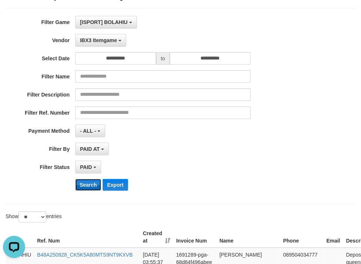
click at [93, 181] on button "Search" at bounding box center [88, 185] width 26 height 12
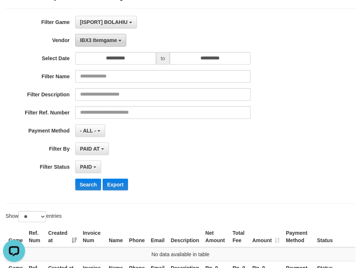
click at [100, 40] on span "IBX3 Itemgame" at bounding box center [98, 40] width 37 height 6
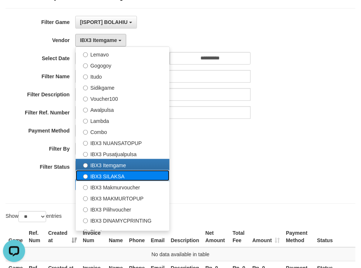
click at [106, 176] on label "IBX3 SILAKSA" at bounding box center [123, 175] width 94 height 11
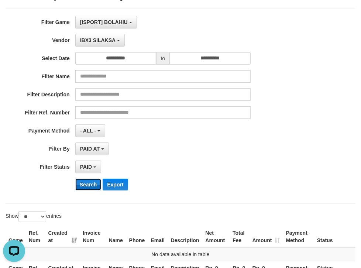
drag, startPoint x: 82, startPoint y: 183, endPoint x: 100, endPoint y: 139, distance: 47.7
click at [82, 182] on button "Search" at bounding box center [88, 185] width 26 height 12
click at [96, 38] on span "IBX3 SILAKSA" at bounding box center [97, 40] width 35 height 6
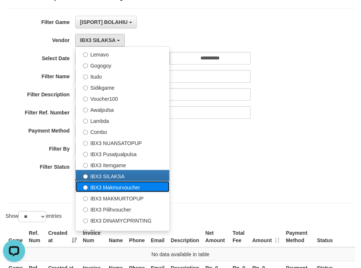
click at [100, 189] on label "IBX3 Makmurvoucher" at bounding box center [123, 186] width 94 height 11
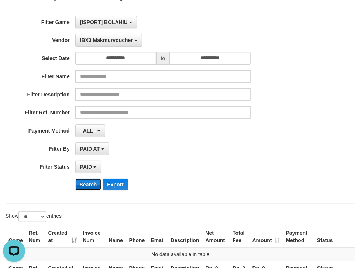
click at [86, 182] on button "Search" at bounding box center [88, 185] width 26 height 12
click at [114, 41] on span "IBX3 Makmurvoucher" at bounding box center [106, 40] width 53 height 6
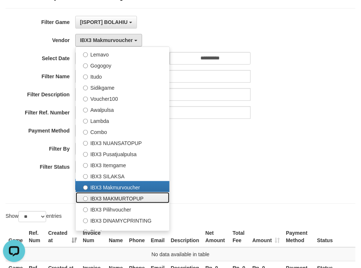
drag, startPoint x: 110, startPoint y: 193, endPoint x: 100, endPoint y: 188, distance: 12.2
click at [110, 194] on label "IBX3 MAKMURTOPUP" at bounding box center [123, 197] width 94 height 11
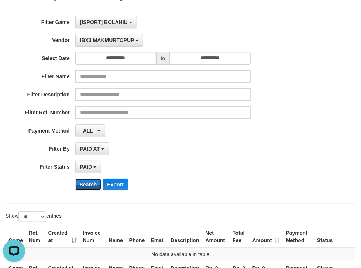
drag, startPoint x: 87, startPoint y: 178, endPoint x: 85, endPoint y: 175, distance: 4.0
click at [87, 179] on button "Search" at bounding box center [88, 185] width 26 height 12
click at [107, 38] on span "IBX3 MAKMURTOPUP" at bounding box center [107, 40] width 54 height 6
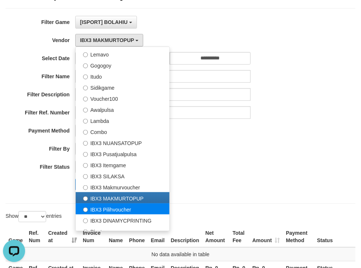
click at [115, 202] on label "IBX3 MAKMURTOPUP" at bounding box center [123, 197] width 94 height 11
click at [112, 206] on label "IBX3 Pilihvoucher" at bounding box center [123, 208] width 94 height 11
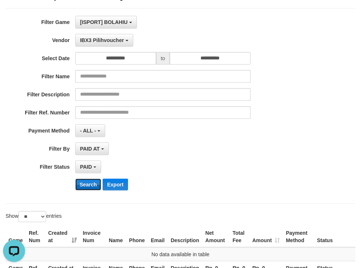
click at [90, 183] on button "Search" at bounding box center [88, 185] width 26 height 12
click at [127, 37] on button "IBX3 Pilihvoucher" at bounding box center [104, 40] width 58 height 13
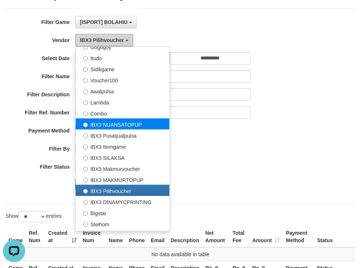
scroll to position [275, 0]
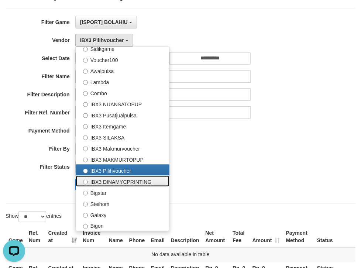
drag, startPoint x: 120, startPoint y: 179, endPoint x: 110, endPoint y: 179, distance: 10.0
click at [119, 179] on label "IBX3 DINAMYCPRINTING" at bounding box center [123, 181] width 94 height 11
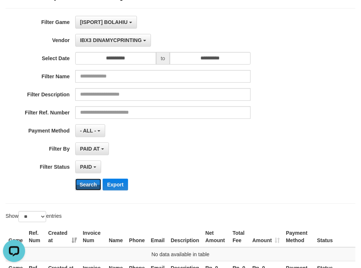
drag, startPoint x: 89, startPoint y: 180, endPoint x: 85, endPoint y: 158, distance: 22.1
click at [89, 180] on button "Search" at bounding box center [88, 185] width 26 height 12
click at [115, 39] on span "IBX3 DINAMYCPRINTING" at bounding box center [111, 40] width 62 height 6
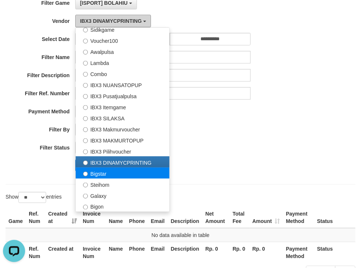
scroll to position [79, 0]
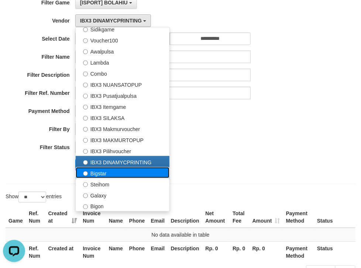
click at [92, 171] on label "Bigstar" at bounding box center [123, 172] width 94 height 11
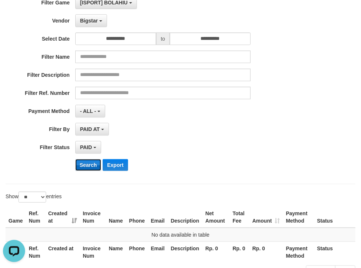
click at [86, 160] on button "Search" at bounding box center [88, 165] width 26 height 12
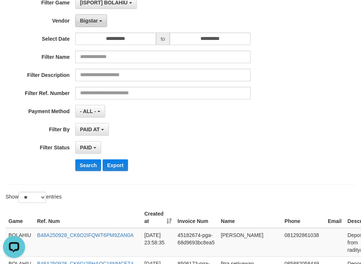
click at [91, 23] on span "Bigstar" at bounding box center [89, 21] width 18 height 6
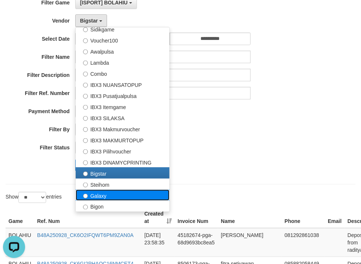
click at [96, 195] on label "Galaxy" at bounding box center [123, 194] width 94 height 11
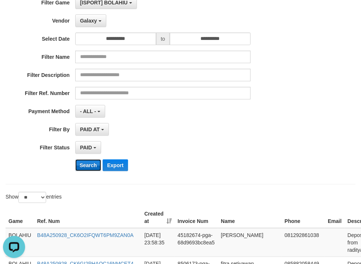
click at [92, 161] on button "Search" at bounding box center [88, 165] width 26 height 12
click at [87, 18] on span "Galaxy" at bounding box center [88, 21] width 17 height 6
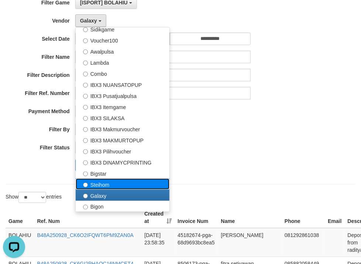
click at [95, 183] on label "Steihom" at bounding box center [123, 183] width 94 height 11
select select "**********"
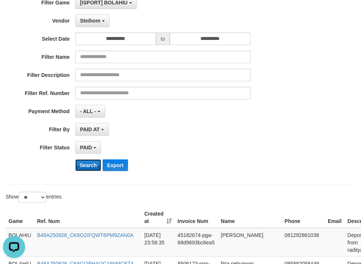
click at [85, 165] on button "Search" at bounding box center [88, 165] width 26 height 12
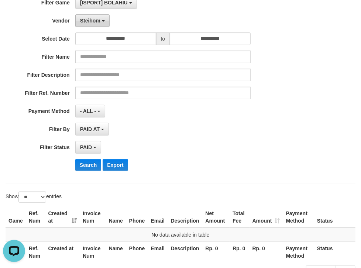
click at [93, 23] on button "Steihom" at bounding box center [92, 20] width 34 height 13
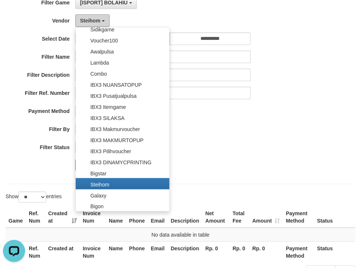
click at [89, 21] on span "Steihom" at bounding box center [90, 21] width 20 height 6
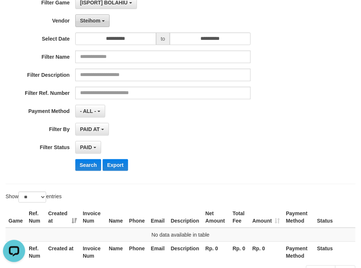
click at [96, 21] on span "Steihom" at bounding box center [90, 21] width 20 height 6
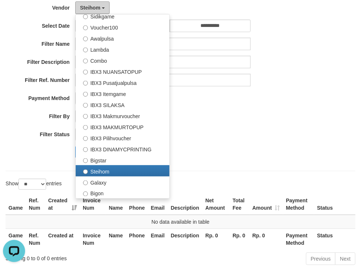
scroll to position [98, 0]
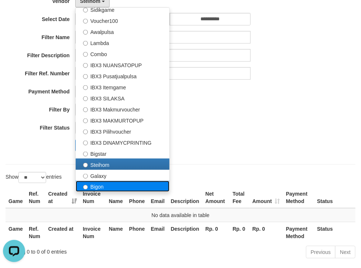
click at [94, 185] on label "Bigon" at bounding box center [123, 186] width 94 height 11
select select "**********"
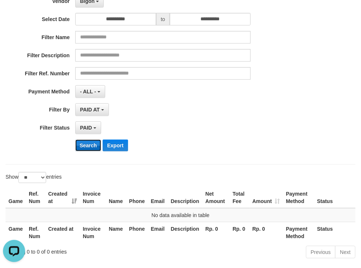
click at [89, 144] on button "Search" at bounding box center [88, 146] width 26 height 12
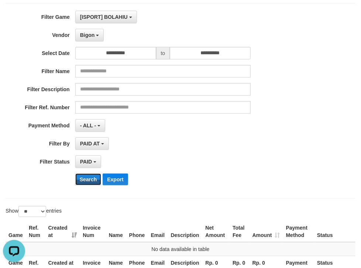
scroll to position [0, 0]
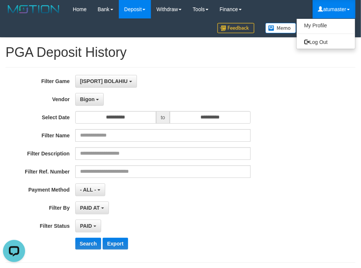
click at [332, 6] on link "atumaster" at bounding box center [334, 9] width 43 height 18
click at [319, 44] on link "Log Out" at bounding box center [326, 42] width 58 height 10
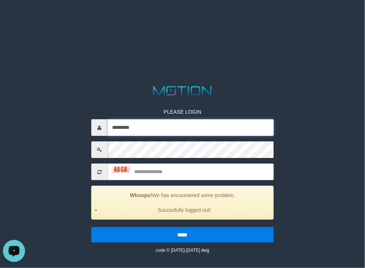
click at [191, 127] on input "*********" at bounding box center [191, 127] width 166 height 17
type input "*********"
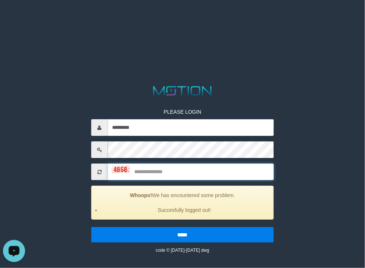
click at [165, 173] on input "text" at bounding box center [191, 172] width 166 height 17
type input "****"
click at [91, 227] on input "*****" at bounding box center [182, 235] width 183 height 16
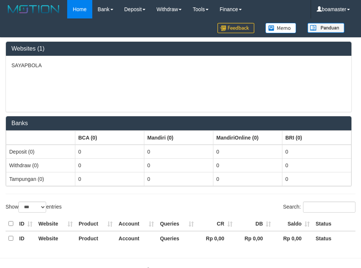
select select "***"
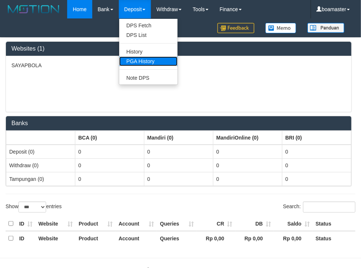
click at [137, 59] on link "PGA History" at bounding box center [148, 61] width 58 height 10
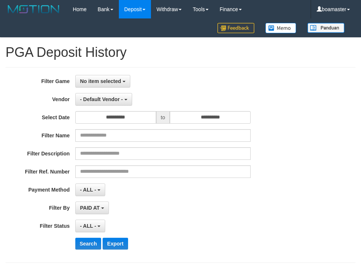
select select
select select "**"
click at [113, 82] on span "No item selected" at bounding box center [100, 81] width 41 height 6
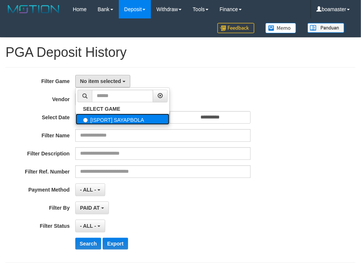
click at [118, 118] on label "[ISPORT] SAYAPBOLA" at bounding box center [123, 119] width 94 height 11
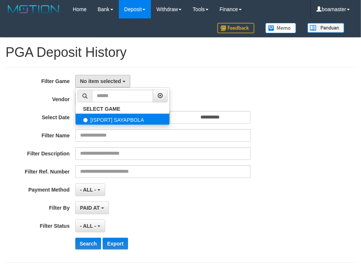
select select "****"
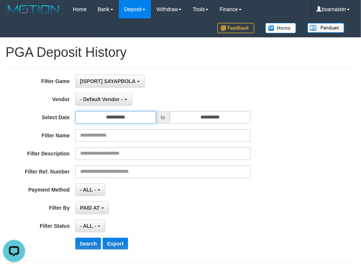
click at [107, 116] on input "**********" at bounding box center [115, 117] width 81 height 13
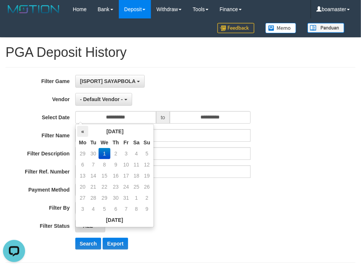
click at [81, 133] on th "«" at bounding box center [82, 131] width 11 height 11
click at [83, 197] on td "22" at bounding box center [82, 197] width 11 height 11
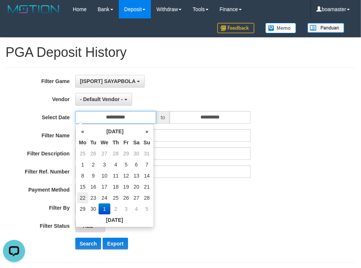
type input "**********"
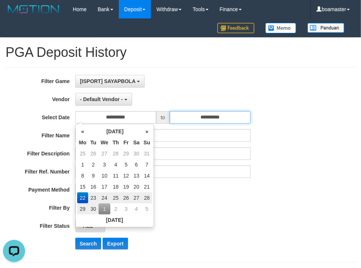
click at [196, 120] on input "**********" at bounding box center [210, 117] width 81 height 13
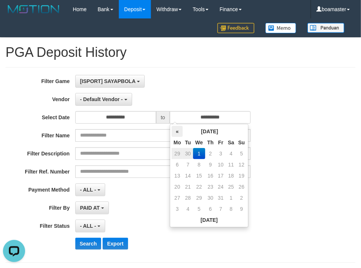
click at [179, 131] on th "«" at bounding box center [177, 131] width 11 height 11
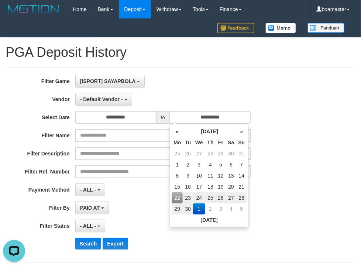
click at [241, 194] on td "28" at bounding box center [241, 197] width 10 height 11
type input "**********"
click at [223, 90] on div "**********" at bounding box center [150, 165] width 301 height 180
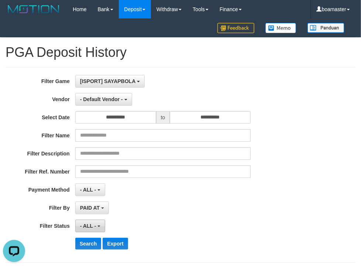
click at [96, 223] on span "- ALL -" at bounding box center [88, 226] width 16 height 6
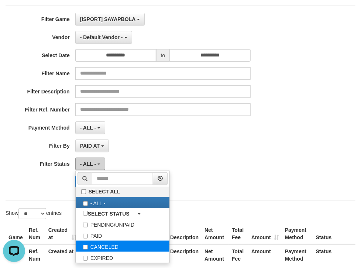
scroll to position [98, 0]
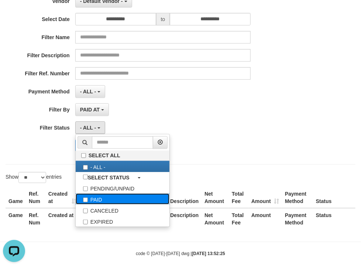
click at [97, 199] on label "PAID" at bounding box center [123, 198] width 94 height 11
select select "*"
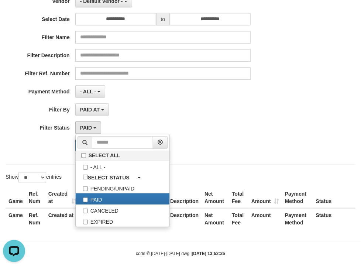
click at [124, 102] on div "**********" at bounding box center [150, 67] width 301 height 180
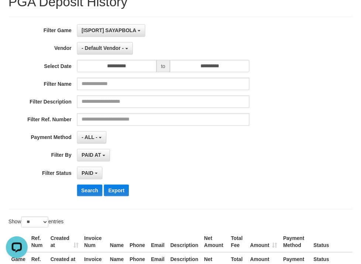
scroll to position [59, 0]
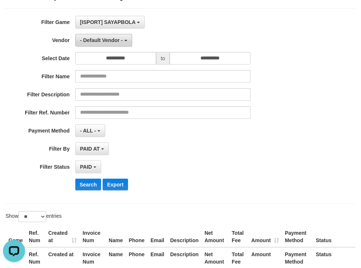
click at [106, 38] on span "- Default Vendor -" at bounding box center [101, 40] width 43 height 6
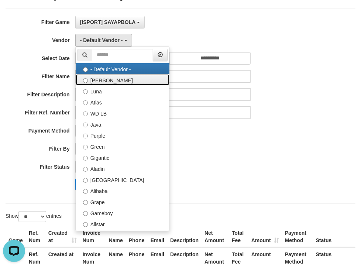
click at [94, 83] on label "[PERSON_NAME]" at bounding box center [123, 79] width 94 height 11
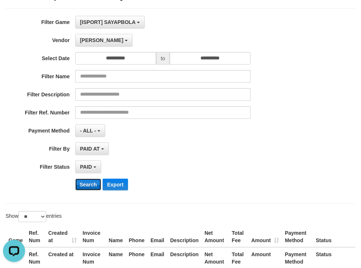
drag, startPoint x: 85, startPoint y: 181, endPoint x: 96, endPoint y: 81, distance: 100.3
click at [85, 181] on button "Search" at bounding box center [88, 185] width 26 height 12
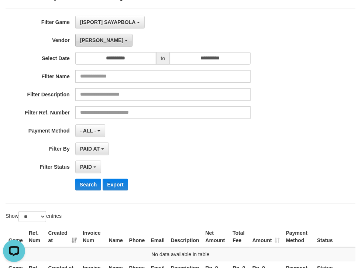
click at [86, 38] on span "[PERSON_NAME]" at bounding box center [101, 40] width 43 height 6
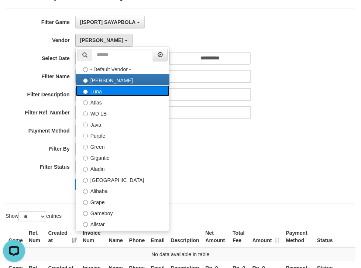
click at [95, 91] on label "Luna" at bounding box center [123, 90] width 94 height 11
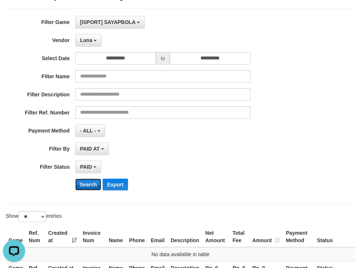
click at [87, 184] on button "Search" at bounding box center [88, 185] width 26 height 12
click at [87, 44] on button "Luna" at bounding box center [88, 40] width 26 height 13
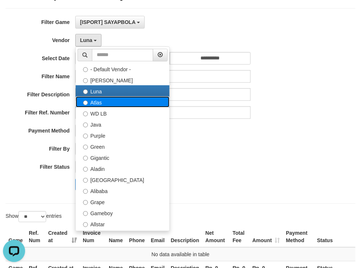
click at [92, 102] on label "Atlas" at bounding box center [123, 101] width 94 height 11
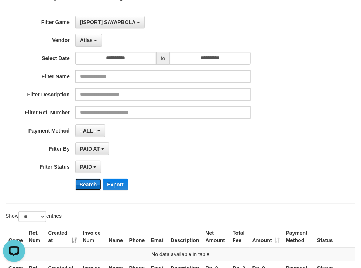
click at [86, 183] on button "Search" at bounding box center [88, 185] width 26 height 12
click at [89, 38] on span "Atlas" at bounding box center [86, 40] width 13 height 6
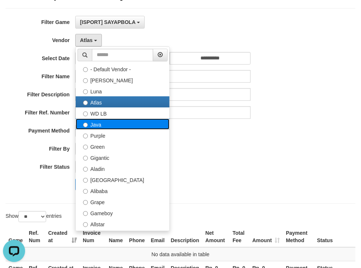
click at [98, 126] on label "Java" at bounding box center [123, 124] width 94 height 11
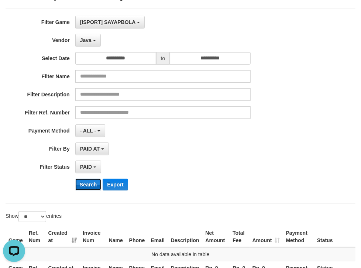
click at [91, 185] on button "Search" at bounding box center [88, 185] width 26 height 12
click at [93, 38] on button "Java" at bounding box center [87, 40] width 25 height 13
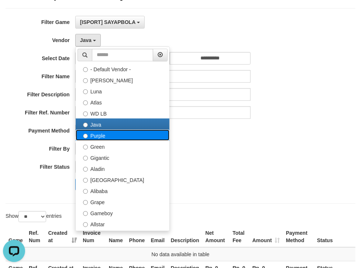
click at [96, 136] on label "Purple" at bounding box center [123, 135] width 94 height 11
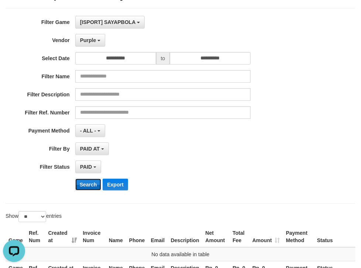
click at [87, 184] on button "Search" at bounding box center [88, 185] width 26 height 12
click at [91, 41] on span "Purple" at bounding box center [88, 40] width 16 height 6
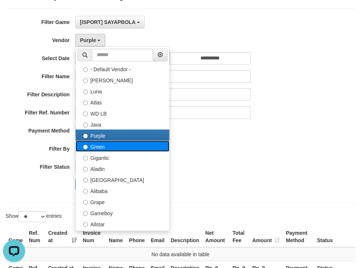
click at [93, 148] on label "Green" at bounding box center [123, 146] width 94 height 11
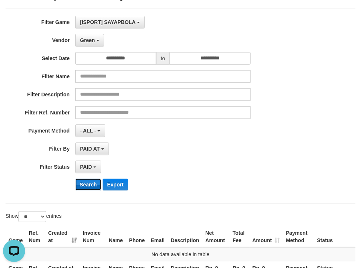
click at [83, 186] on button "Search" at bounding box center [88, 185] width 26 height 12
click at [93, 39] on span "Green" at bounding box center [87, 40] width 15 height 6
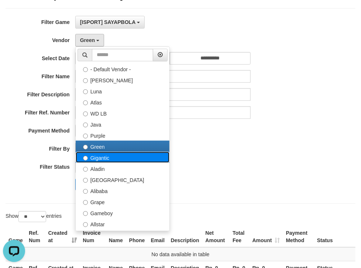
click at [94, 160] on label "Gigantic" at bounding box center [123, 157] width 94 height 11
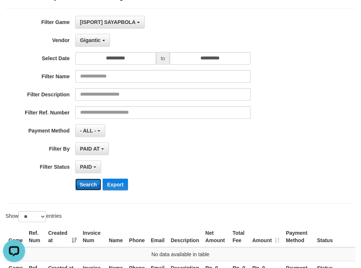
click at [86, 180] on button "Search" at bounding box center [88, 185] width 26 height 12
click at [98, 41] on span "Gigantic" at bounding box center [90, 40] width 21 height 6
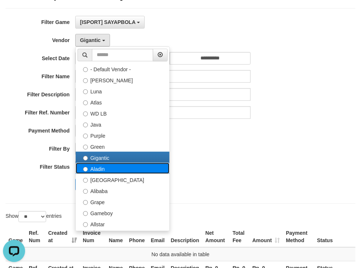
click at [93, 165] on label "Aladin" at bounding box center [123, 168] width 94 height 11
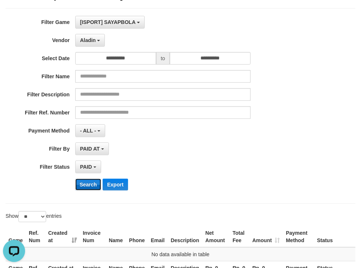
click at [87, 188] on button "Search" at bounding box center [88, 185] width 26 height 12
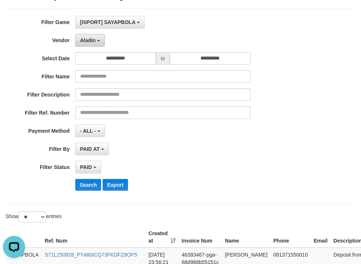
click at [91, 41] on span "Aladin" at bounding box center [88, 40] width 16 height 6
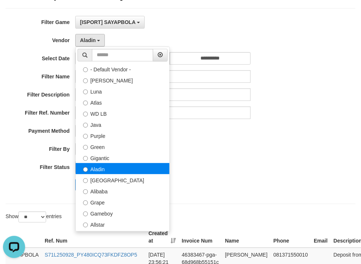
click at [99, 166] on label "Aladin" at bounding box center [123, 168] width 94 height 11
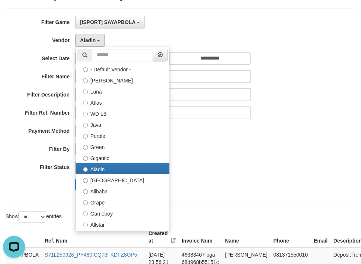
drag, startPoint x: 193, startPoint y: 179, endPoint x: 97, endPoint y: 196, distance: 97.1
click at [192, 179] on div "Search Export" at bounding box center [188, 185] width 226 height 12
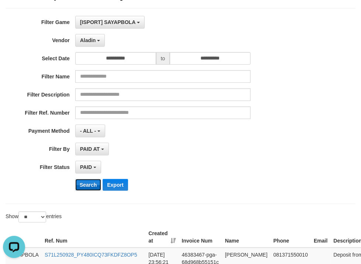
click at [95, 182] on button "Search" at bounding box center [88, 185] width 26 height 12
click at [90, 41] on span "Aladin" at bounding box center [88, 40] width 16 height 6
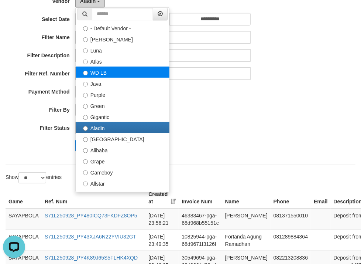
scroll to position [0, 0]
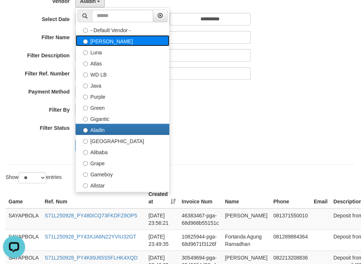
click at [92, 42] on label "[PERSON_NAME]" at bounding box center [123, 40] width 94 height 11
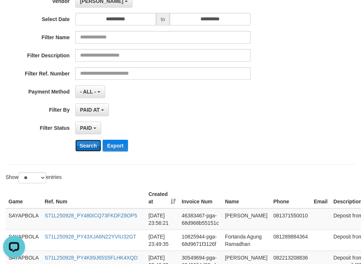
click at [87, 150] on button "Search" at bounding box center [88, 146] width 26 height 12
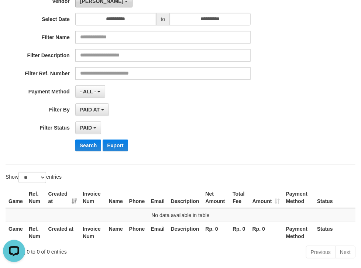
click at [93, 2] on button "[PERSON_NAME]" at bounding box center [103, 1] width 57 height 13
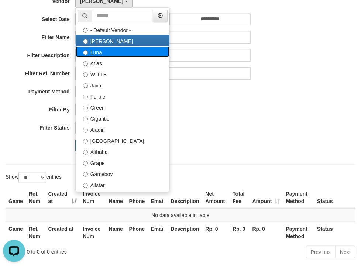
click at [96, 49] on label "Luna" at bounding box center [123, 51] width 94 height 11
select select "**********"
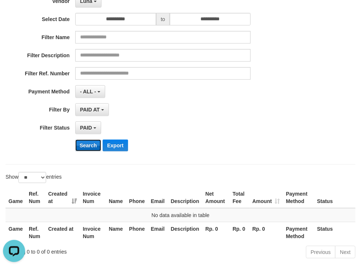
click at [87, 148] on button "Search" at bounding box center [88, 146] width 26 height 12
click at [87, 3] on span "Luna" at bounding box center [86, 1] width 12 height 6
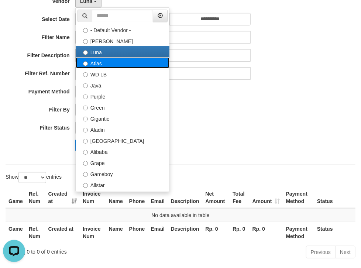
click at [93, 62] on label "Atlas" at bounding box center [123, 62] width 94 height 11
select select "**********"
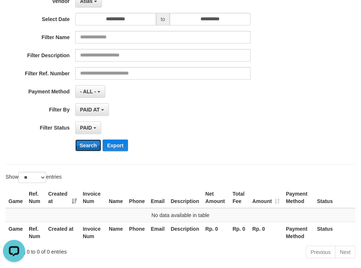
click at [90, 142] on button "Search" at bounding box center [88, 146] width 26 height 12
click at [86, 4] on button "Atlas" at bounding box center [88, 1] width 27 height 13
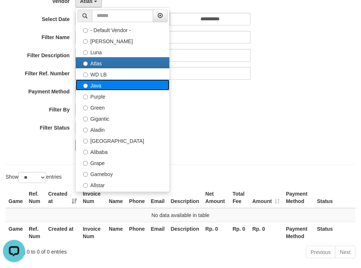
click at [95, 86] on label "Java" at bounding box center [123, 84] width 94 height 11
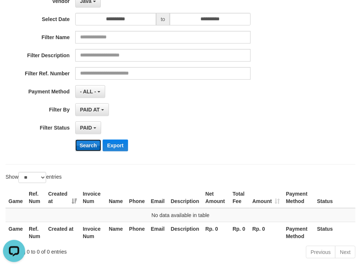
click at [89, 140] on button "Search" at bounding box center [88, 146] width 26 height 12
click at [87, 1] on span "Java" at bounding box center [85, 1] width 11 height 6
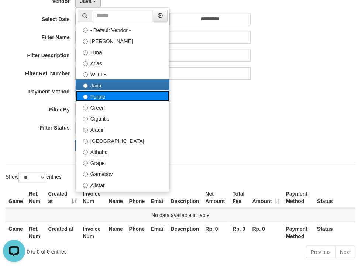
click at [100, 100] on label "Purple" at bounding box center [123, 95] width 94 height 11
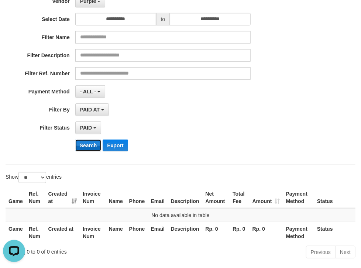
click at [91, 145] on button "Search" at bounding box center [88, 146] width 26 height 12
click at [92, 6] on button "Purple" at bounding box center [90, 1] width 30 height 13
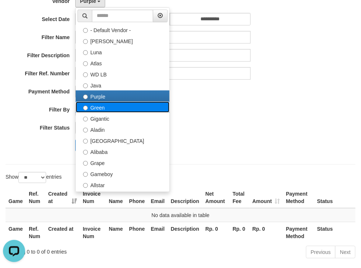
click at [100, 106] on label "Green" at bounding box center [123, 107] width 94 height 11
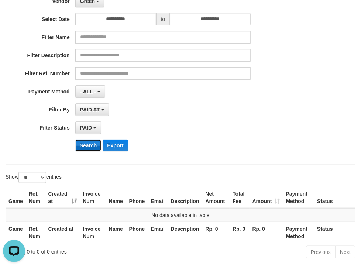
click at [88, 140] on button "Search" at bounding box center [88, 146] width 26 height 12
click at [91, 6] on button "Green" at bounding box center [89, 1] width 29 height 13
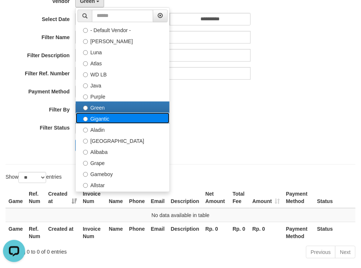
click at [95, 119] on label "Gigantic" at bounding box center [123, 118] width 94 height 11
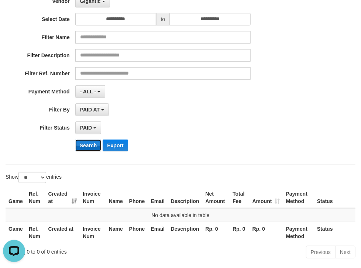
drag, startPoint x: 84, startPoint y: 145, endPoint x: 81, endPoint y: 114, distance: 31.5
click at [85, 145] on button "Search" at bounding box center [88, 146] width 26 height 12
click at [92, 4] on button "Gigantic" at bounding box center [92, 1] width 35 height 13
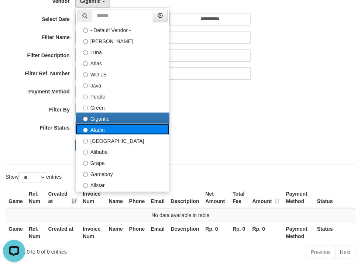
click at [100, 131] on label "Aladin" at bounding box center [123, 129] width 94 height 11
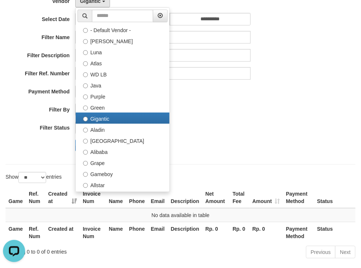
select select "**********"
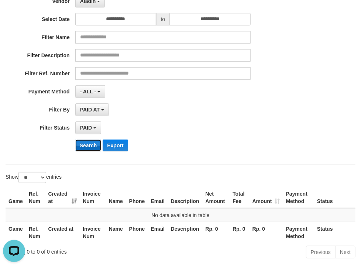
click at [89, 146] on button "Search" at bounding box center [88, 146] width 26 height 12
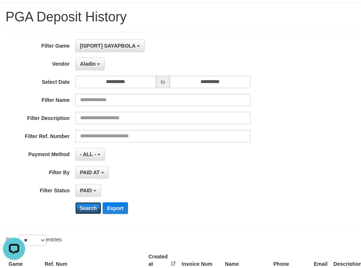
scroll to position [39, 0]
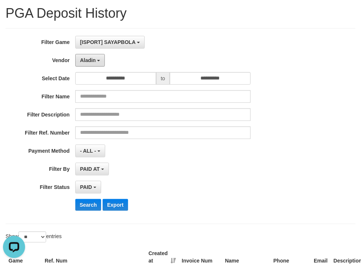
drag, startPoint x: 86, startPoint y: 59, endPoint x: 93, endPoint y: 85, distance: 27.3
click at [86, 59] on span "Aladin" at bounding box center [88, 60] width 16 height 6
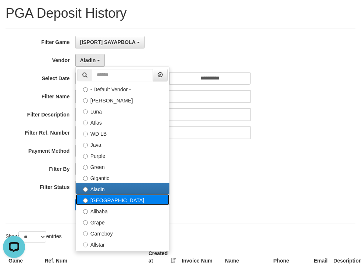
click at [100, 195] on label "[GEOGRAPHIC_DATA]" at bounding box center [123, 199] width 94 height 11
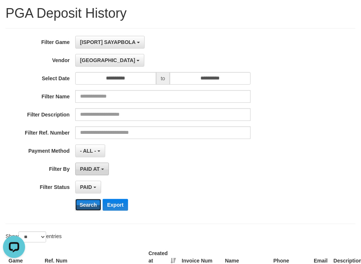
drag, startPoint x: 93, startPoint y: 198, endPoint x: 99, endPoint y: 171, distance: 27.3
click at [93, 199] on button "Search" at bounding box center [88, 205] width 26 height 12
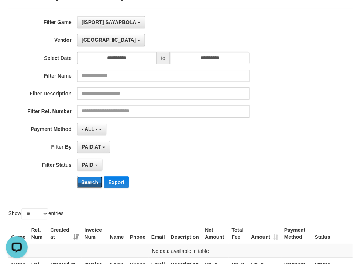
scroll to position [79, 0]
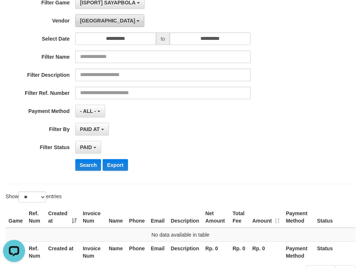
click at [94, 23] on span "[GEOGRAPHIC_DATA]" at bounding box center [107, 21] width 55 height 6
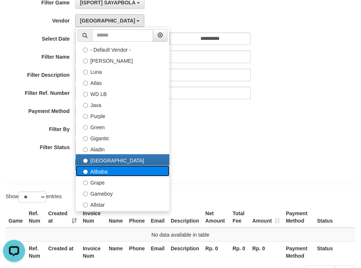
click at [96, 166] on label "Alibaba" at bounding box center [123, 170] width 94 height 11
select select "**********"
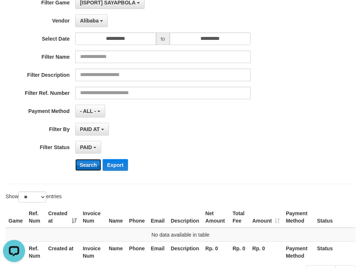
click at [89, 164] on button "Search" at bounding box center [88, 165] width 26 height 12
click at [90, 21] on span "Alibaba" at bounding box center [89, 21] width 19 height 6
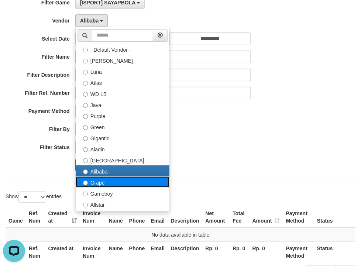
click at [92, 180] on label "Grape" at bounding box center [123, 181] width 94 height 11
select select "**********"
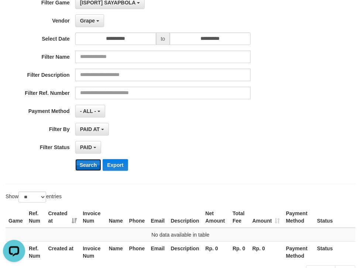
click at [88, 162] on button "Search" at bounding box center [88, 165] width 26 height 12
click at [92, 20] on span "Grape" at bounding box center [87, 21] width 15 height 6
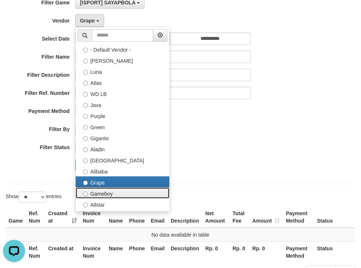
drag, startPoint x: 98, startPoint y: 189, endPoint x: 89, endPoint y: 175, distance: 16.8
click at [97, 189] on label "Gameboy" at bounding box center [123, 193] width 94 height 11
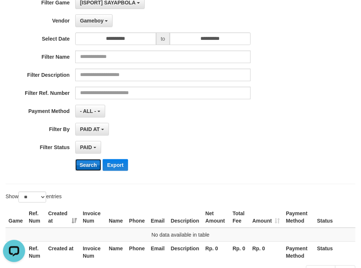
click at [89, 161] on button "Search" at bounding box center [88, 165] width 26 height 12
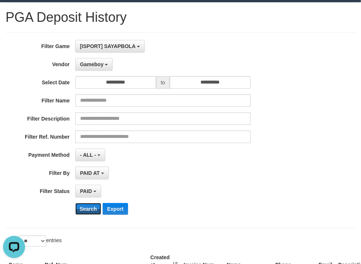
scroll to position [39, 0]
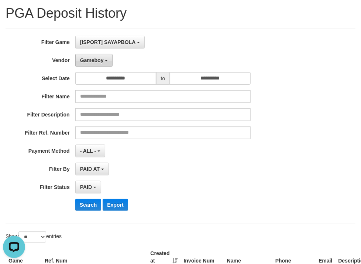
click at [90, 62] on span "Gameboy" at bounding box center [92, 60] width 24 height 6
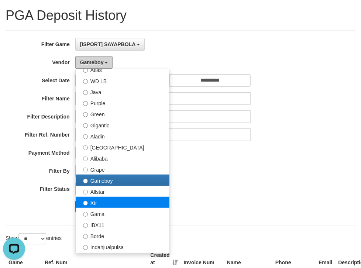
scroll to position [59, 0]
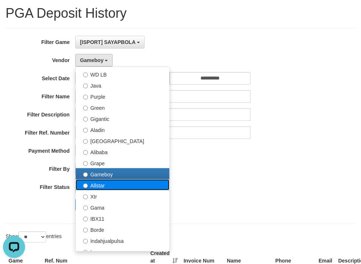
click at [96, 185] on label "Allstar" at bounding box center [123, 184] width 94 height 11
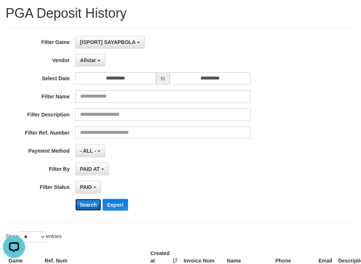
click at [91, 201] on button "Search" at bounding box center [88, 205] width 26 height 12
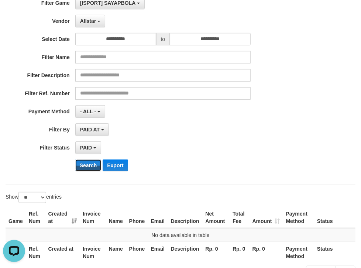
scroll to position [79, 0]
click at [91, 20] on span "Allstar" at bounding box center [88, 21] width 16 height 6
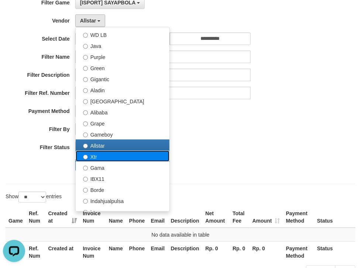
click at [92, 153] on label "Xtr" at bounding box center [123, 156] width 94 height 11
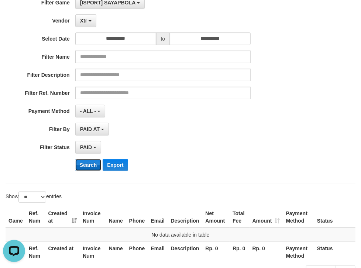
click at [93, 164] on button "Search" at bounding box center [88, 165] width 26 height 12
click at [86, 21] on span "Xtr" at bounding box center [83, 21] width 7 height 6
click at [90, 161] on button "Search" at bounding box center [88, 165] width 26 height 12
click at [88, 21] on span "Gama" at bounding box center [87, 21] width 14 height 6
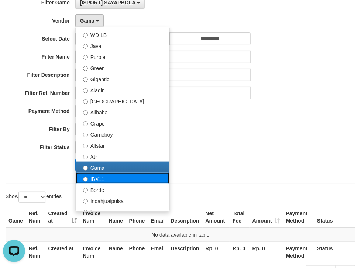
click at [97, 182] on label "IBX11" at bounding box center [123, 178] width 94 height 11
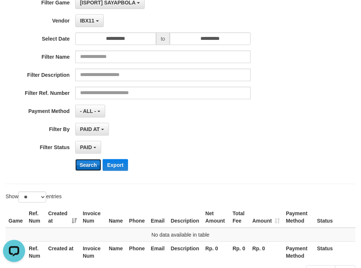
click at [91, 164] on button "Search" at bounding box center [88, 165] width 26 height 12
drag, startPoint x: 94, startPoint y: 23, endPoint x: 95, endPoint y: 31, distance: 8.5
click at [94, 23] on button "IBX11" at bounding box center [89, 20] width 28 height 13
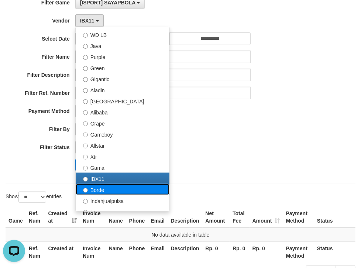
click at [100, 190] on label "Borde" at bounding box center [123, 189] width 94 height 11
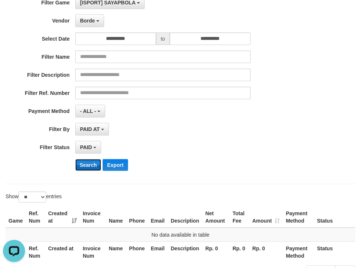
click at [93, 161] on button "Search" at bounding box center [88, 165] width 26 height 12
drag, startPoint x: 86, startPoint y: 17, endPoint x: 98, endPoint y: 69, distance: 53.5
click at [86, 18] on span "Borde" at bounding box center [87, 21] width 15 height 6
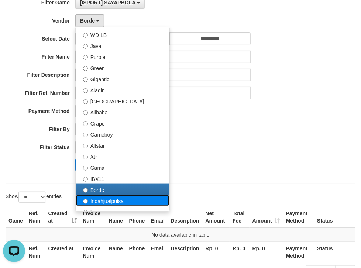
click at [99, 197] on label "Indahjualpulsa" at bounding box center [123, 200] width 94 height 11
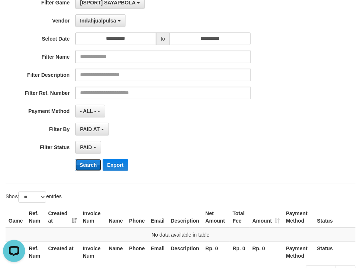
click at [92, 161] on button "Search" at bounding box center [88, 165] width 26 height 12
click at [102, 21] on span "Indahjualpulsa" at bounding box center [98, 21] width 36 height 6
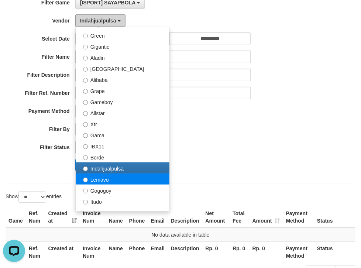
scroll to position [138, 0]
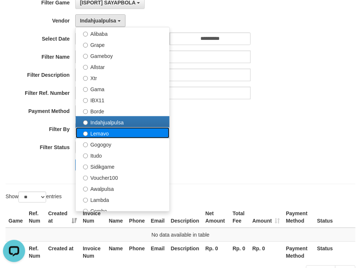
click at [95, 134] on label "Lemavo" at bounding box center [123, 132] width 94 height 11
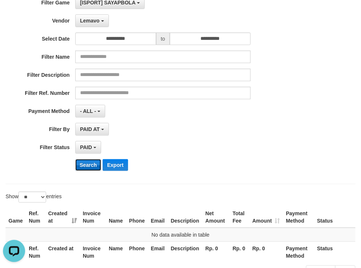
click at [93, 165] on button "Search" at bounding box center [88, 165] width 26 height 12
click at [89, 21] on span "Lemavo" at bounding box center [90, 21] width 20 height 6
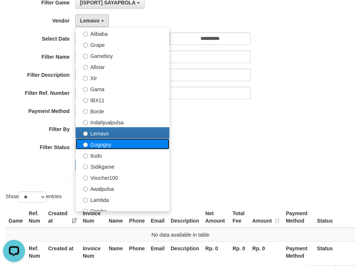
drag, startPoint x: 95, startPoint y: 142, endPoint x: 89, endPoint y: 156, distance: 15.2
click at [95, 142] on label "Gogogoy" at bounding box center [123, 143] width 94 height 11
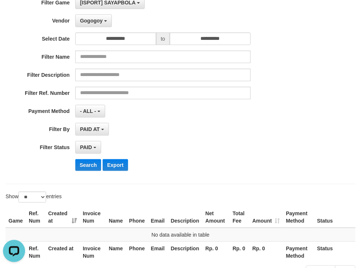
click at [89, 156] on div "**********" at bounding box center [150, 86] width 301 height 180
click at [89, 161] on button "Search" at bounding box center [88, 165] width 26 height 12
click at [91, 16] on button "Gogogoy" at bounding box center [93, 20] width 37 height 13
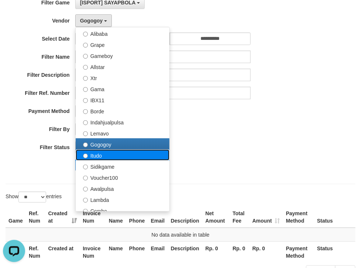
click at [99, 157] on label "Itudo" at bounding box center [123, 155] width 94 height 11
select select "**********"
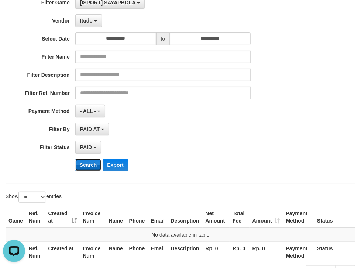
click at [90, 169] on button "Search" at bounding box center [88, 165] width 26 height 12
click at [90, 22] on span "Itudo" at bounding box center [86, 21] width 13 height 6
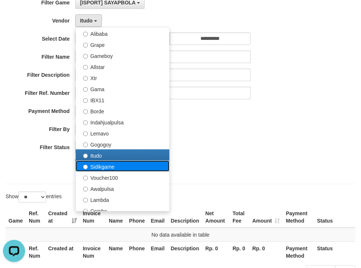
click at [111, 164] on label "Sidikgame" at bounding box center [123, 166] width 94 height 11
select select "**********"
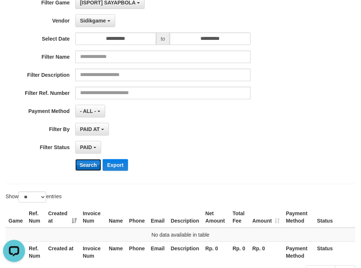
click at [92, 164] on button "Search" at bounding box center [88, 165] width 26 height 12
click at [92, 21] on span "Sidikgame" at bounding box center [93, 21] width 26 height 6
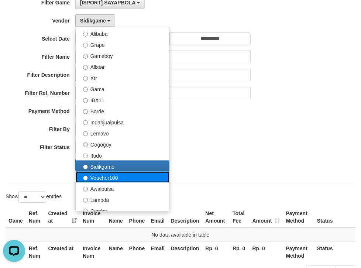
click at [108, 179] on label "Voucher100" at bounding box center [123, 177] width 94 height 11
select select "**********"
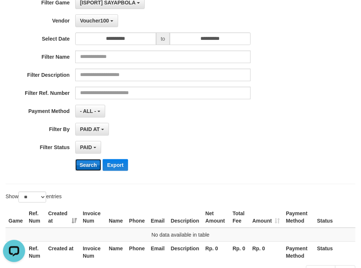
click at [87, 163] on button "Search" at bounding box center [88, 165] width 26 height 12
click at [92, 19] on span "Voucher100" at bounding box center [94, 21] width 29 height 6
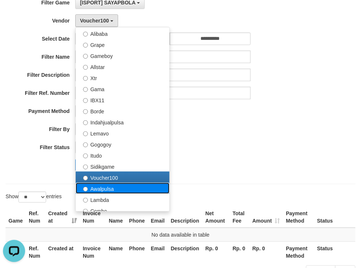
click at [106, 185] on label "Awalpulsa" at bounding box center [123, 188] width 94 height 11
select select "**********"
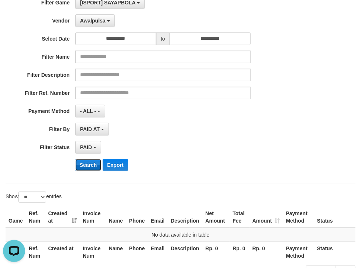
click at [90, 165] on button "Search" at bounding box center [88, 165] width 26 height 12
click at [92, 18] on span "Awalpulsa" at bounding box center [92, 21] width 25 height 6
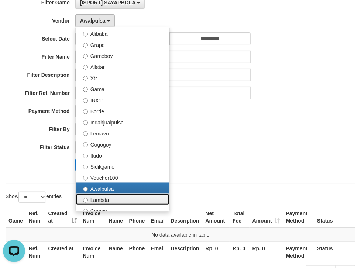
drag, startPoint x: 102, startPoint y: 197, endPoint x: 96, endPoint y: 190, distance: 8.9
click at [102, 197] on label "Lambda" at bounding box center [123, 199] width 94 height 11
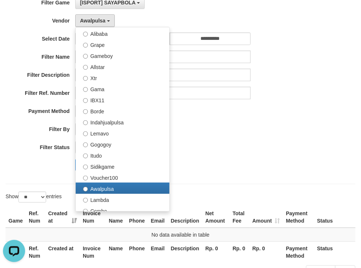
select select "**********"
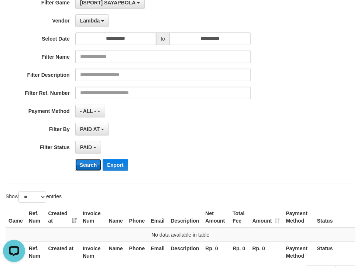
click at [93, 164] on button "Search" at bounding box center [88, 165] width 26 height 12
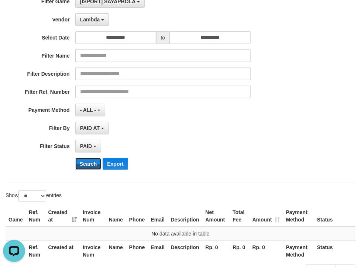
scroll to position [79, 0]
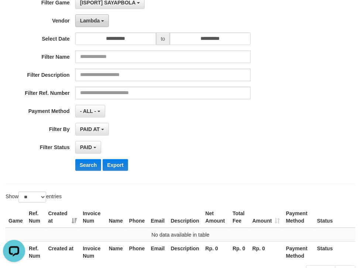
click at [96, 20] on span "Lambda" at bounding box center [90, 21] width 20 height 6
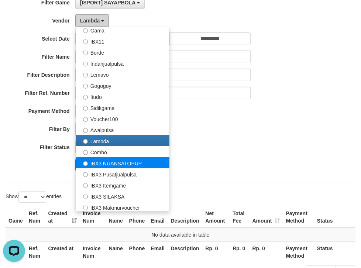
scroll to position [197, 0]
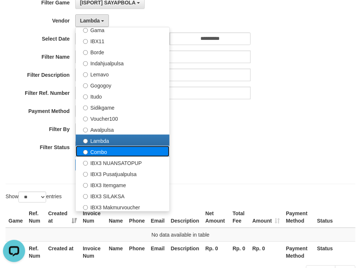
click at [99, 150] on label "Combo" at bounding box center [123, 151] width 94 height 11
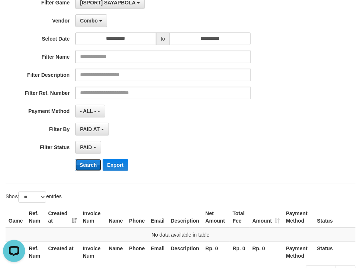
click at [88, 167] on button "Search" at bounding box center [88, 165] width 26 height 12
click at [82, 18] on span "Combo" at bounding box center [89, 21] width 18 height 6
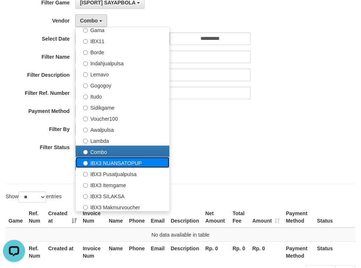
click at [109, 162] on label "IBX3 NUANSATOPUP" at bounding box center [123, 162] width 94 height 11
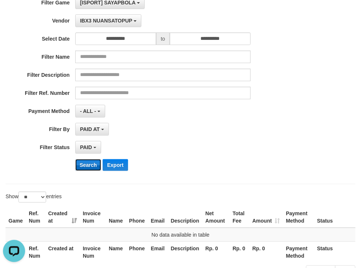
click at [83, 164] on button "Search" at bounding box center [88, 165] width 26 height 12
drag, startPoint x: 95, startPoint y: 20, endPoint x: 106, endPoint y: 70, distance: 51.9
click at [95, 20] on span "IBX3 NUANSATOPUP" at bounding box center [106, 21] width 52 height 6
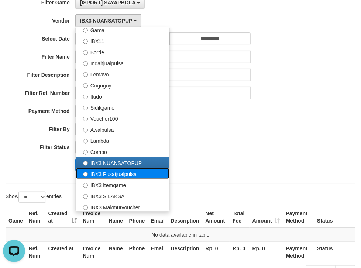
click at [102, 173] on label "IBX3 Pusatjualpulsa" at bounding box center [123, 173] width 94 height 11
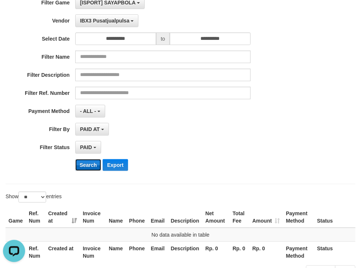
click at [89, 159] on button "Search" at bounding box center [88, 165] width 26 height 12
click at [103, 24] on button "IBX3 Pusatjualpulsa" at bounding box center [106, 20] width 63 height 13
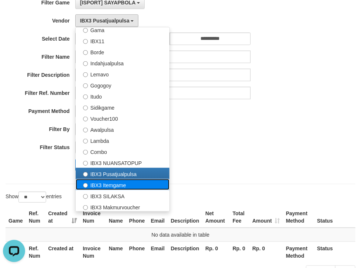
click at [101, 182] on label "IBX3 Itemgame" at bounding box center [123, 184] width 94 height 11
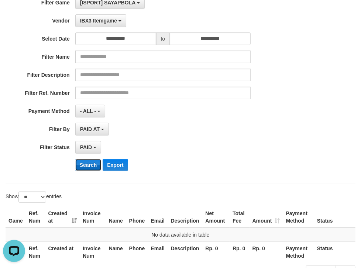
click at [90, 165] on button "Search" at bounding box center [88, 165] width 26 height 12
click at [97, 21] on span "IBX3 Itemgame" at bounding box center [98, 21] width 37 height 6
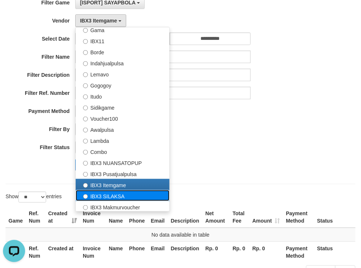
click at [110, 193] on label "IBX3 SILAKSA" at bounding box center [123, 195] width 94 height 11
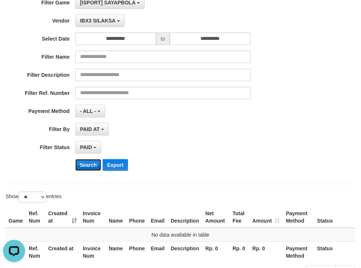
click at [89, 160] on button "Search" at bounding box center [88, 165] width 26 height 12
drag, startPoint x: 97, startPoint y: 14, endPoint x: 97, endPoint y: 21, distance: 7.0
click at [97, 14] on button "IBX3 SILAKSA" at bounding box center [99, 20] width 49 height 13
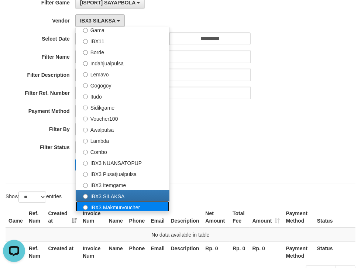
click at [102, 201] on label "IBX3 Makmurvoucher" at bounding box center [123, 206] width 94 height 11
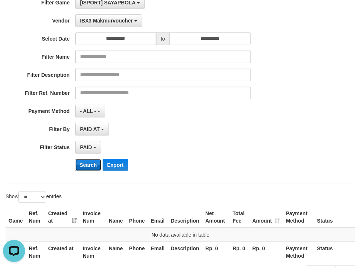
click at [90, 159] on button "Search" at bounding box center [88, 165] width 26 height 12
click at [109, 19] on span "IBX3 Makmurvoucher" at bounding box center [106, 21] width 53 height 6
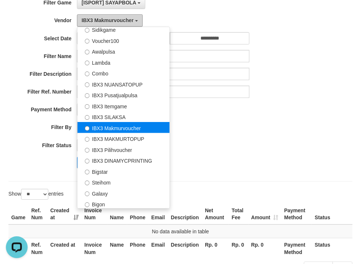
scroll to position [275, 0]
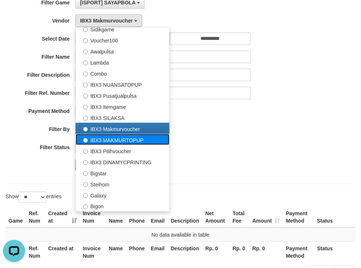
click at [110, 136] on label "IBX3 MAKMURTOPUP" at bounding box center [123, 139] width 94 height 11
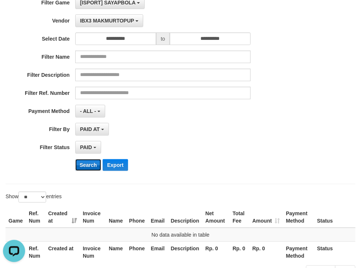
drag, startPoint x: 83, startPoint y: 161, endPoint x: 93, endPoint y: 83, distance: 78.3
click at [83, 161] on button "Search" at bounding box center [88, 165] width 26 height 12
click at [106, 24] on button "IBX3 MAKMURTOPUP" at bounding box center [109, 20] width 68 height 13
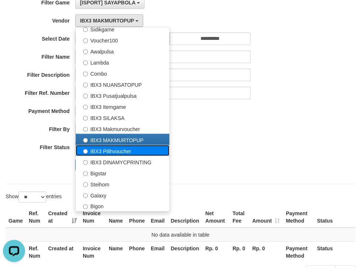
click at [118, 148] on label "IBX3 Pilihvoucher" at bounding box center [123, 150] width 94 height 11
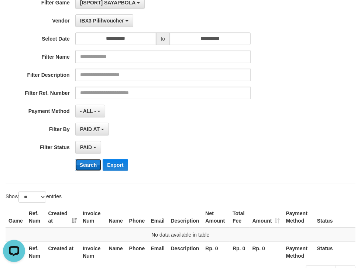
click at [92, 164] on button "Search" at bounding box center [88, 165] width 26 height 12
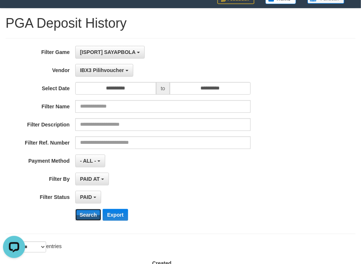
scroll to position [27, 0]
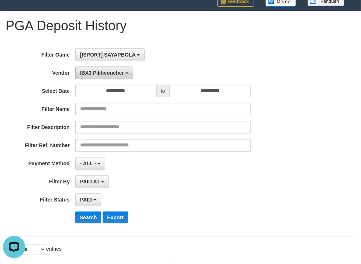
click at [110, 70] on span "IBX3 Pilihvoucher" at bounding box center [102, 73] width 44 height 6
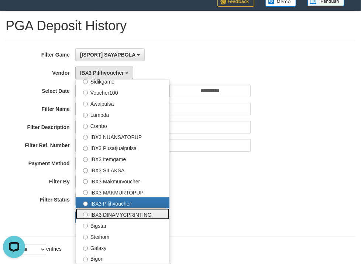
click at [111, 216] on label "IBX3 DINAMYCPRINTING" at bounding box center [123, 213] width 94 height 11
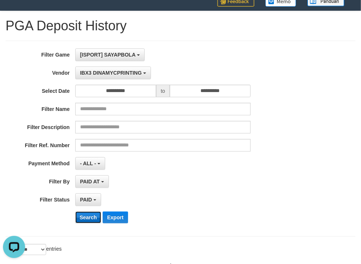
click at [85, 214] on button "Search" at bounding box center [88, 217] width 26 height 12
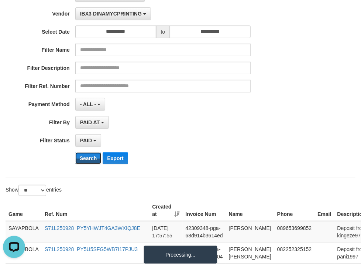
scroll to position [86, 0]
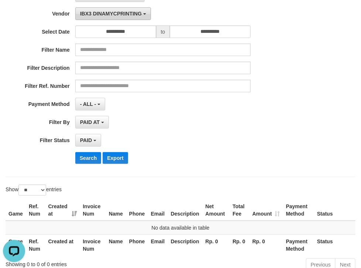
click at [115, 11] on span "IBX3 DINAMYCPRINTING" at bounding box center [111, 14] width 62 height 6
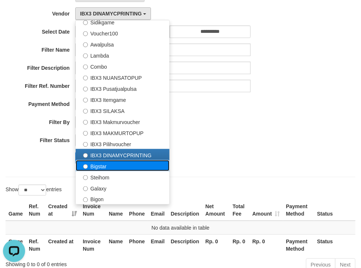
click at [98, 163] on label "Bigstar" at bounding box center [123, 165] width 94 height 11
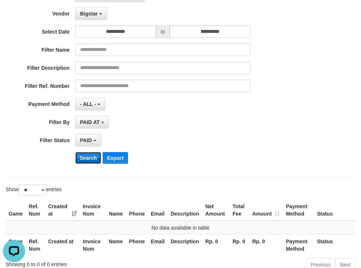
click at [89, 156] on button "Search" at bounding box center [88, 158] width 26 height 12
click at [92, 13] on span "Bigstar" at bounding box center [89, 14] width 18 height 6
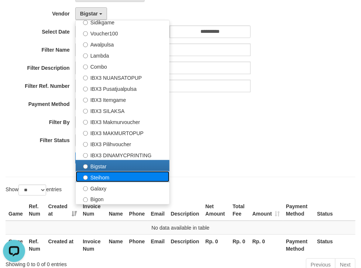
click at [101, 174] on label "Steihom" at bounding box center [123, 176] width 94 height 11
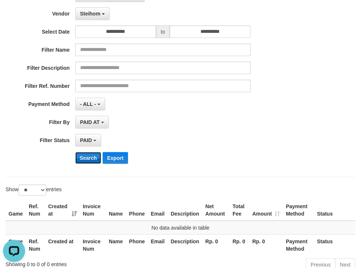
click at [92, 155] on button "Search" at bounding box center [88, 158] width 26 height 12
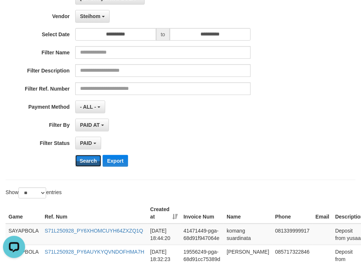
scroll to position [83, 0]
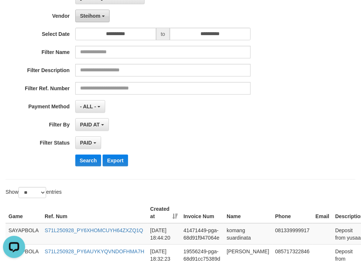
click at [95, 16] on span "Steihom" at bounding box center [90, 16] width 20 height 6
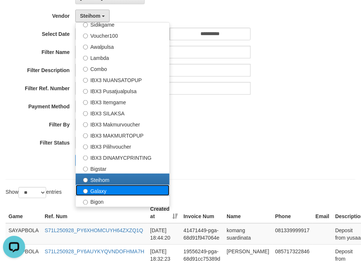
click at [100, 191] on label "Galaxy" at bounding box center [123, 190] width 94 height 11
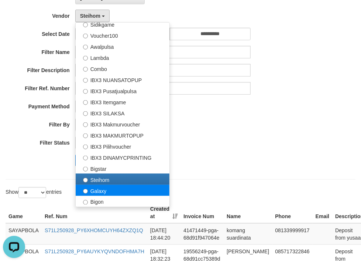
select select "**********"
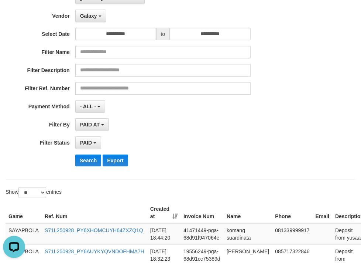
click at [91, 152] on div "**********" at bounding box center [150, 82] width 301 height 180
click at [92, 157] on button "Search" at bounding box center [88, 160] width 26 height 12
drag, startPoint x: 90, startPoint y: 12, endPoint x: 88, endPoint y: 27, distance: 15.2
click at [90, 13] on span "Galaxy" at bounding box center [88, 16] width 17 height 6
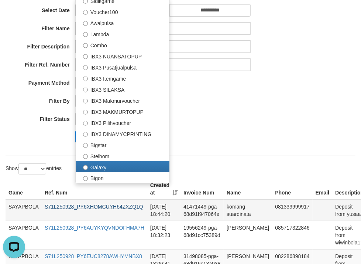
scroll to position [143, 0]
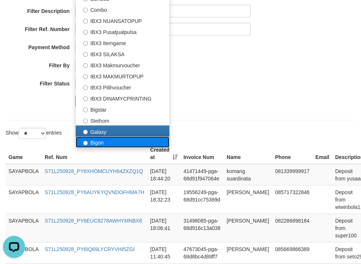
click at [92, 139] on label "Bigon" at bounding box center [123, 142] width 94 height 11
select select "**********"
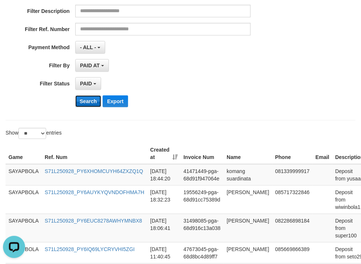
click at [88, 98] on button "Search" at bounding box center [88, 101] width 26 height 12
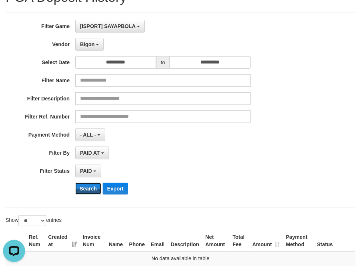
scroll to position [52, 0]
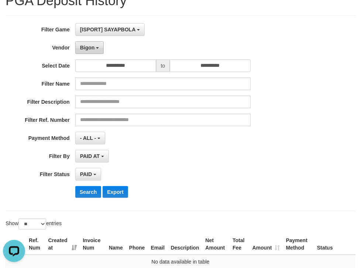
click at [91, 45] on span "Bigon" at bounding box center [87, 48] width 15 height 6
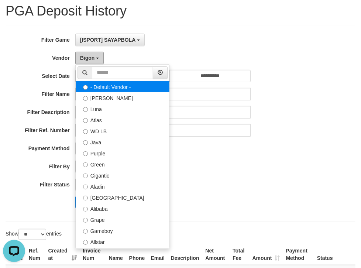
scroll to position [32, 0]
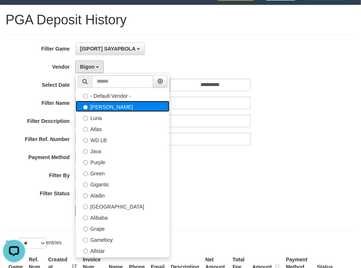
click at [97, 103] on label "[PERSON_NAME]" at bounding box center [123, 106] width 94 height 11
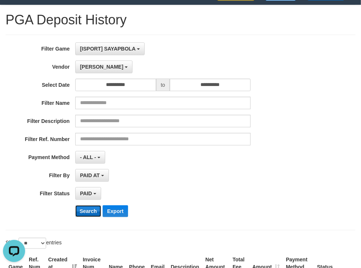
click at [86, 207] on button "Search" at bounding box center [88, 211] width 26 height 12
drag, startPoint x: 89, startPoint y: 65, endPoint x: 95, endPoint y: 100, distance: 35.9
click at [89, 66] on span "[PERSON_NAME]" at bounding box center [101, 67] width 43 height 6
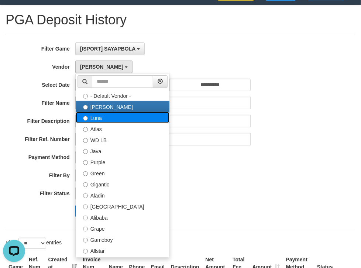
click at [97, 115] on label "Luna" at bounding box center [123, 117] width 94 height 11
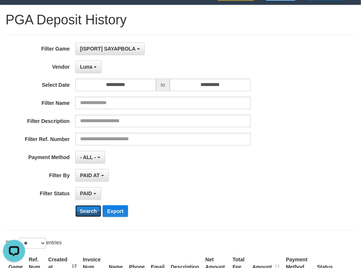
drag, startPoint x: 87, startPoint y: 211, endPoint x: 99, endPoint y: 97, distance: 114.0
click at [87, 211] on button "Search" at bounding box center [88, 211] width 26 height 12
click at [90, 66] on span "Luna" at bounding box center [86, 67] width 12 height 6
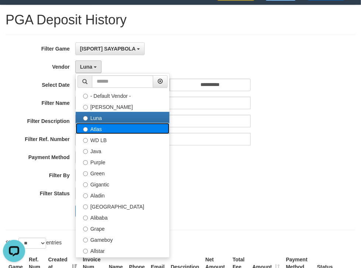
click at [100, 127] on label "Atlas" at bounding box center [123, 128] width 94 height 11
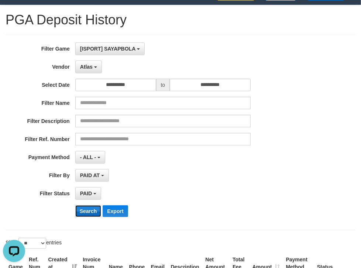
click at [90, 211] on button "Search" at bounding box center [88, 211] width 26 height 12
click at [83, 66] on span "Atlas" at bounding box center [86, 67] width 13 height 6
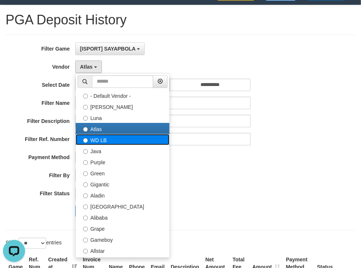
click at [100, 142] on label "WD LB" at bounding box center [123, 139] width 94 height 11
select select "**********"
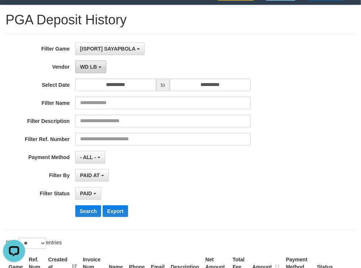
click at [89, 65] on span "WD LB" at bounding box center [88, 67] width 17 height 6
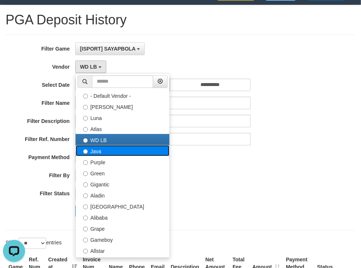
click at [92, 145] on label "Java" at bounding box center [123, 150] width 94 height 11
select select "**********"
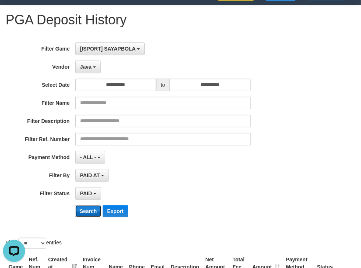
click at [90, 213] on button "Search" at bounding box center [88, 211] width 26 height 12
click at [85, 61] on button "Java" at bounding box center [87, 67] width 25 height 13
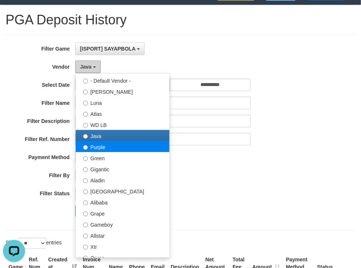
scroll to position [20, 0]
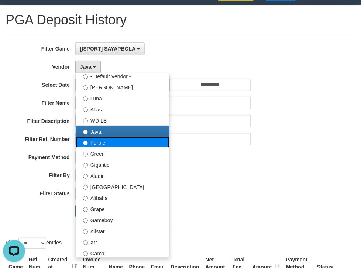
click at [95, 137] on label "Purple" at bounding box center [123, 142] width 94 height 11
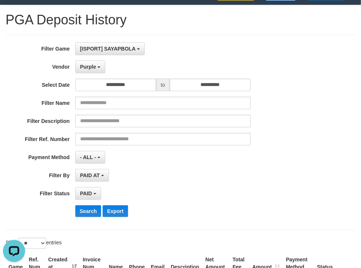
click at [86, 216] on div "**********" at bounding box center [150, 132] width 301 height 180
click at [95, 206] on button "Search" at bounding box center [88, 211] width 26 height 12
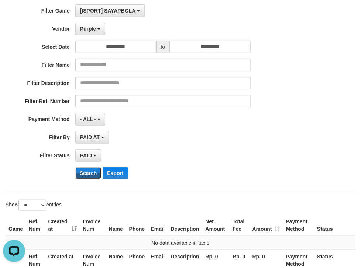
scroll to position [72, 0]
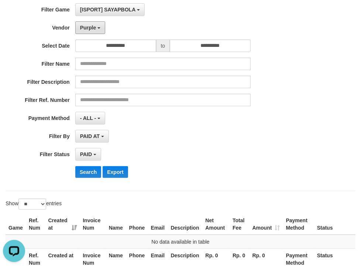
drag, startPoint x: 89, startPoint y: 25, endPoint x: 89, endPoint y: 41, distance: 16.2
click at [89, 25] on span "Purple" at bounding box center [88, 28] width 16 height 6
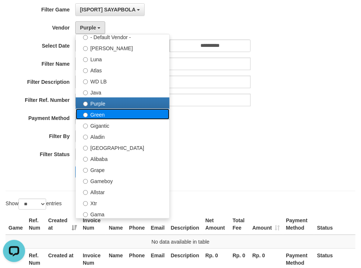
click at [95, 113] on label "Green" at bounding box center [123, 114] width 94 height 11
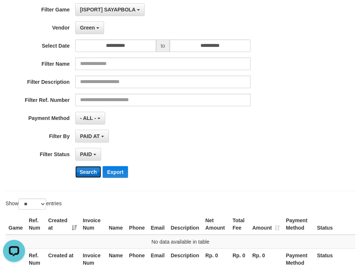
click at [85, 171] on button "Search" at bounding box center [88, 172] width 26 height 12
click at [89, 27] on span "Green" at bounding box center [87, 28] width 15 height 6
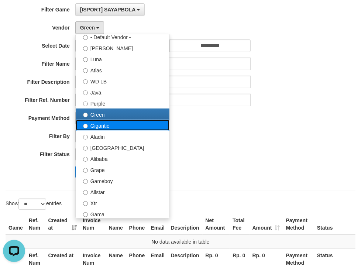
click at [94, 122] on label "Gigantic" at bounding box center [123, 125] width 94 height 11
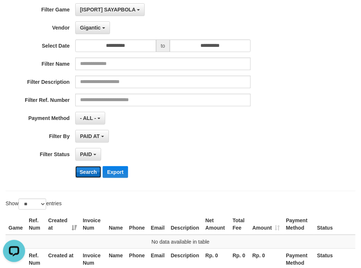
click at [86, 169] on button "Search" at bounding box center [88, 172] width 26 height 12
click at [87, 27] on span "Gigantic" at bounding box center [90, 28] width 21 height 6
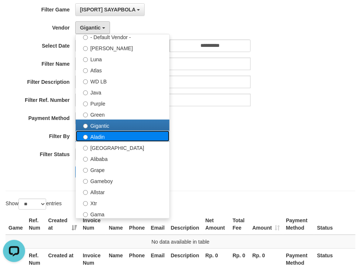
click at [97, 138] on label "Aladin" at bounding box center [123, 136] width 94 height 11
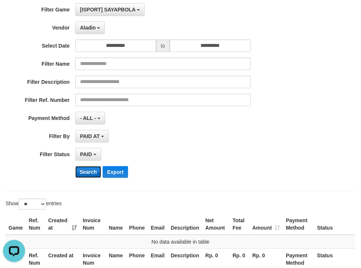
click at [87, 169] on button "Search" at bounding box center [88, 172] width 26 height 12
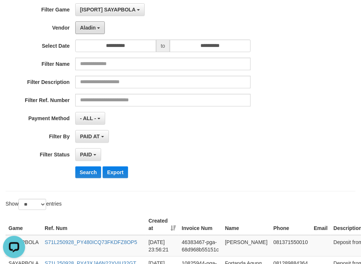
drag, startPoint x: 83, startPoint y: 30, endPoint x: 94, endPoint y: 110, distance: 81.6
click at [83, 30] on span "Aladin" at bounding box center [88, 28] width 16 height 6
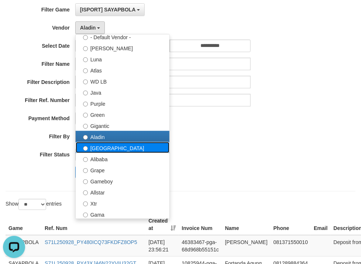
click at [95, 148] on label "[GEOGRAPHIC_DATA]" at bounding box center [123, 147] width 94 height 11
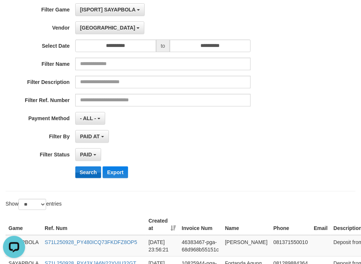
drag, startPoint x: 92, startPoint y: 162, endPoint x: 92, endPoint y: 168, distance: 5.9
click at [92, 163] on div "**********" at bounding box center [150, 93] width 301 height 180
click at [92, 168] on button "Search" at bounding box center [88, 172] width 26 height 12
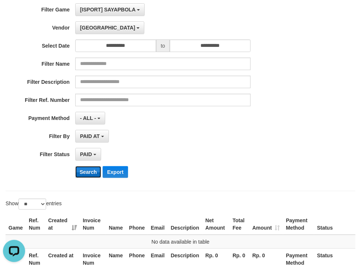
click at [86, 174] on button "Search" at bounding box center [88, 172] width 26 height 12
click at [87, 30] on button "[GEOGRAPHIC_DATA]" at bounding box center [109, 27] width 69 height 13
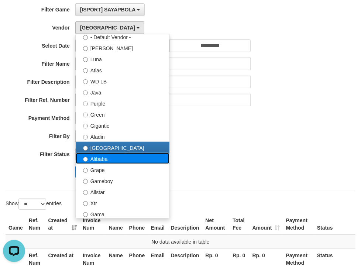
click at [104, 159] on label "Alibaba" at bounding box center [123, 158] width 94 height 11
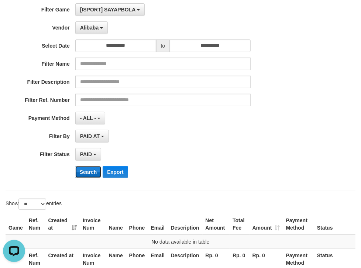
click at [89, 170] on button "Search" at bounding box center [88, 172] width 26 height 12
click at [86, 25] on span "Alibaba" at bounding box center [89, 28] width 19 height 6
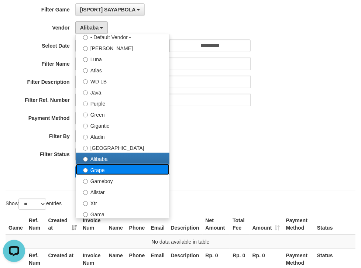
click at [102, 168] on label "Grape" at bounding box center [123, 169] width 94 height 11
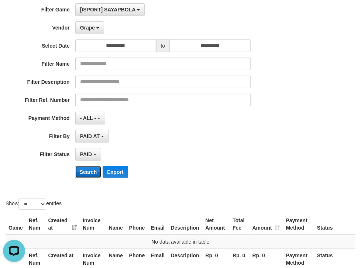
click at [92, 169] on button "Search" at bounding box center [88, 172] width 26 height 12
click at [90, 30] on span "Grape" at bounding box center [87, 28] width 15 height 6
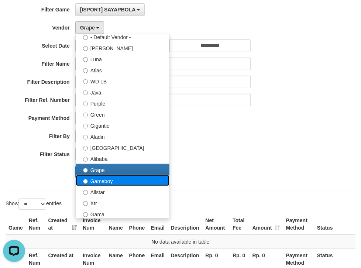
click at [94, 179] on label "Gameboy" at bounding box center [123, 180] width 94 height 11
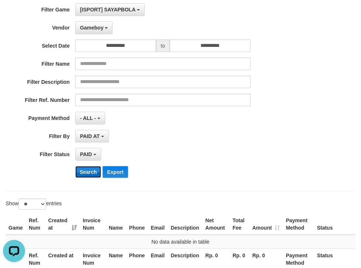
click at [87, 169] on button "Search" at bounding box center [88, 172] width 26 height 12
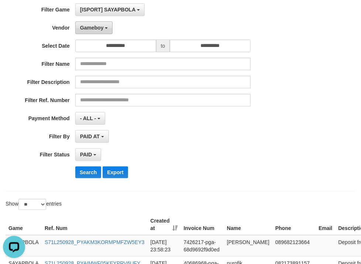
click at [95, 25] on span "Gameboy" at bounding box center [92, 28] width 24 height 6
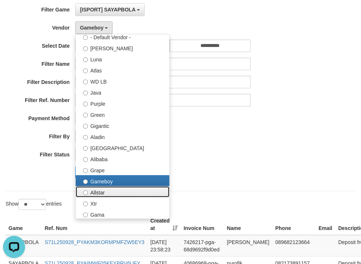
click at [108, 192] on label "Allstar" at bounding box center [123, 191] width 94 height 11
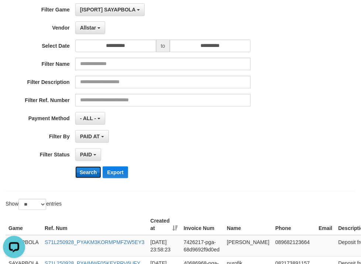
click at [87, 171] on button "Search" at bounding box center [88, 172] width 26 height 12
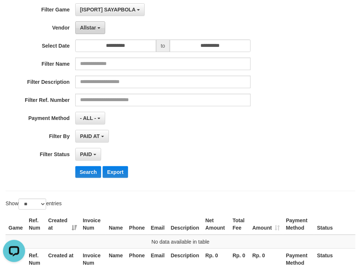
click at [97, 29] on button "Allstar" at bounding box center [90, 27] width 30 height 13
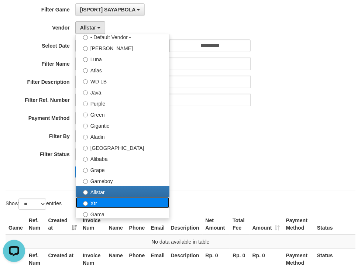
click at [98, 203] on label "Xtr" at bounding box center [123, 202] width 94 height 11
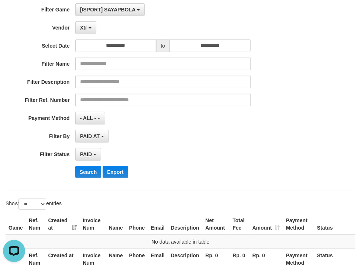
click at [95, 164] on div "**********" at bounding box center [150, 93] width 301 height 180
click at [93, 168] on button "Search" at bounding box center [88, 172] width 26 height 12
click at [87, 31] on button "Xtr" at bounding box center [85, 27] width 21 height 13
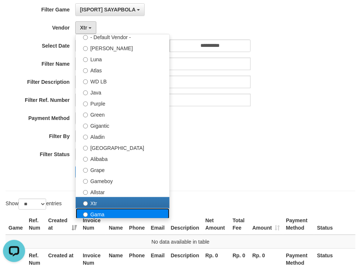
click at [93, 213] on label "Gama" at bounding box center [123, 213] width 94 height 11
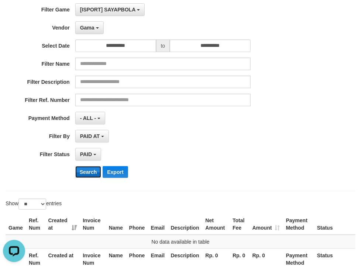
click at [90, 167] on button "Search" at bounding box center [88, 172] width 26 height 12
click at [87, 27] on span "Gama" at bounding box center [87, 28] width 14 height 6
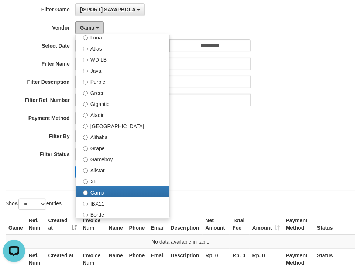
scroll to position [118, 0]
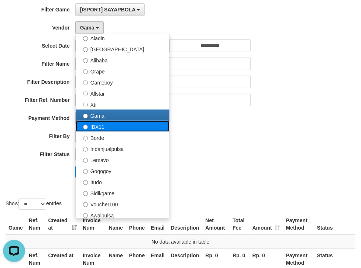
click at [97, 127] on label "IBX11" at bounding box center [123, 126] width 94 height 11
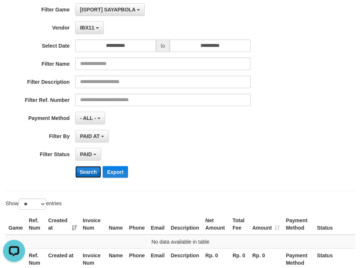
click at [89, 168] on button "Search" at bounding box center [88, 172] width 26 height 12
click at [89, 28] on span "IBX11" at bounding box center [87, 28] width 14 height 6
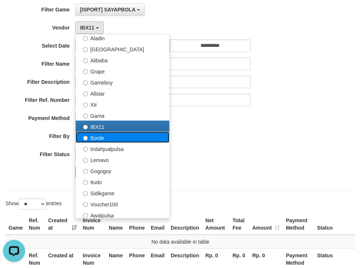
click at [102, 140] on label "Borde" at bounding box center [123, 137] width 94 height 11
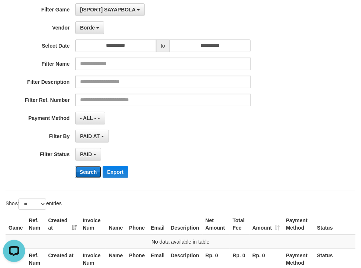
click at [93, 170] on button "Search" at bounding box center [88, 172] width 26 height 12
drag, startPoint x: 87, startPoint y: 29, endPoint x: 87, endPoint y: 90, distance: 60.9
click at [87, 30] on span "Borde" at bounding box center [87, 28] width 15 height 6
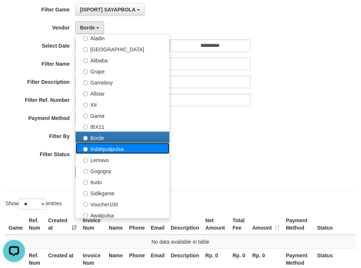
click at [98, 151] on label "Indahjualpulsa" at bounding box center [123, 148] width 94 height 11
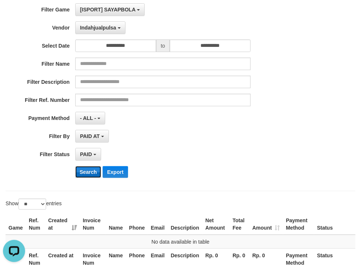
click at [90, 173] on button "Search" at bounding box center [88, 172] width 26 height 12
click at [92, 28] on span "Indahjualpulsa" at bounding box center [98, 28] width 36 height 6
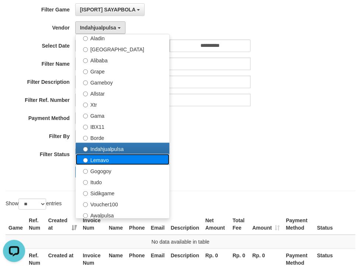
click at [100, 157] on label "Lemavo" at bounding box center [123, 159] width 94 height 11
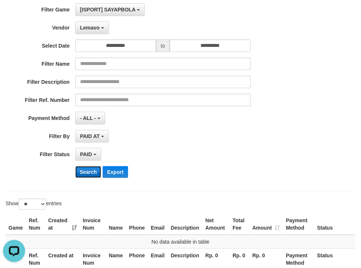
click at [93, 171] on button "Search" at bounding box center [88, 172] width 26 height 12
click at [99, 31] on button "Lemavo" at bounding box center [92, 27] width 34 height 13
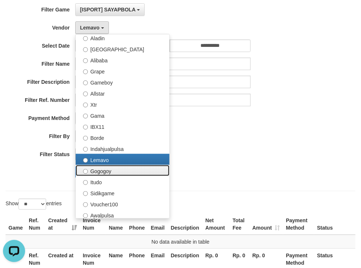
click at [98, 168] on label "Gogogoy" at bounding box center [123, 170] width 94 height 11
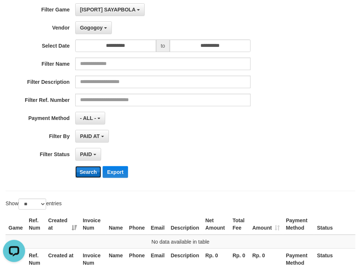
click at [87, 175] on button "Search" at bounding box center [88, 172] width 26 height 12
click at [100, 24] on button "Gogogoy" at bounding box center [93, 27] width 37 height 13
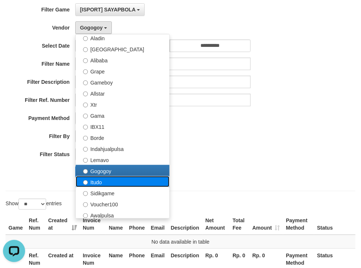
click at [101, 179] on label "Itudo" at bounding box center [123, 181] width 94 height 11
select select "**********"
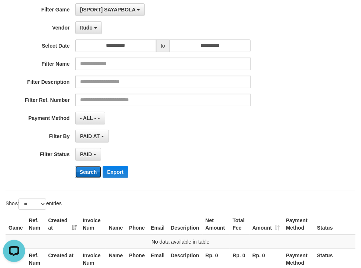
click at [89, 167] on button "Search" at bounding box center [88, 172] width 26 height 12
click at [92, 27] on span "Itudo" at bounding box center [86, 28] width 13 height 6
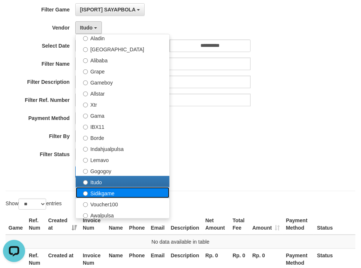
click at [104, 193] on label "Sidikgame" at bounding box center [123, 192] width 94 height 11
select select "**********"
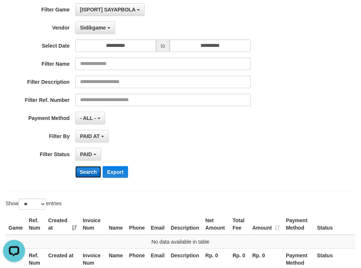
click at [89, 170] on button "Search" at bounding box center [88, 172] width 26 height 12
click at [99, 28] on span "Sidikgame" at bounding box center [93, 28] width 26 height 6
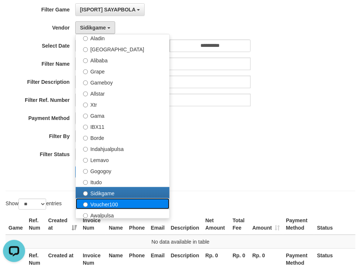
click at [96, 201] on label "Voucher100" at bounding box center [123, 203] width 94 height 11
select select "**********"
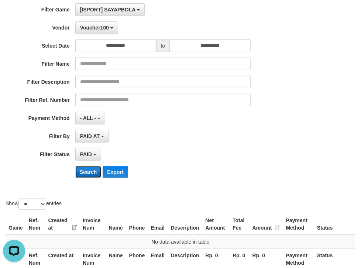
click at [88, 168] on button "Search" at bounding box center [88, 172] width 26 height 12
click at [91, 27] on span "Voucher100" at bounding box center [94, 28] width 29 height 6
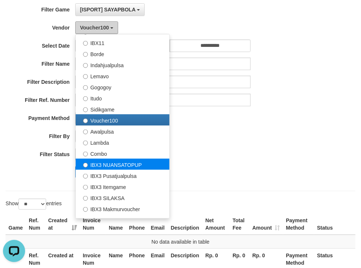
scroll to position [216, 0]
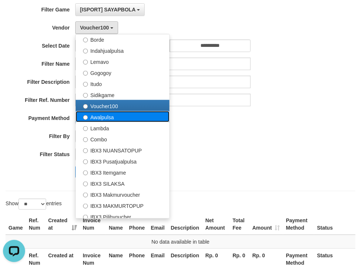
click at [95, 113] on label "Awalpulsa" at bounding box center [123, 116] width 94 height 11
select select "**********"
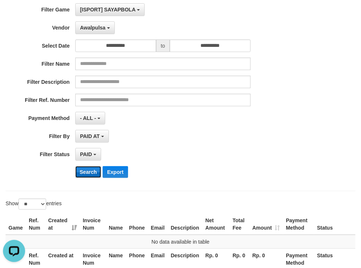
click at [86, 170] on button "Search" at bounding box center [88, 172] width 26 height 12
click at [92, 30] on button "Awalpulsa" at bounding box center [95, 27] width 40 height 13
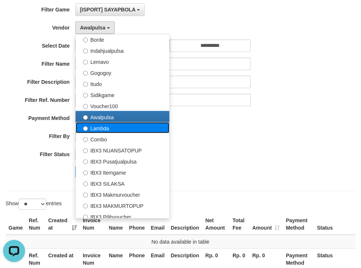
click at [104, 131] on label "Lambda" at bounding box center [123, 127] width 94 height 11
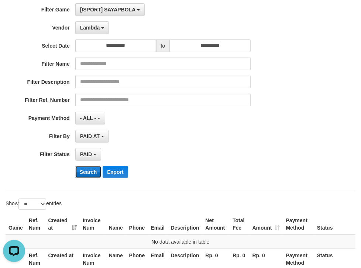
click at [88, 169] on button "Search" at bounding box center [88, 172] width 26 height 12
click at [85, 35] on div "**********" at bounding box center [150, 93] width 301 height 180
click at [91, 27] on span "Lambda" at bounding box center [90, 28] width 20 height 6
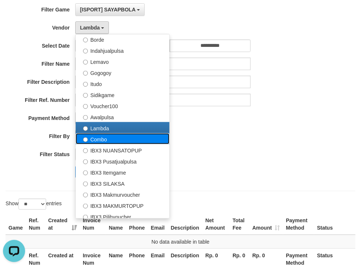
click at [99, 134] on label "Combo" at bounding box center [123, 138] width 94 height 11
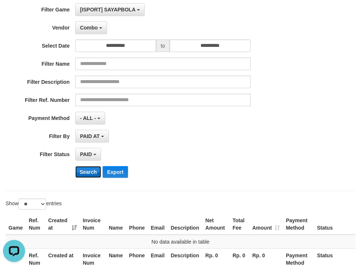
click at [86, 176] on button "Search" at bounding box center [88, 172] width 26 height 12
click at [87, 22] on button "Combo" at bounding box center [91, 27] width 32 height 13
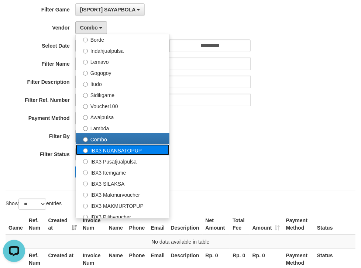
click at [112, 153] on label "IBX3 NUANSATOPUP" at bounding box center [123, 149] width 94 height 11
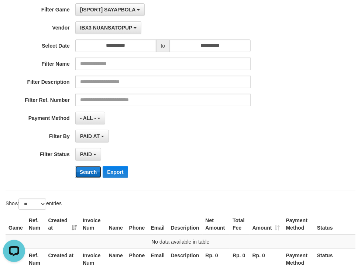
click at [93, 168] on button "Search" at bounding box center [88, 172] width 26 height 12
click at [103, 29] on span "IBX3 NUANSATOPUP" at bounding box center [106, 28] width 52 height 6
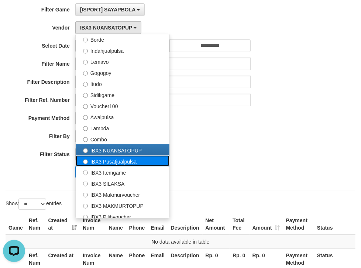
click at [112, 163] on label "IBX3 Pusatjualpulsa" at bounding box center [123, 160] width 94 height 11
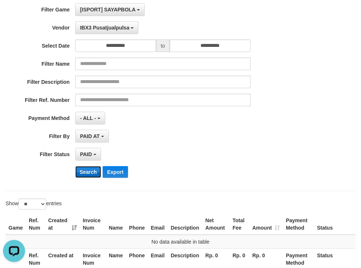
click at [86, 172] on button "Search" at bounding box center [88, 172] width 26 height 12
click at [101, 28] on span "IBX3 Pusatjualpulsa" at bounding box center [104, 28] width 49 height 6
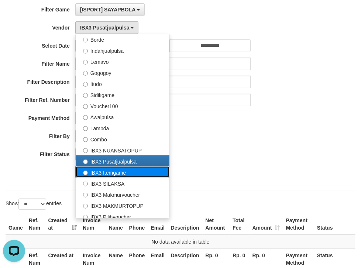
click at [110, 170] on label "IBX3 Itemgame" at bounding box center [123, 171] width 94 height 11
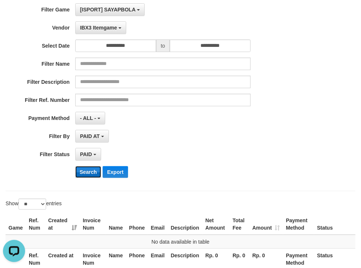
click at [89, 172] on button "Search" at bounding box center [88, 172] width 26 height 12
click at [108, 28] on span "IBX3 Itemgame" at bounding box center [98, 28] width 37 height 6
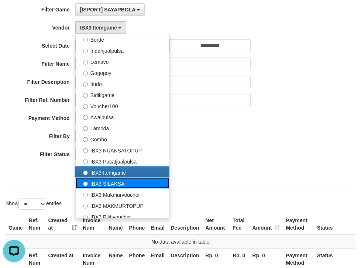
click at [102, 182] on label "IBX3 SILAKSA" at bounding box center [123, 183] width 94 height 11
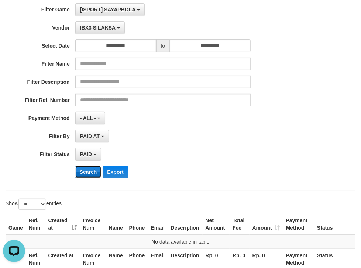
click at [87, 172] on button "Search" at bounding box center [88, 172] width 26 height 12
click at [99, 30] on button "IBX3 SILAKSA" at bounding box center [99, 27] width 49 height 13
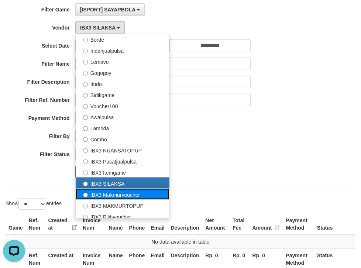
click at [113, 192] on label "IBX3 Makmurvoucher" at bounding box center [123, 194] width 94 height 11
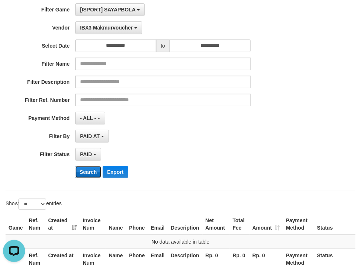
click at [91, 172] on button "Search" at bounding box center [88, 172] width 26 height 12
click at [107, 17] on div "**********" at bounding box center [150, 93] width 301 height 180
click at [107, 25] on span "IBX3 Makmurvoucher" at bounding box center [106, 28] width 53 height 6
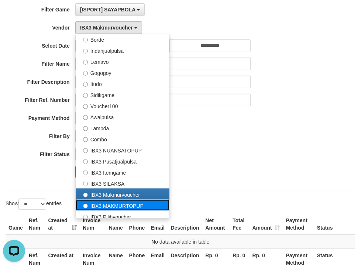
click at [117, 203] on label "IBX3 MAKMURTOPUP" at bounding box center [123, 205] width 94 height 11
select select "**********"
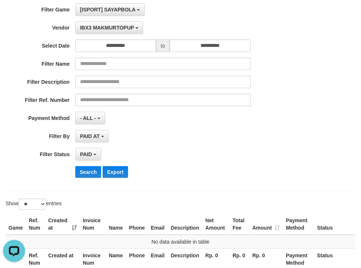
click at [93, 162] on div "**********" at bounding box center [150, 93] width 301 height 180
click at [86, 172] on button "Search" at bounding box center [88, 172] width 26 height 12
click at [118, 25] on span "IBX3 MAKMURTOPUP" at bounding box center [107, 28] width 54 height 6
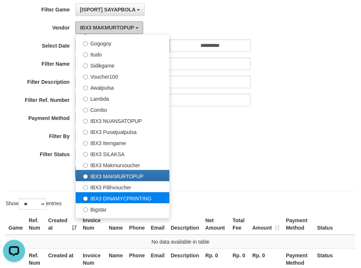
scroll to position [275, 0]
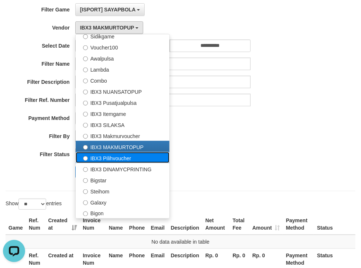
click at [119, 152] on label "IBX3 Pilihvoucher" at bounding box center [123, 157] width 94 height 11
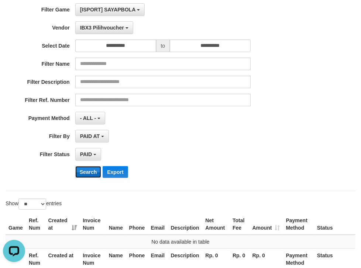
click at [90, 169] on button "Search" at bounding box center [88, 172] width 26 height 12
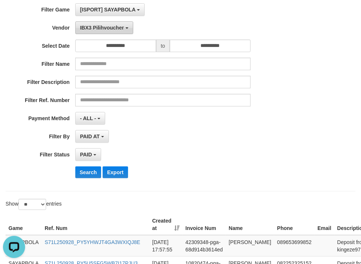
click at [94, 27] on span "IBX3 Pilihvoucher" at bounding box center [102, 28] width 44 height 6
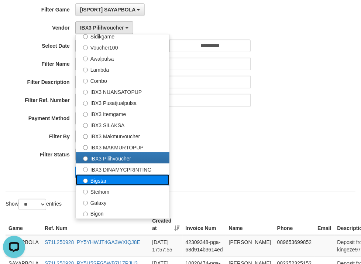
click at [113, 174] on label "Bigstar" at bounding box center [123, 179] width 94 height 11
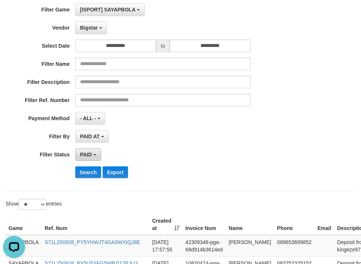
click at [90, 159] on button "PAID" at bounding box center [88, 154] width 26 height 13
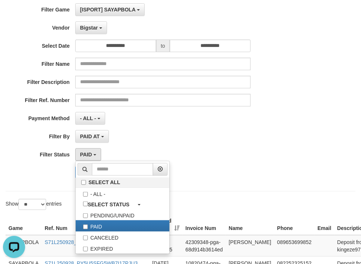
click at [143, 115] on div "- ALL - SELECT ALL - ALL - SELECT PAYMENT METHOD Mandiri BNI OVO CIMB BRI MAYBA…" at bounding box center [162, 118] width 175 height 13
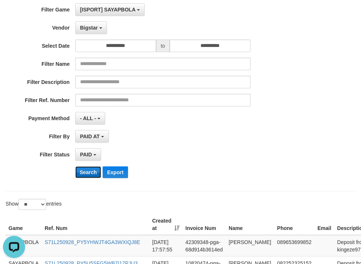
click at [83, 175] on button "Search" at bounding box center [88, 172] width 26 height 12
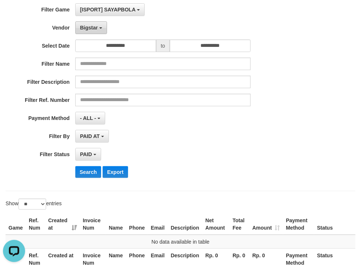
drag, startPoint x: 90, startPoint y: 25, endPoint x: 95, endPoint y: 63, distance: 39.1
click at [90, 25] on span "Bigstar" at bounding box center [89, 28] width 18 height 6
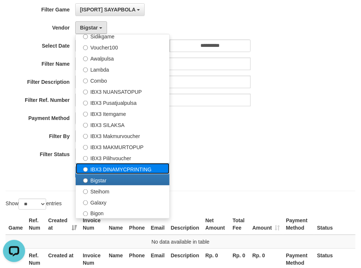
click at [121, 170] on label "IBX3 DINAMYCPRINTING" at bounding box center [123, 168] width 94 height 11
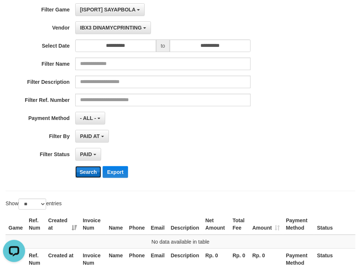
click at [85, 172] on button "Search" at bounding box center [88, 172] width 26 height 12
click at [102, 30] on button "IBX3 DINAMYCPRINTING" at bounding box center [113, 27] width 76 height 13
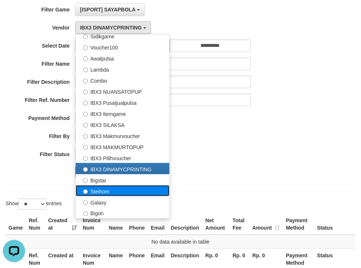
click at [100, 192] on label "Steihom" at bounding box center [123, 190] width 94 height 11
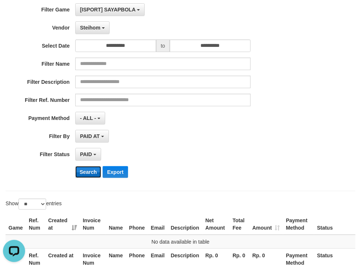
click at [87, 170] on button "Search" at bounding box center [88, 172] width 26 height 12
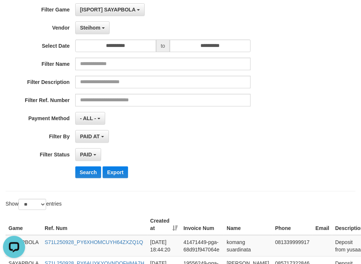
click at [93, 34] on div "**********" at bounding box center [150, 93] width 301 height 180
click at [87, 31] on button "Steihom" at bounding box center [92, 27] width 34 height 13
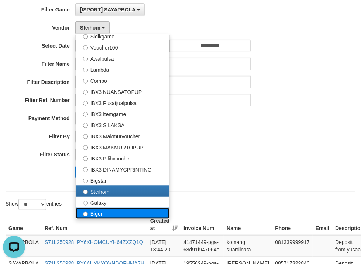
click at [97, 213] on label "Bigon" at bounding box center [123, 212] width 94 height 11
select select "**********"
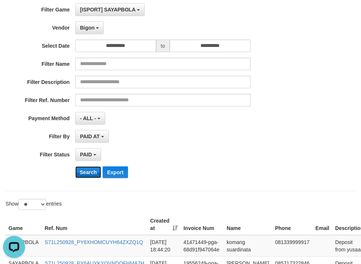
click at [93, 172] on button "Search" at bounding box center [88, 172] width 26 height 12
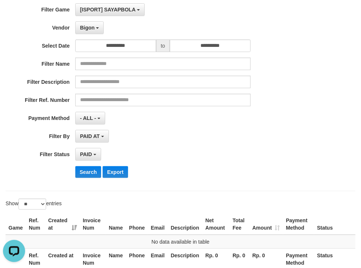
click at [227, 133] on div "PAID AT PAID AT CREATED AT" at bounding box center [162, 136] width 175 height 13
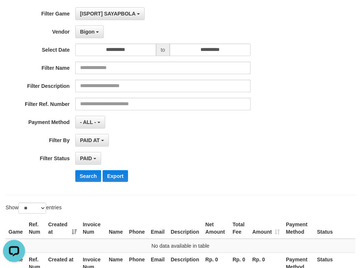
scroll to position [0, 0]
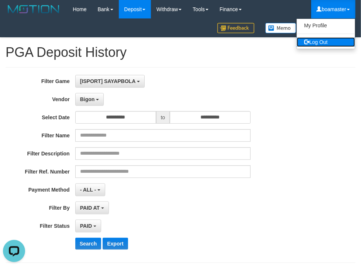
click at [316, 38] on link "Log Out" at bounding box center [326, 42] width 58 height 10
